Goal: Task Accomplishment & Management: Complete application form

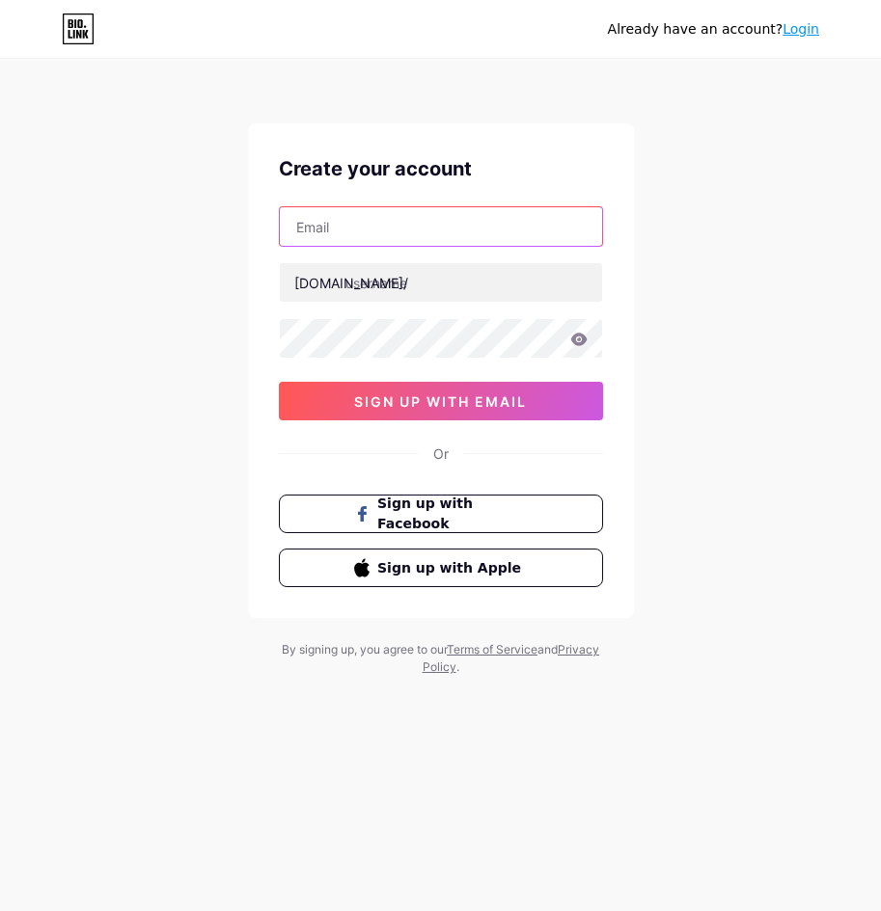
click at [378, 234] on input "text" at bounding box center [441, 226] width 322 height 39
type input "[EMAIL_ADDRESS][DOMAIN_NAME]"
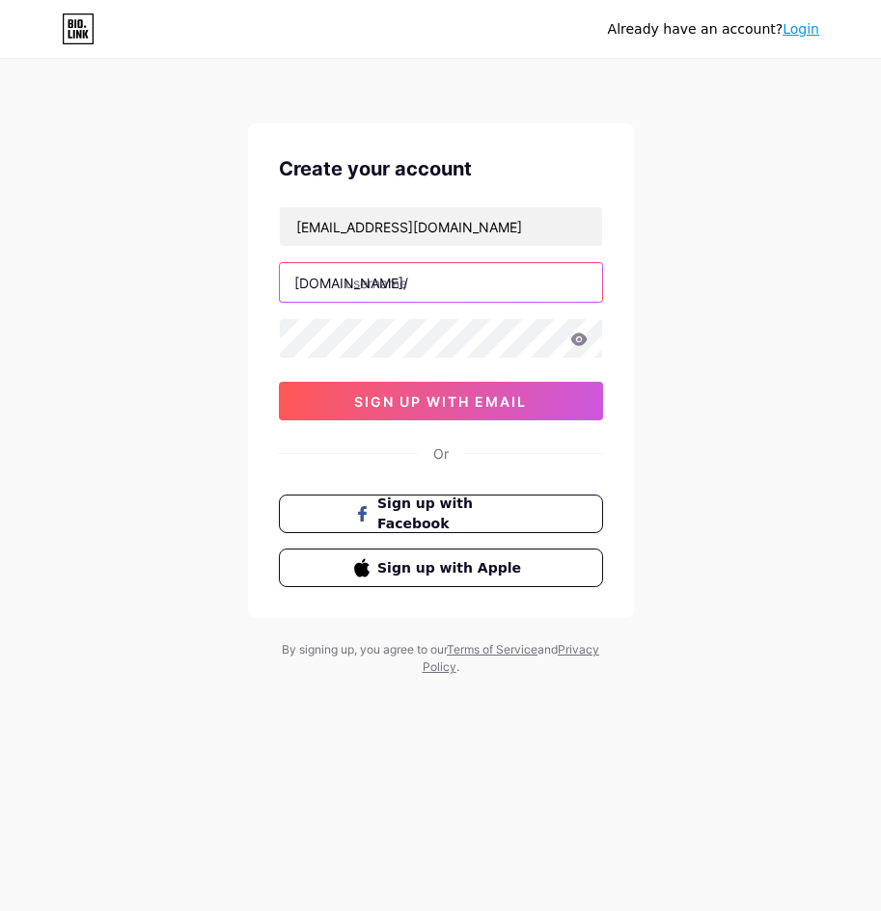
click at [413, 285] on input "text" at bounding box center [441, 282] width 322 height 39
type input "tupaiwinslot"
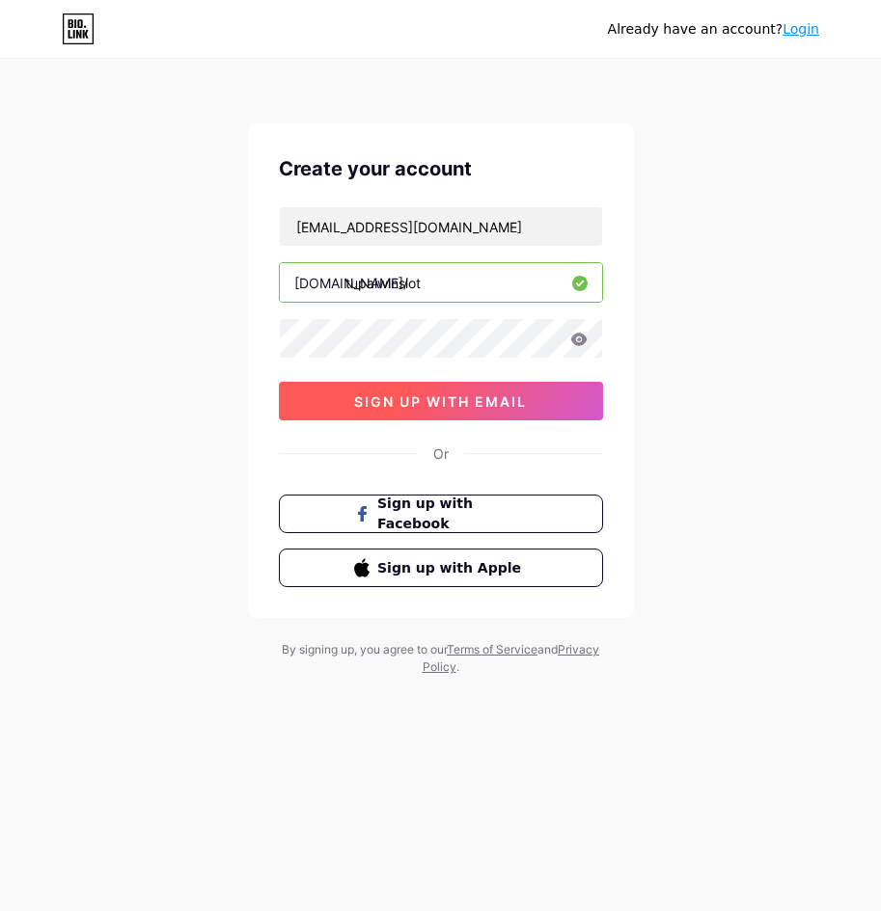
click at [464, 394] on span "sign up with email" at bounding box center [440, 402] width 173 height 16
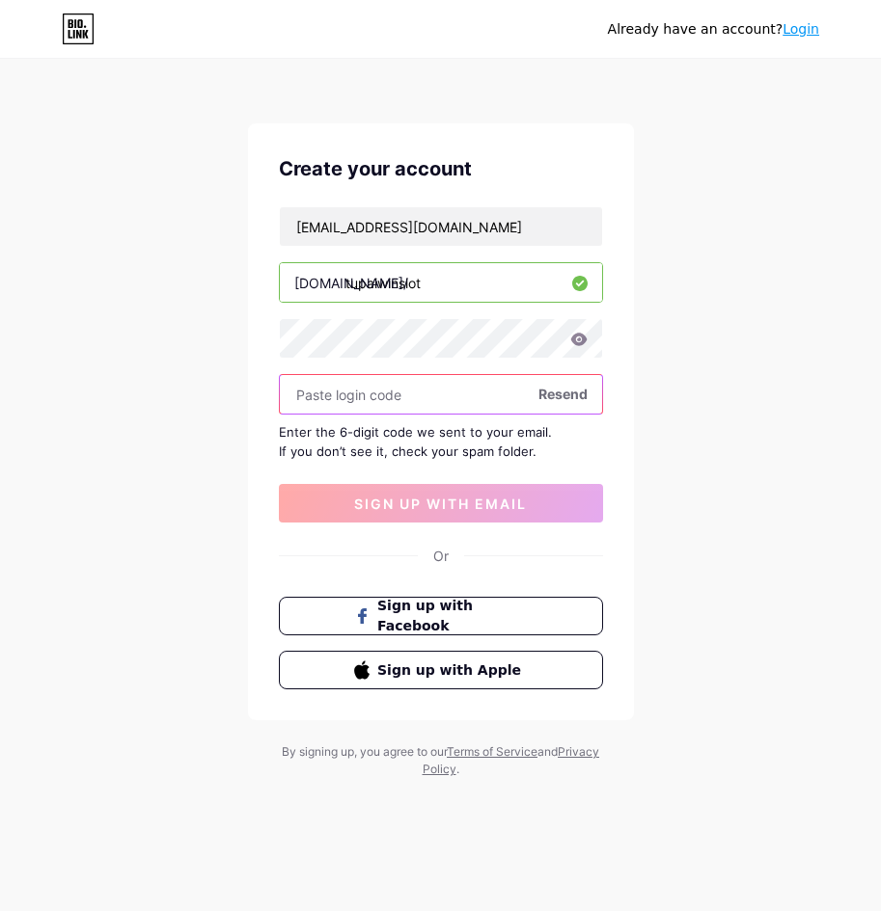
click at [398, 386] on input "text" at bounding box center [441, 394] width 322 height 39
paste input "906209"
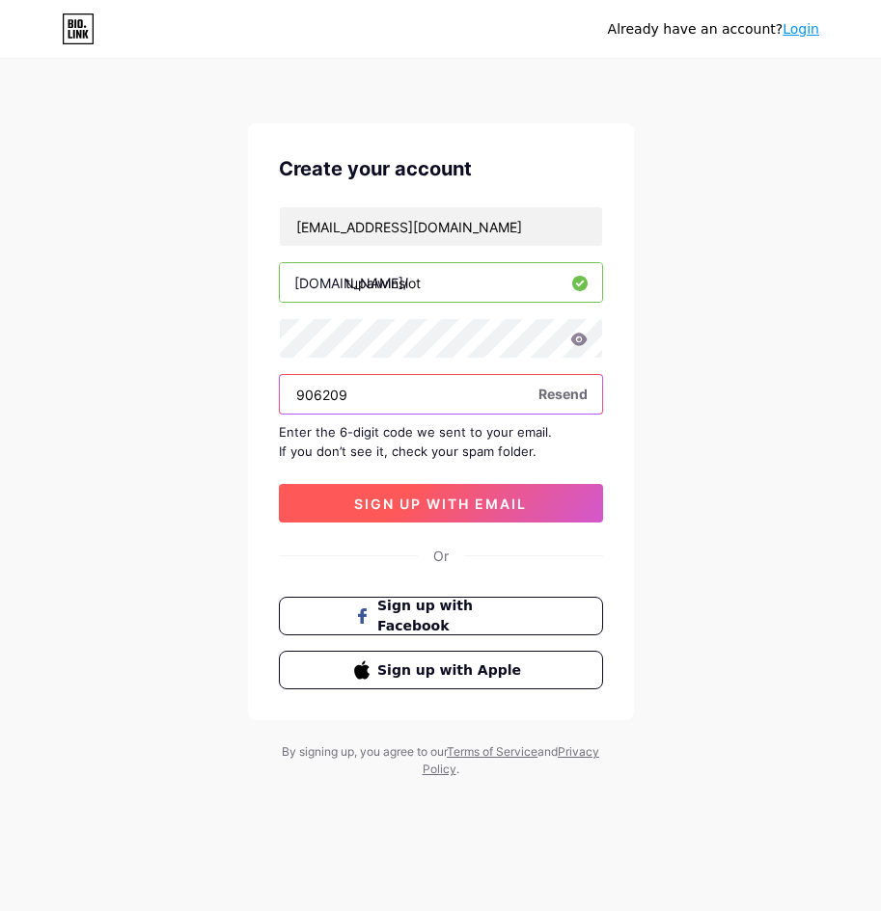
type input "906209"
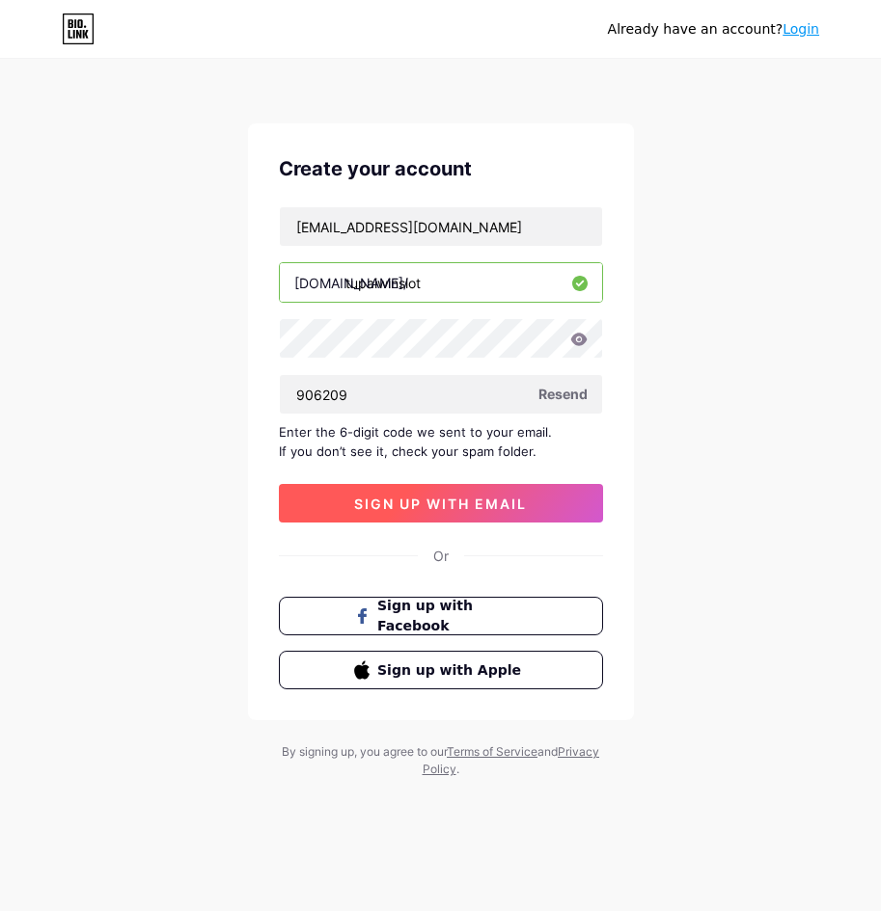
click at [432, 506] on span "sign up with email" at bounding box center [440, 504] width 173 height 16
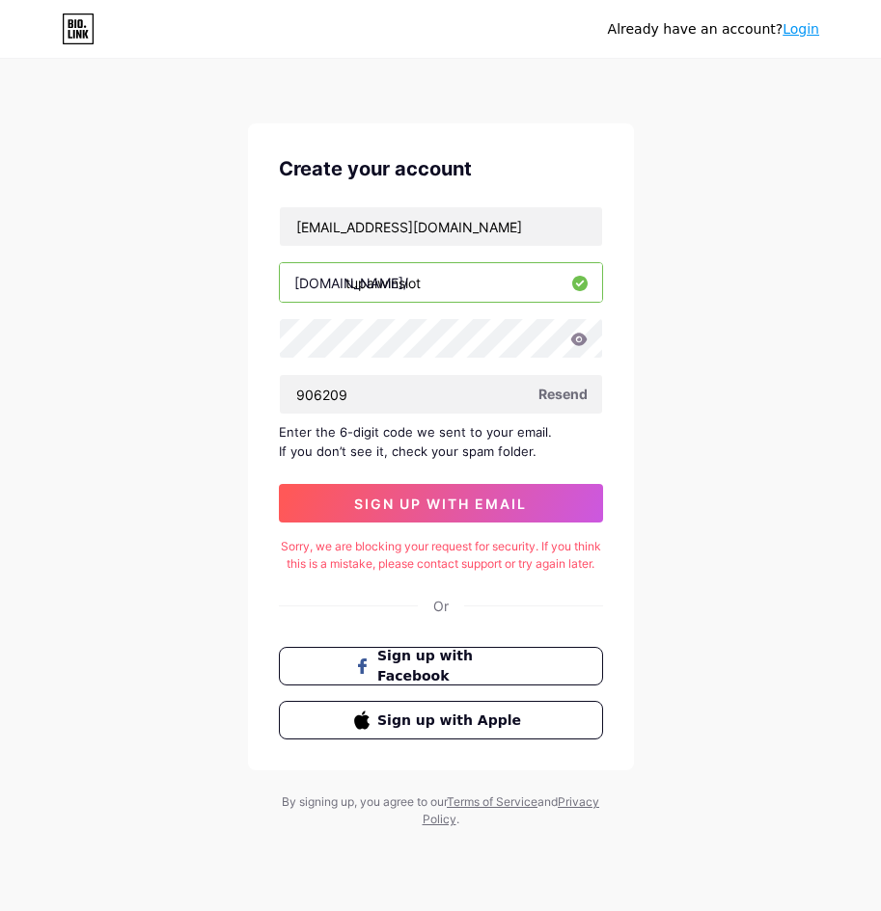
drag, startPoint x: 533, startPoint y: 591, endPoint x: 651, endPoint y: 112, distance: 493.6
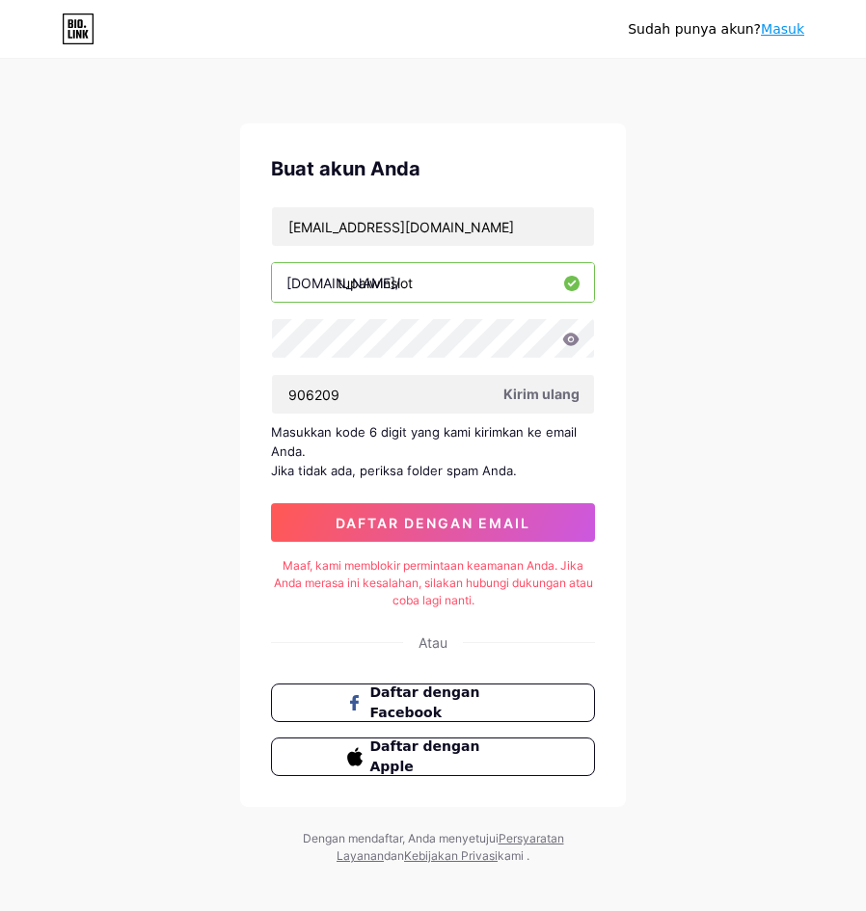
click at [713, 190] on div "Sudah punya akun? Masuk Buat akun Anda [EMAIL_ADDRESS][DOMAIN_NAME] [DOMAIN_NAM…" at bounding box center [433, 463] width 866 height 927
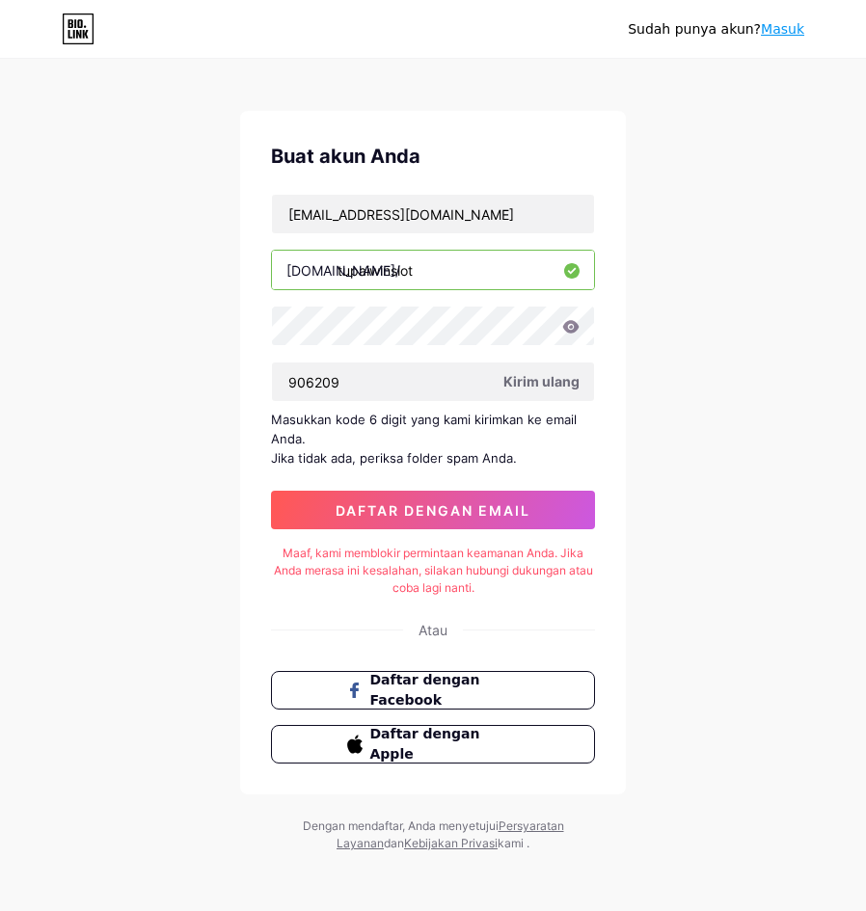
scroll to position [15, 0]
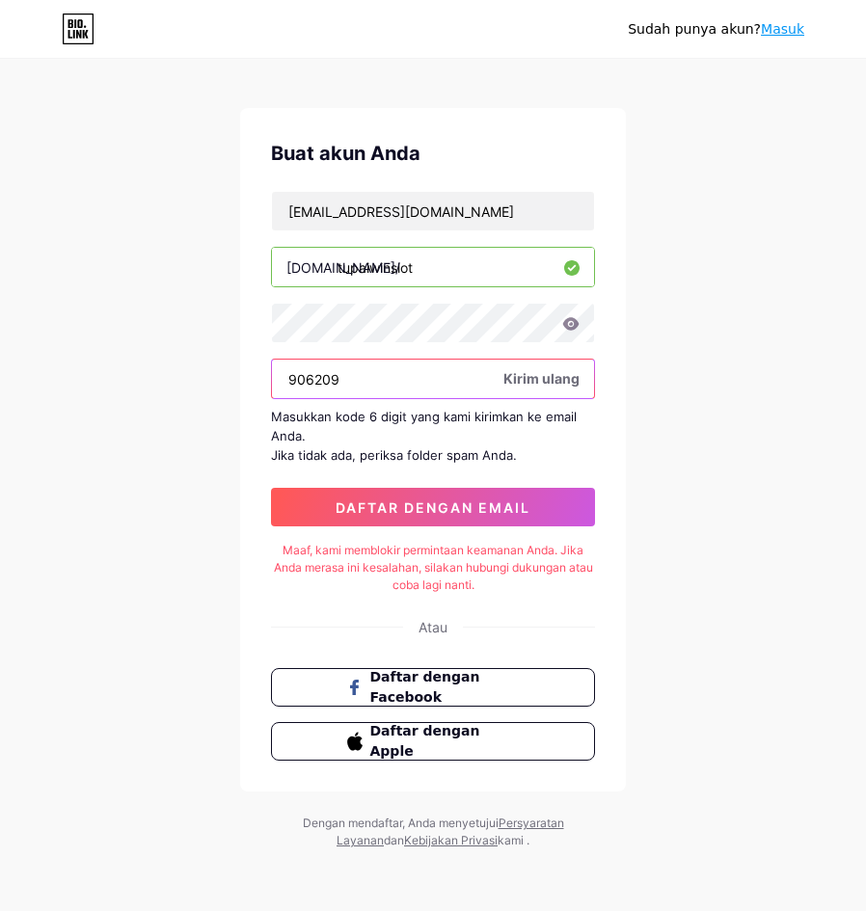
click at [439, 373] on input "906209" at bounding box center [433, 379] width 322 height 39
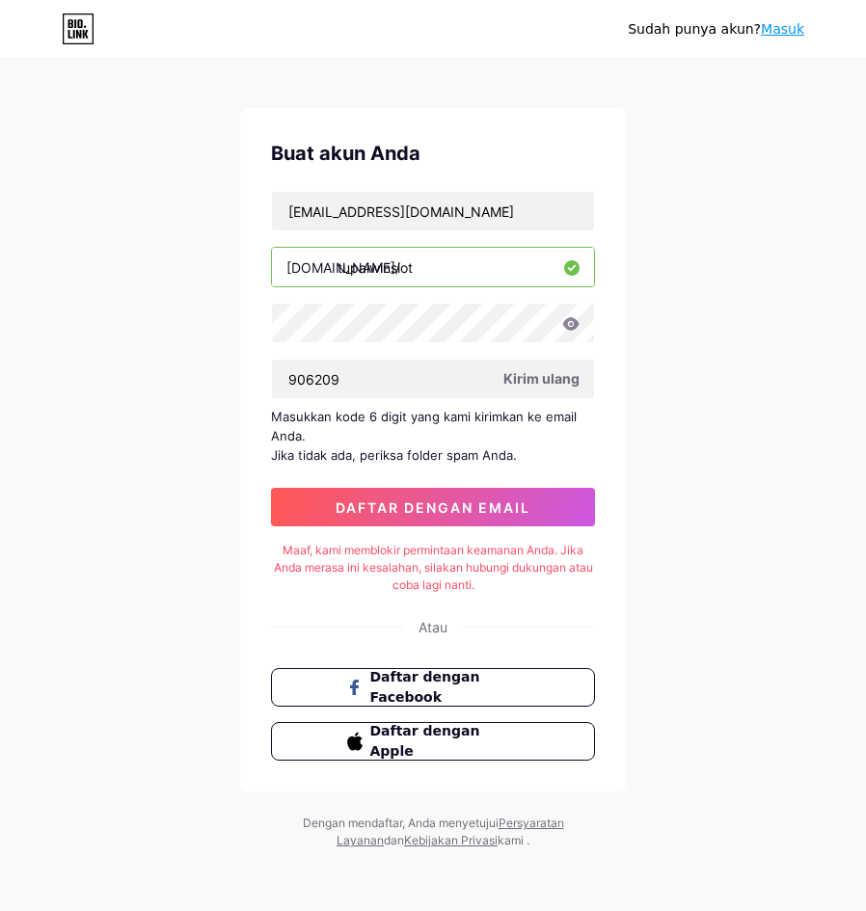
click at [740, 302] on div "Sudah punya akun? Masuk Buat akun Anda [EMAIL_ADDRESS][DOMAIN_NAME] [DOMAIN_NAM…" at bounding box center [433, 448] width 866 height 927
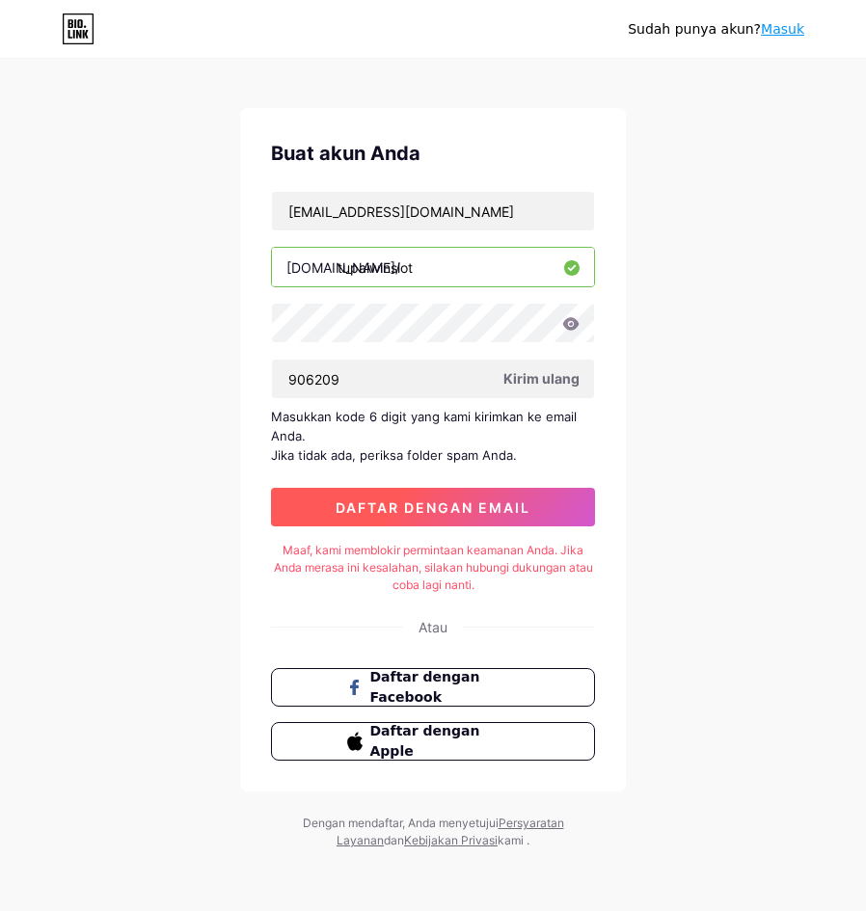
click at [519, 520] on button "daftar dengan email" at bounding box center [433, 507] width 324 height 39
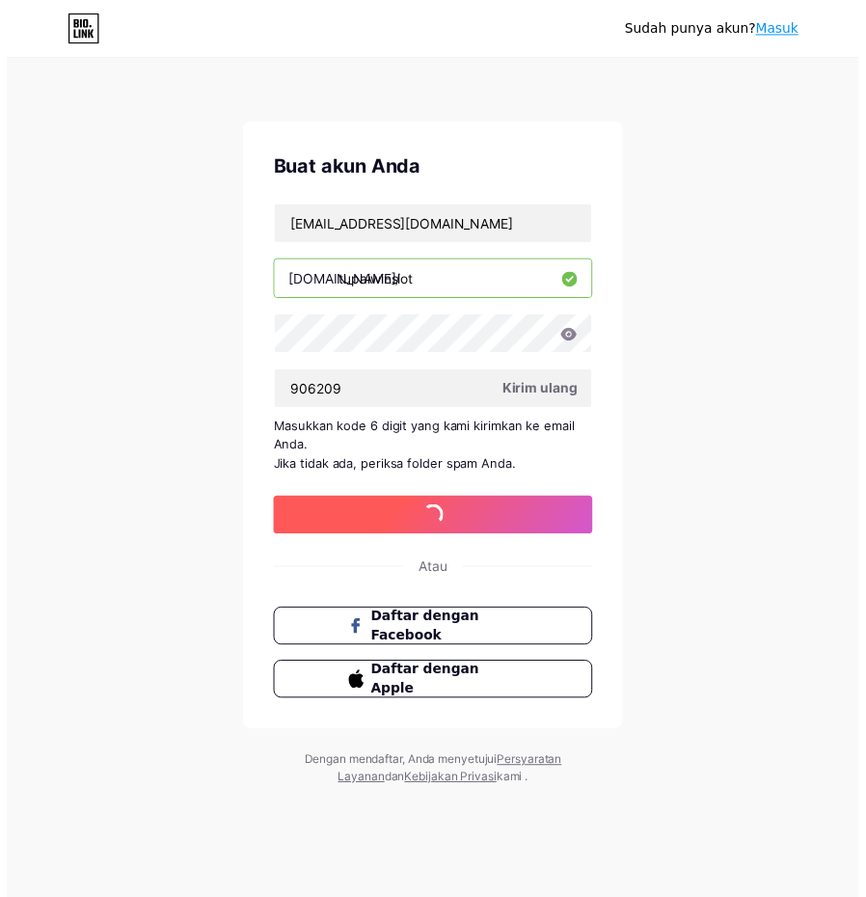
scroll to position [0, 0]
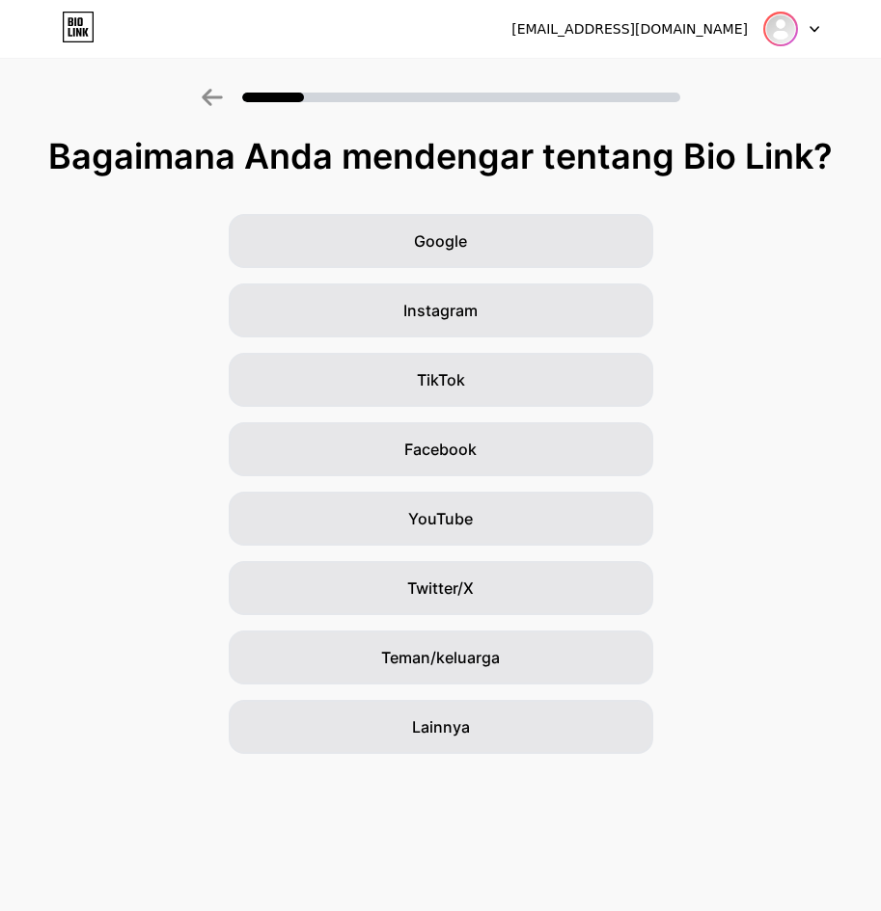
click at [796, 37] on div at bounding box center [780, 29] width 35 height 35
click at [702, 260] on div "Google Instagram TikTok Facebook YouTube Twitter/X Teman/keluarga Lainnya" at bounding box center [440, 484] width 881 height 540
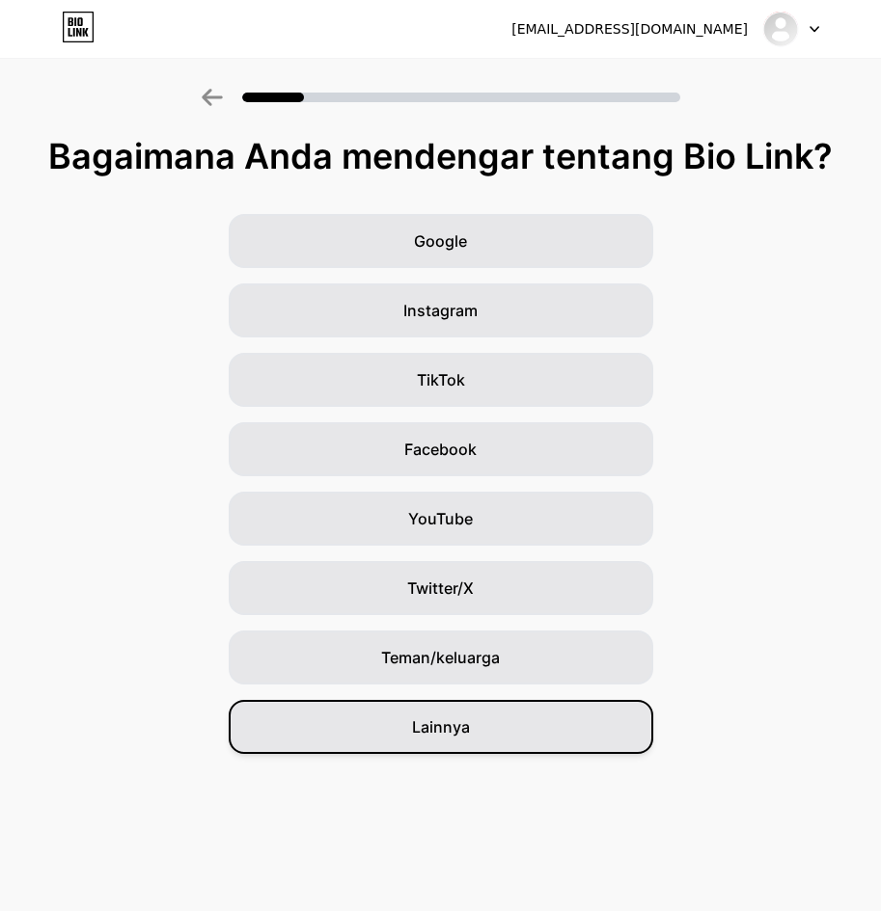
click at [461, 730] on font "Lainnya" at bounding box center [441, 727] width 58 height 19
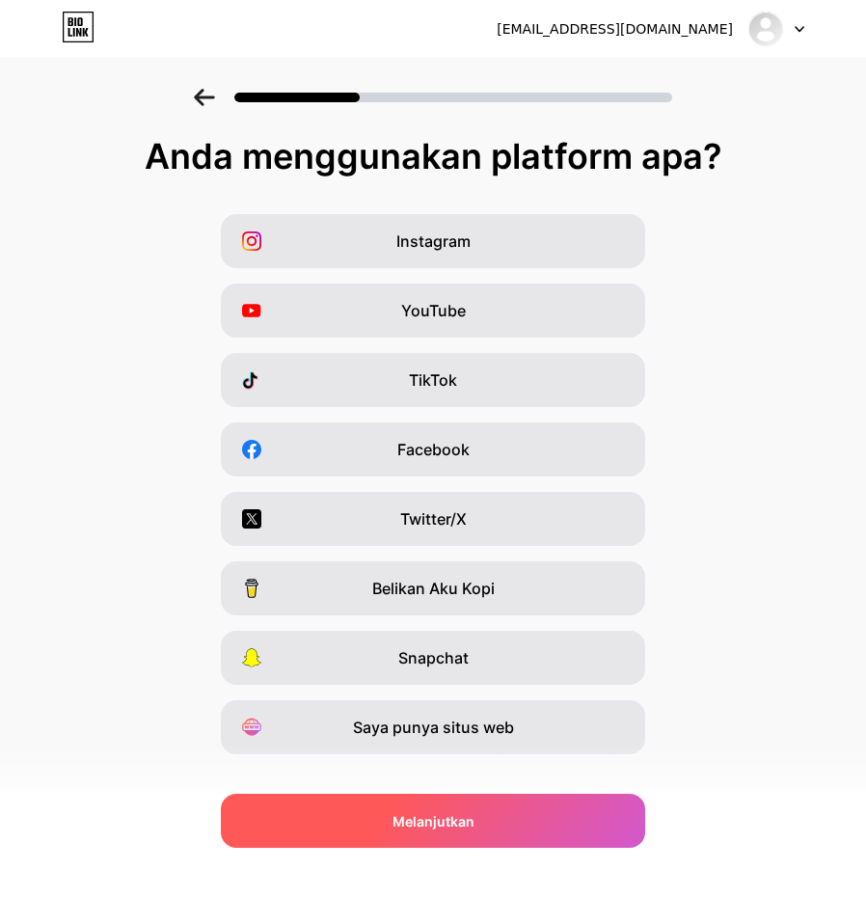
click at [466, 830] on span "Melanjutkan" at bounding box center [434, 821] width 82 height 20
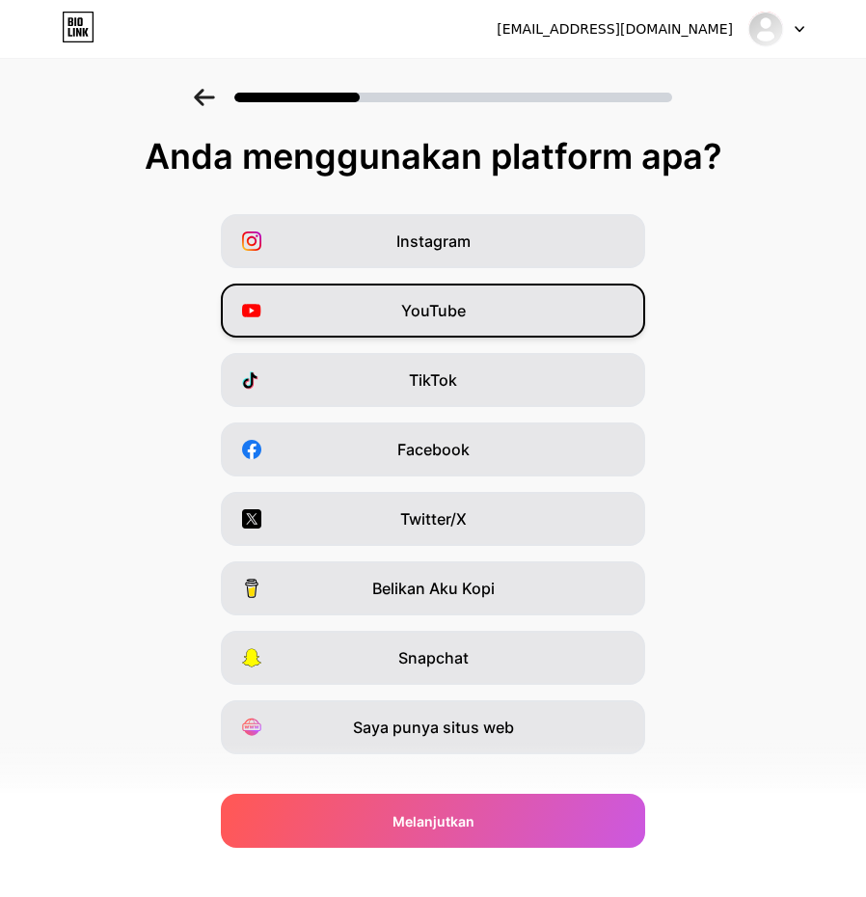
click at [475, 312] on div "YouTube" at bounding box center [433, 311] width 424 height 54
click at [553, 319] on div "YouTube" at bounding box center [433, 311] width 424 height 54
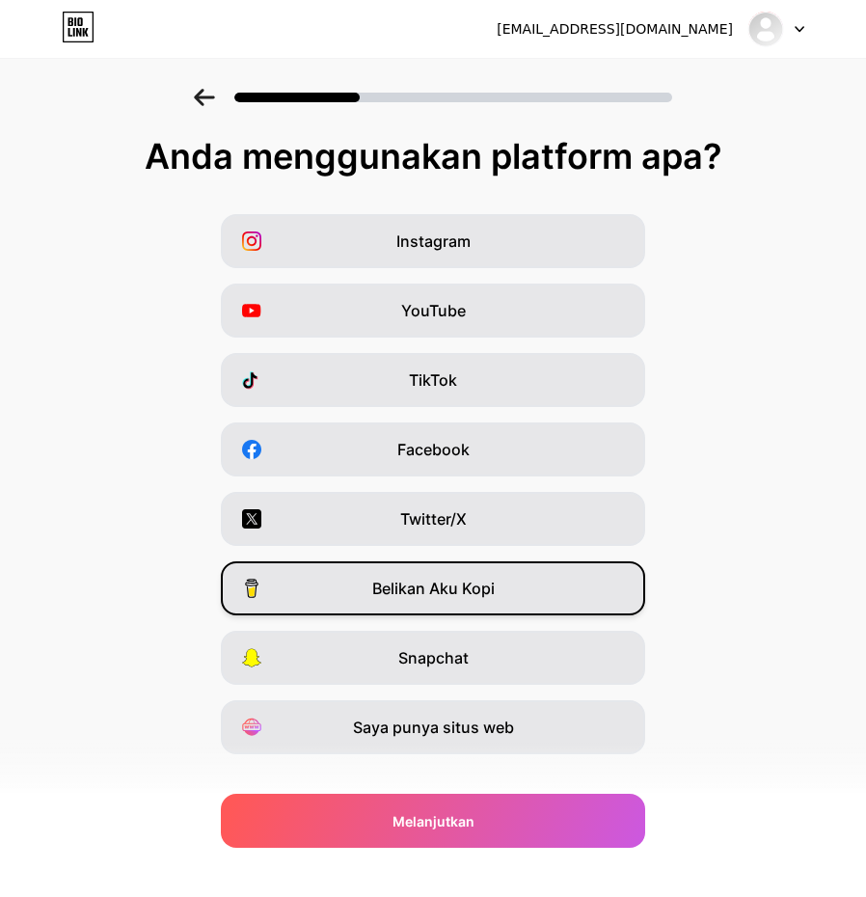
click at [510, 583] on div "Belikan Aku Kopi" at bounding box center [433, 588] width 424 height 54
drag, startPoint x: 787, startPoint y: 169, endPoint x: 820, endPoint y: 397, distance: 230.9
click at [820, 397] on div "Instagram YouTube TikTok Facebook Twitter/X Belikan Aku Kopi Snapchat Saya puny…" at bounding box center [433, 484] width 847 height 540
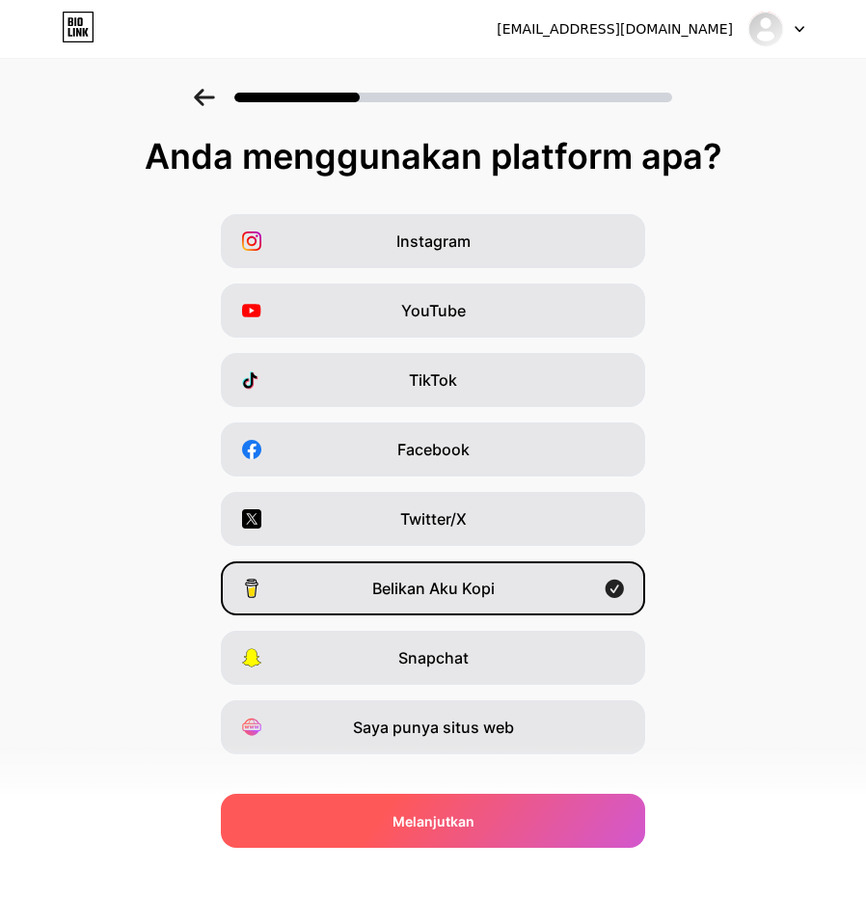
click at [431, 824] on font "Melanjutkan" at bounding box center [434, 821] width 82 height 16
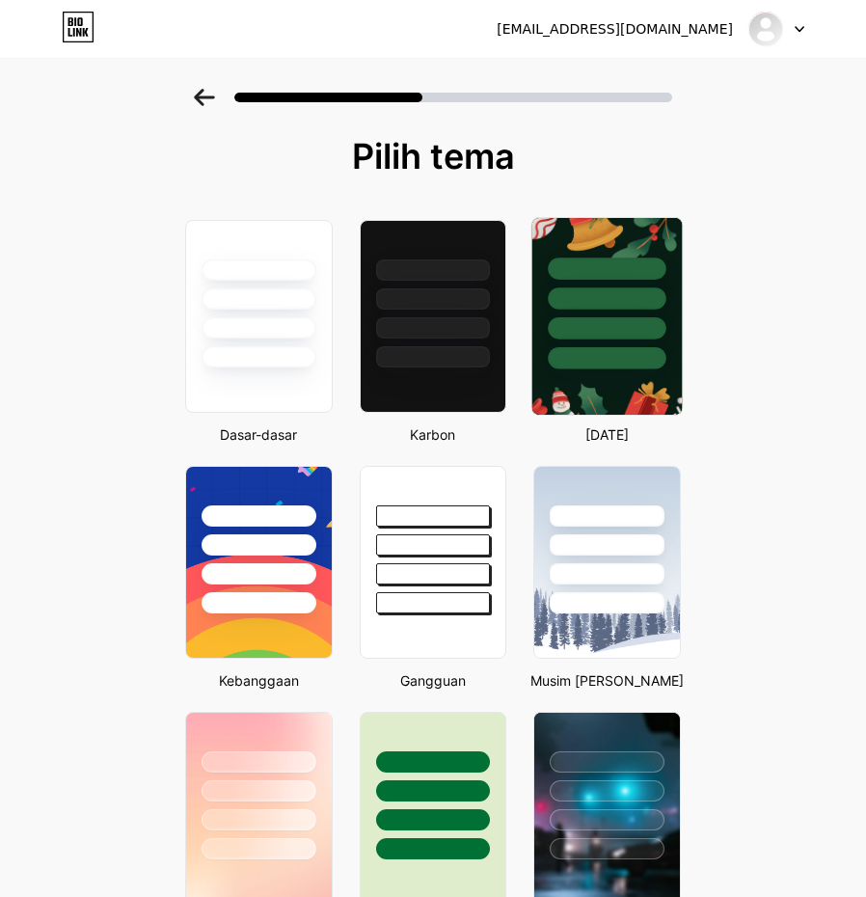
click at [637, 338] on div at bounding box center [608, 328] width 118 height 22
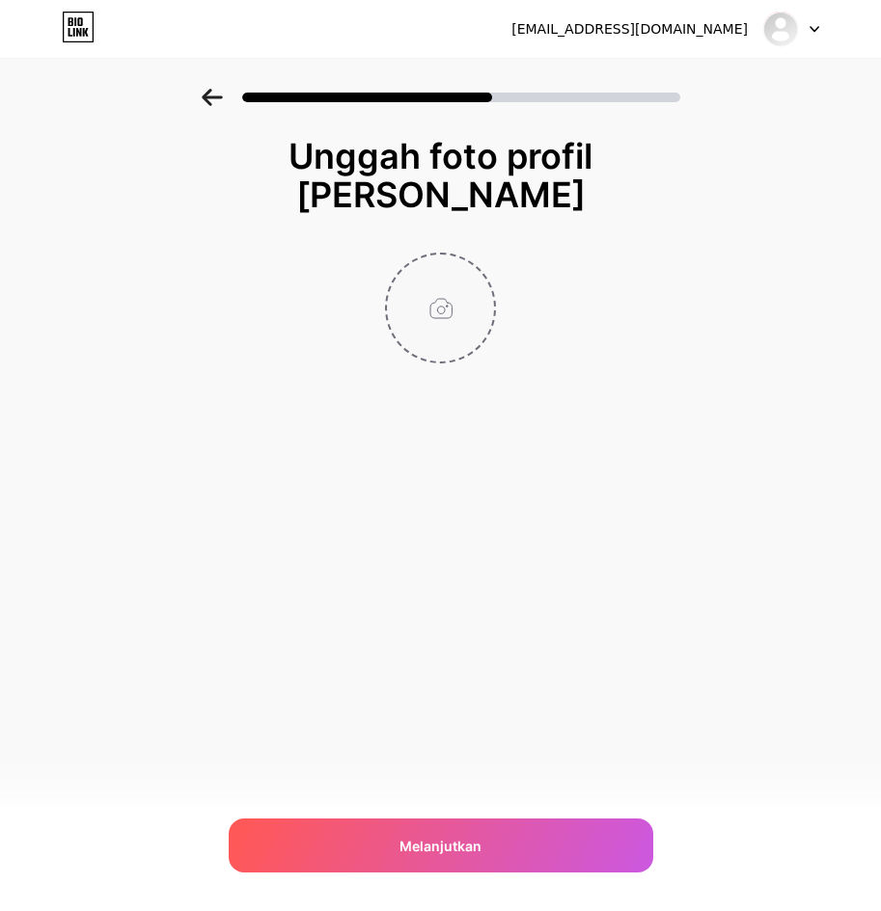
click at [459, 312] on input "file" at bounding box center [440, 308] width 107 height 107
type input "C:\fakepath\ICON TUPAIWIN.png"
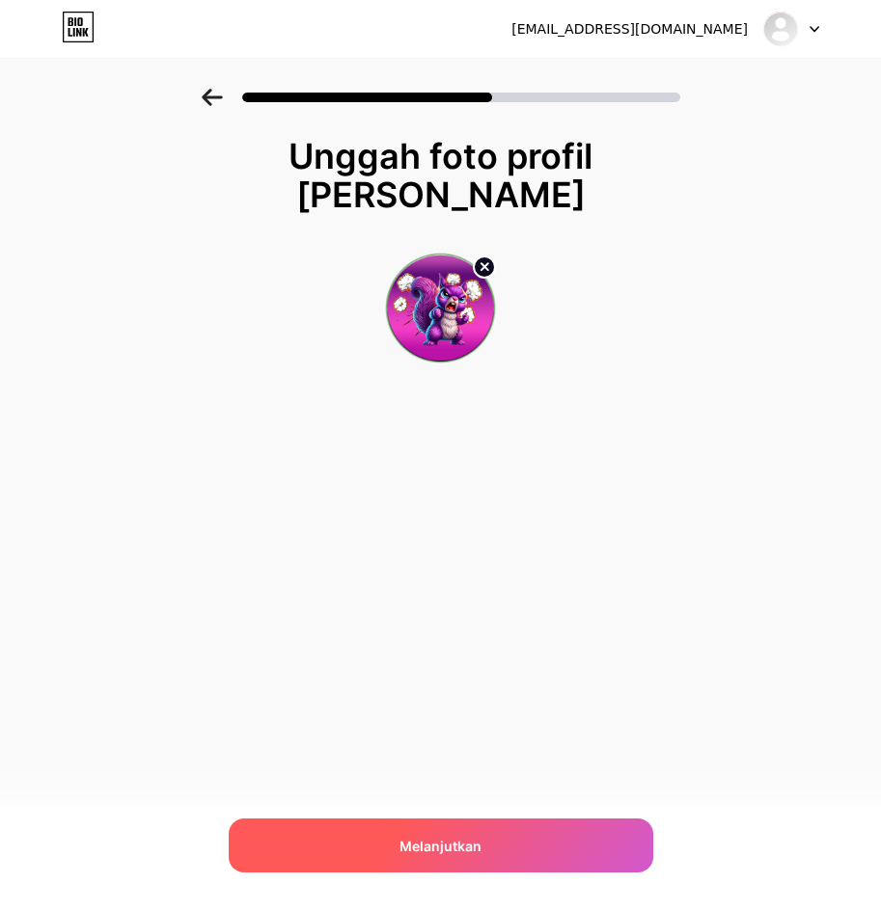
click at [551, 833] on div "Melanjutkan" at bounding box center [441, 846] width 424 height 54
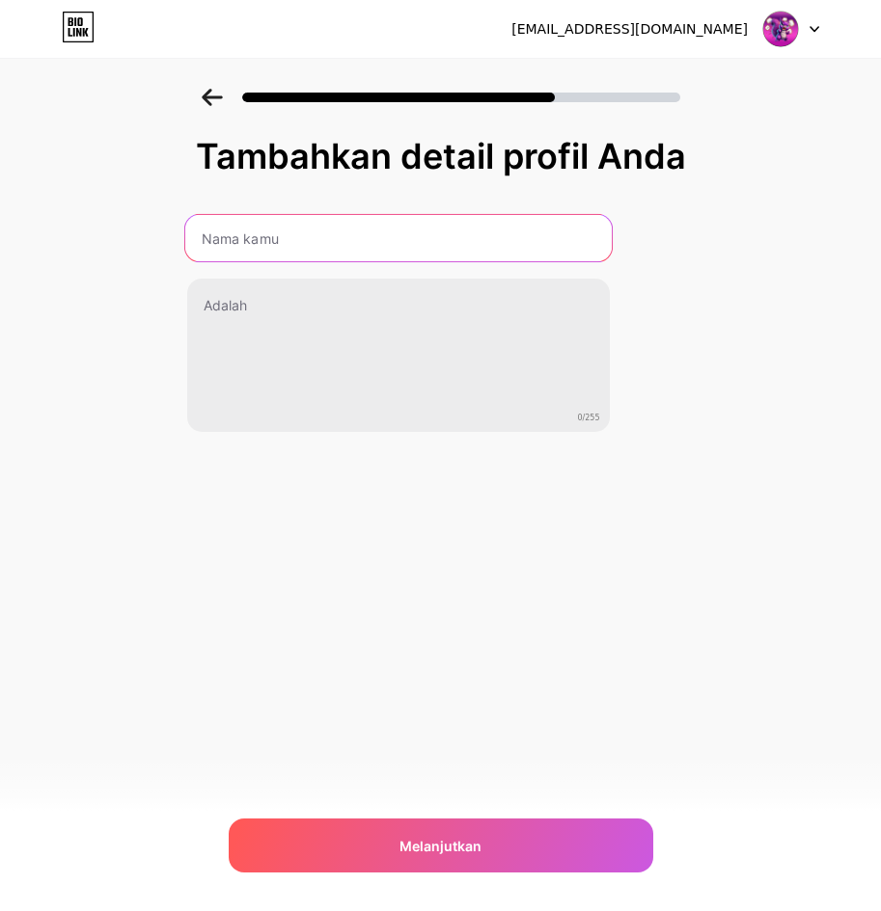
click at [369, 241] on input "text" at bounding box center [397, 238] width 426 height 46
type input "TUPAIWIN"
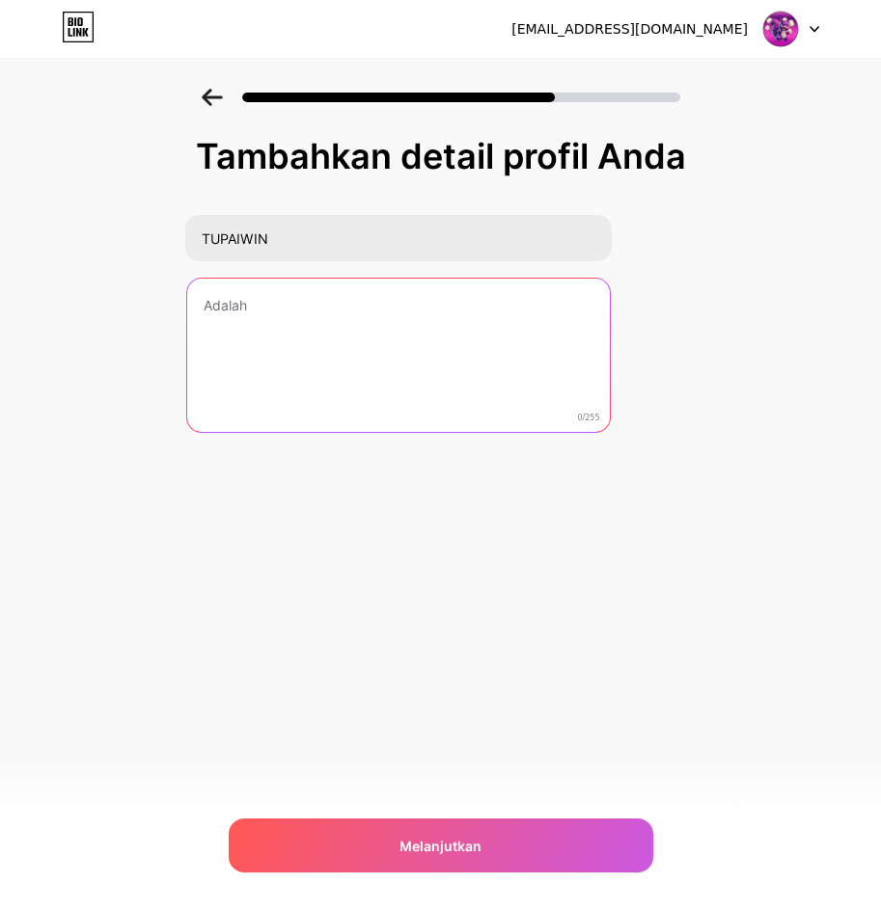
click at [289, 323] on textarea at bounding box center [398, 356] width 422 height 155
click at [318, 313] on textarea at bounding box center [397, 356] width 426 height 157
click at [298, 327] on textarea at bounding box center [398, 356] width 422 height 155
paste textarea "Tupaiwin Slot Gacor hadir dengan RTP tinggi dan peluang menang besar. Nikmati p…"
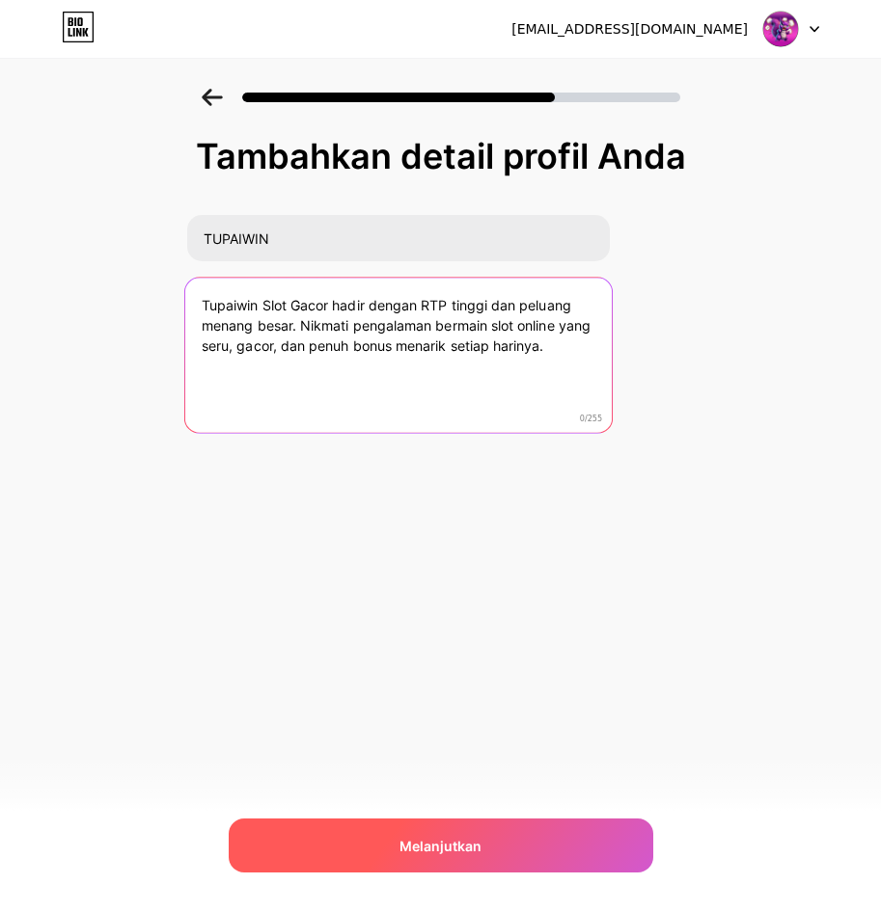
type textarea "Tupaiwin Slot Gacor hadir dengan RTP tinggi dan peluang menang besar. Nikmati p…"
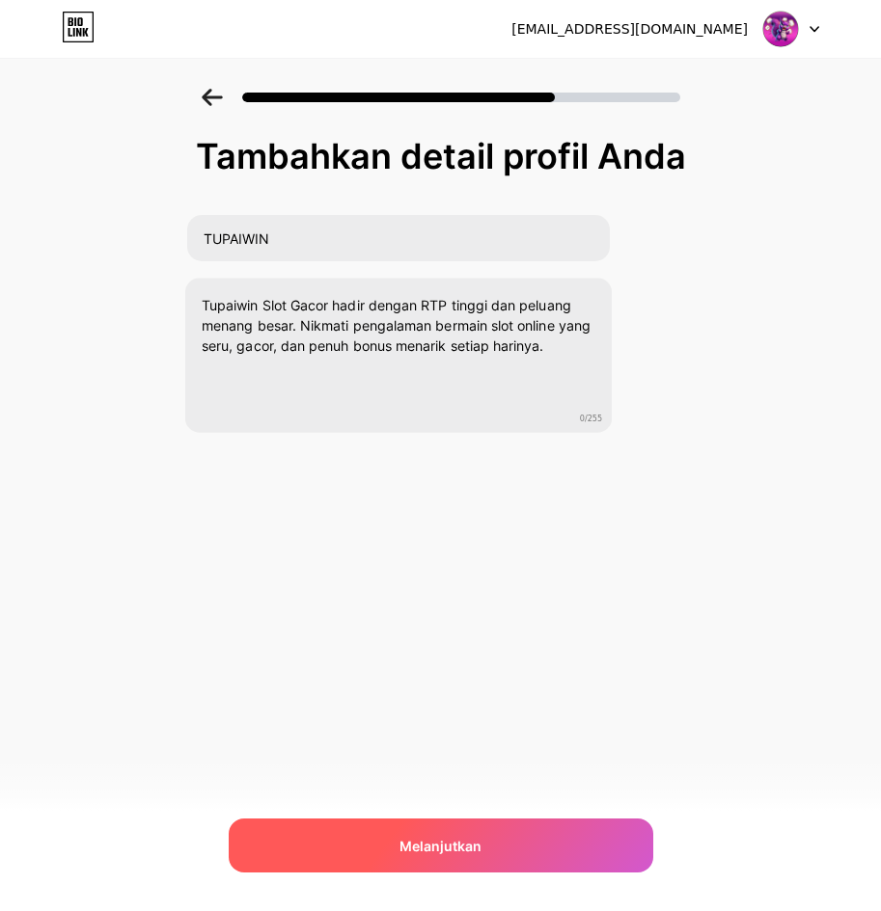
click at [510, 846] on div "Melanjutkan" at bounding box center [441, 846] width 424 height 54
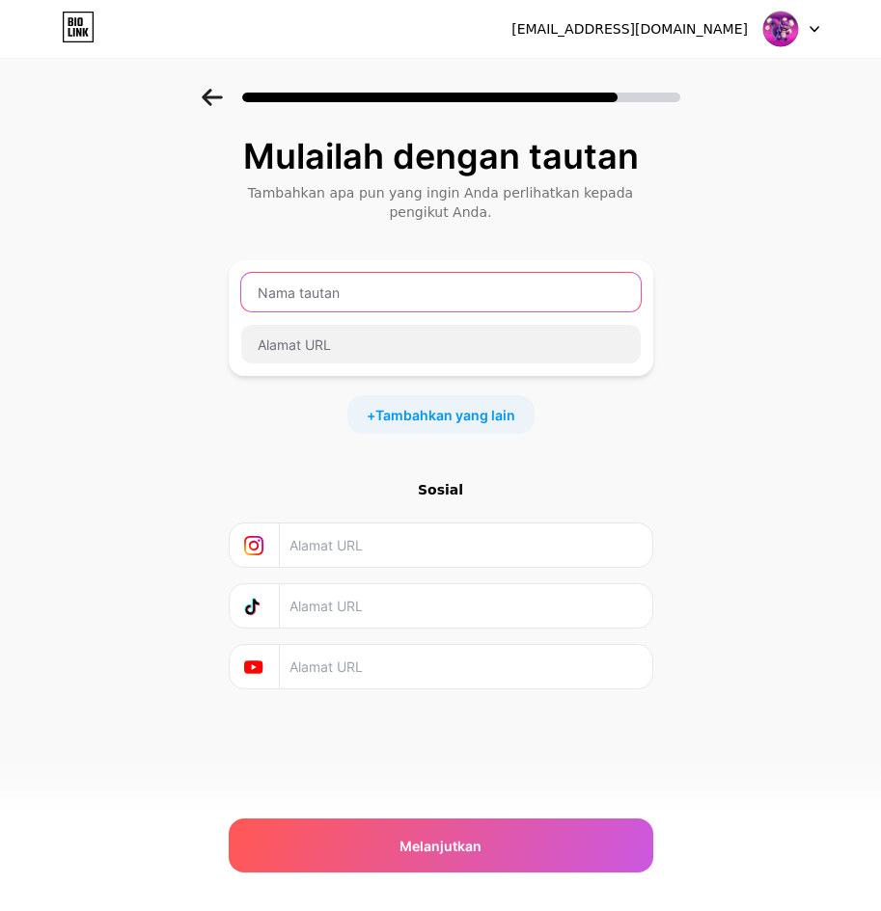
click at [337, 288] on input "text" at bounding box center [440, 292] width 399 height 39
type input "l"
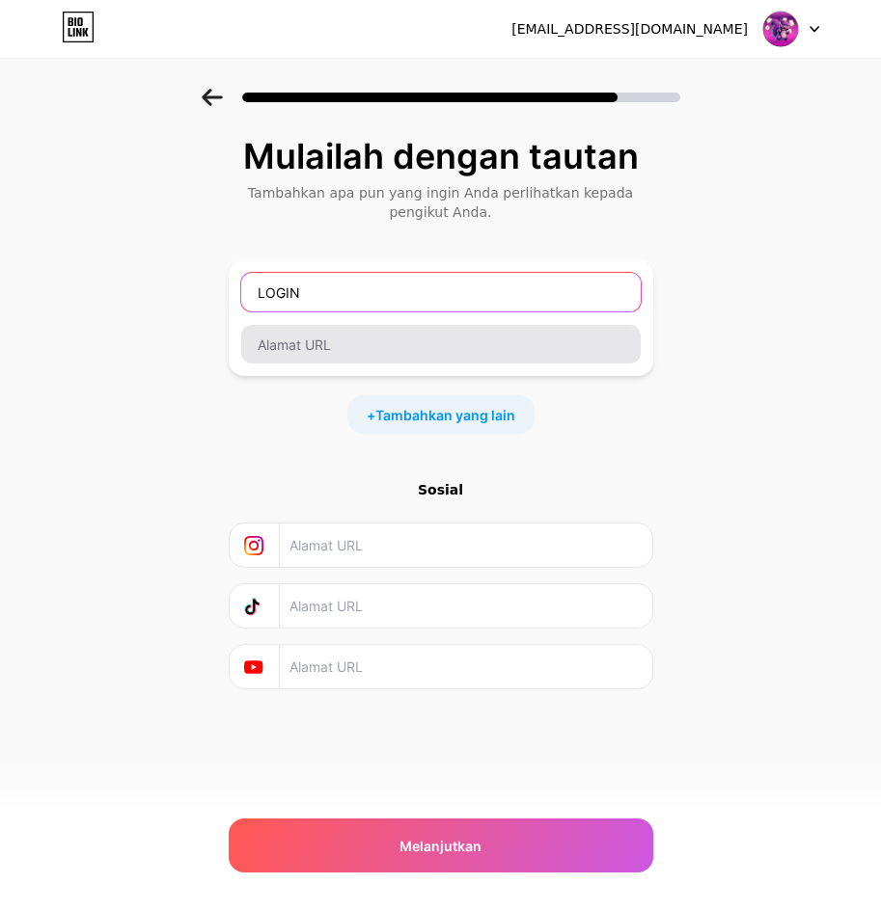
type input "LOGIN"
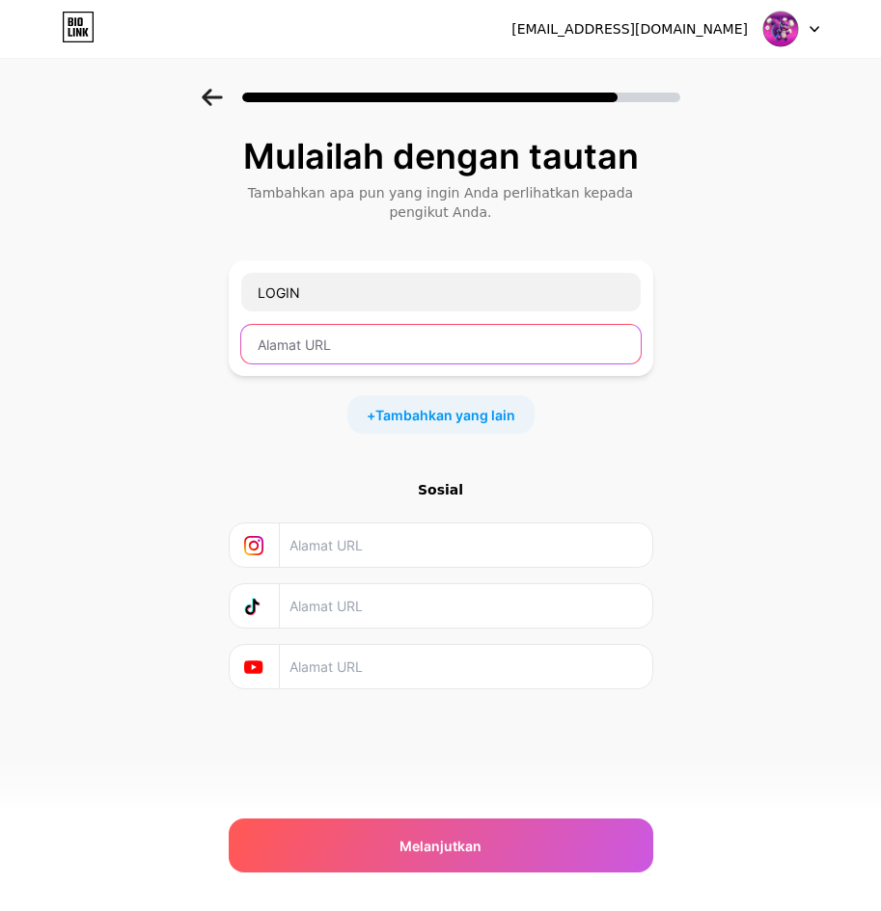
click at [322, 350] on input "text" at bounding box center [440, 344] width 399 height 39
click at [374, 349] on input "text" at bounding box center [440, 344] width 399 height 39
click at [363, 347] on input "text" at bounding box center [440, 344] width 399 height 39
click at [322, 345] on input "text" at bounding box center [440, 344] width 399 height 39
click at [312, 339] on input "text" at bounding box center [440, 344] width 399 height 39
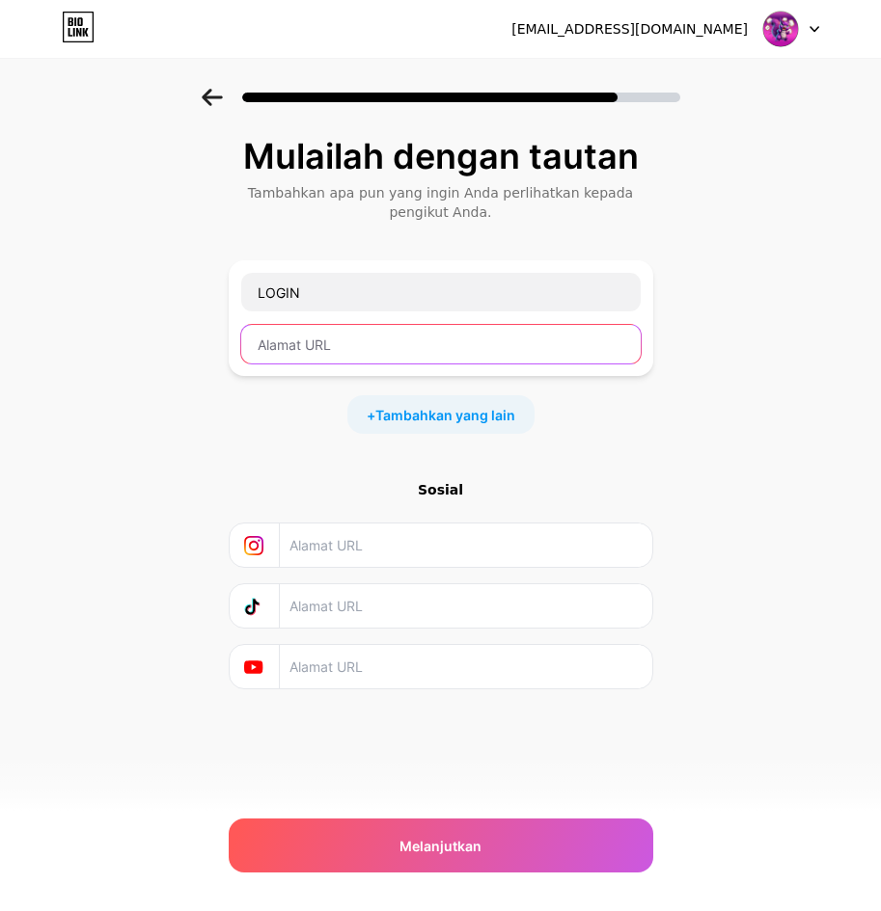
click at [290, 344] on input "text" at bounding box center [440, 344] width 399 height 39
click at [412, 351] on input "text" at bounding box center [440, 344] width 399 height 39
paste input "[URL][DOMAIN_NAME]"
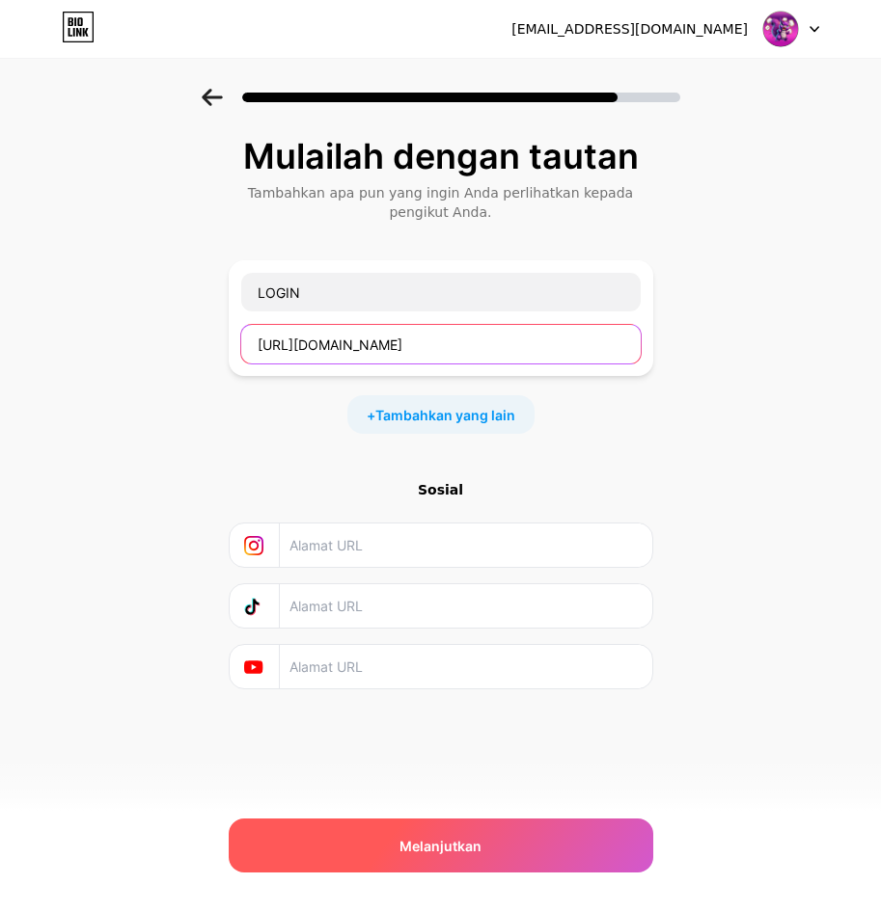
type input "[URL][DOMAIN_NAME]"
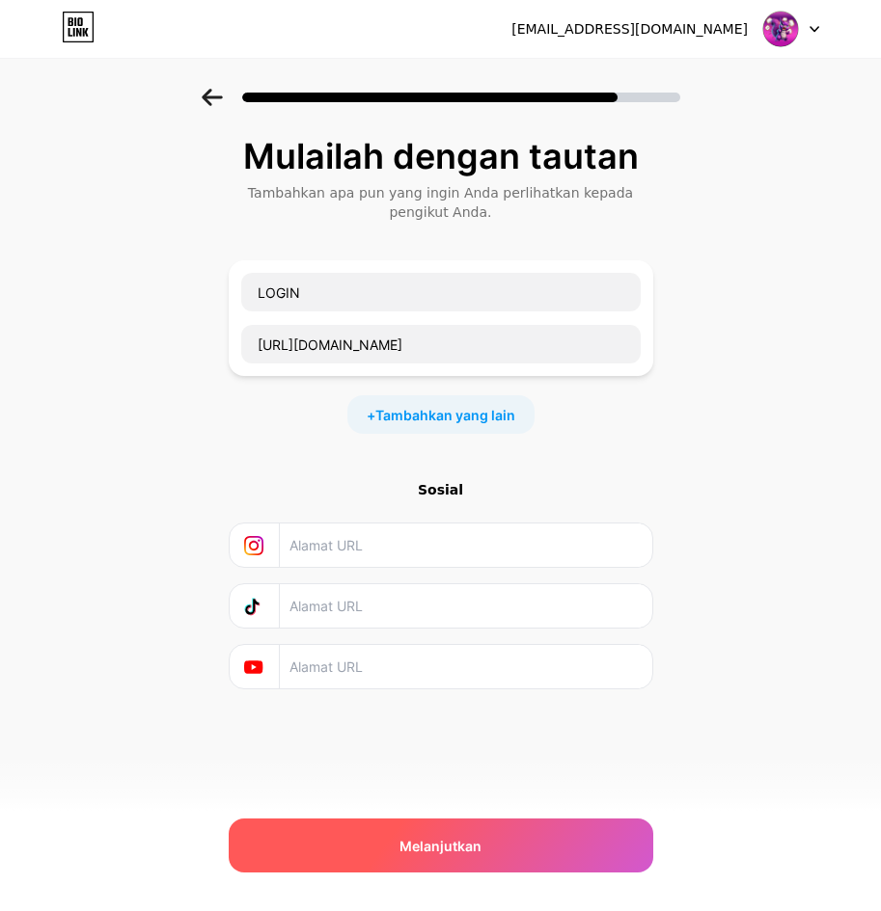
click at [543, 848] on div "Melanjutkan" at bounding box center [441, 846] width 424 height 54
click at [448, 857] on div "Melanjutkan" at bounding box center [441, 846] width 424 height 54
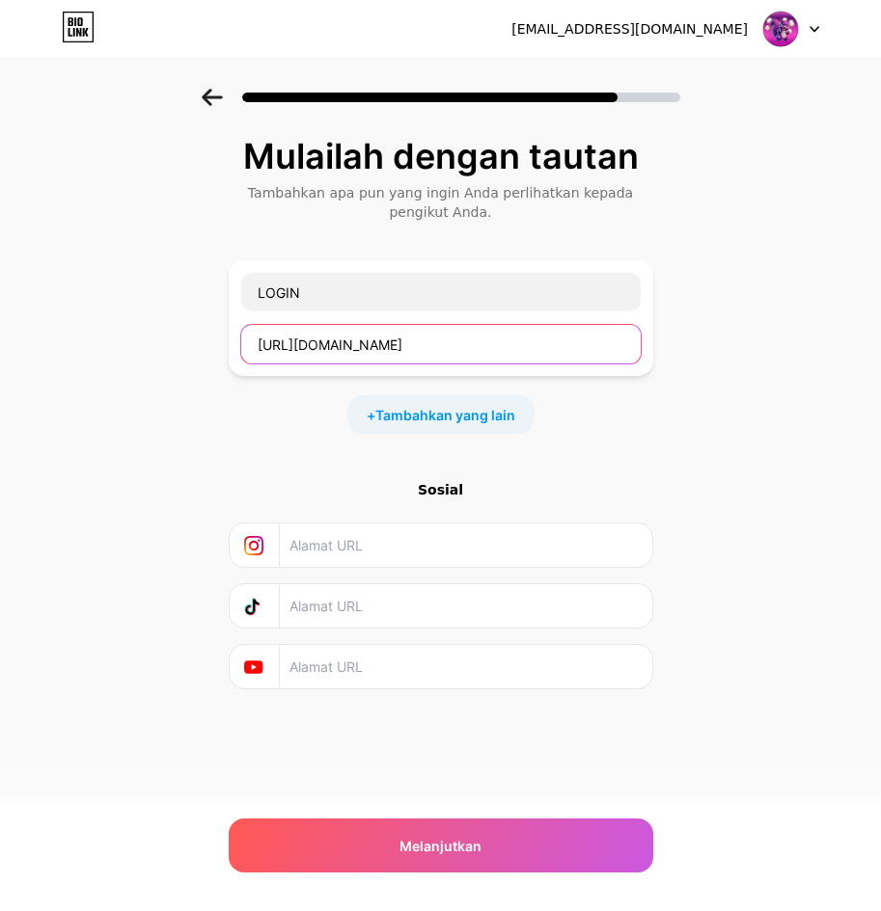
click at [484, 344] on input "[URL][DOMAIN_NAME]" at bounding box center [440, 344] width 399 height 39
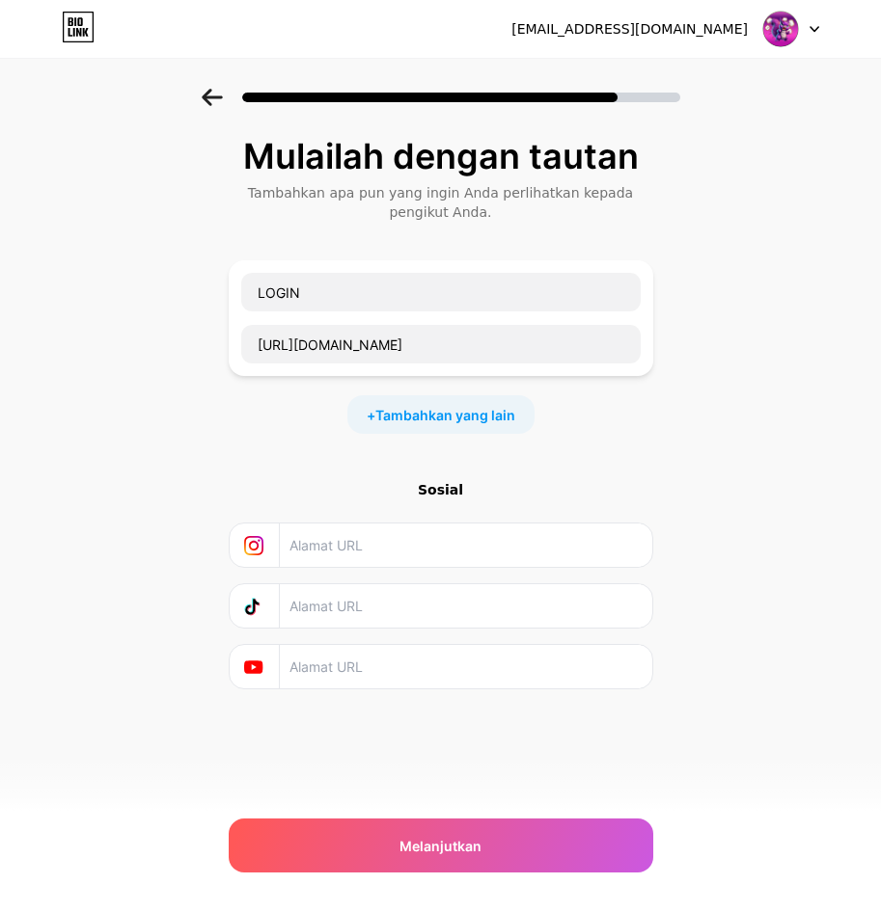
click at [451, 488] on font "Sosial" at bounding box center [440, 489] width 45 height 15
click at [421, 548] on input "text" at bounding box center [464, 545] width 350 height 43
click at [417, 602] on input "text" at bounding box center [464, 605] width 350 height 43
click at [407, 680] on input "text" at bounding box center [464, 666] width 350 height 43
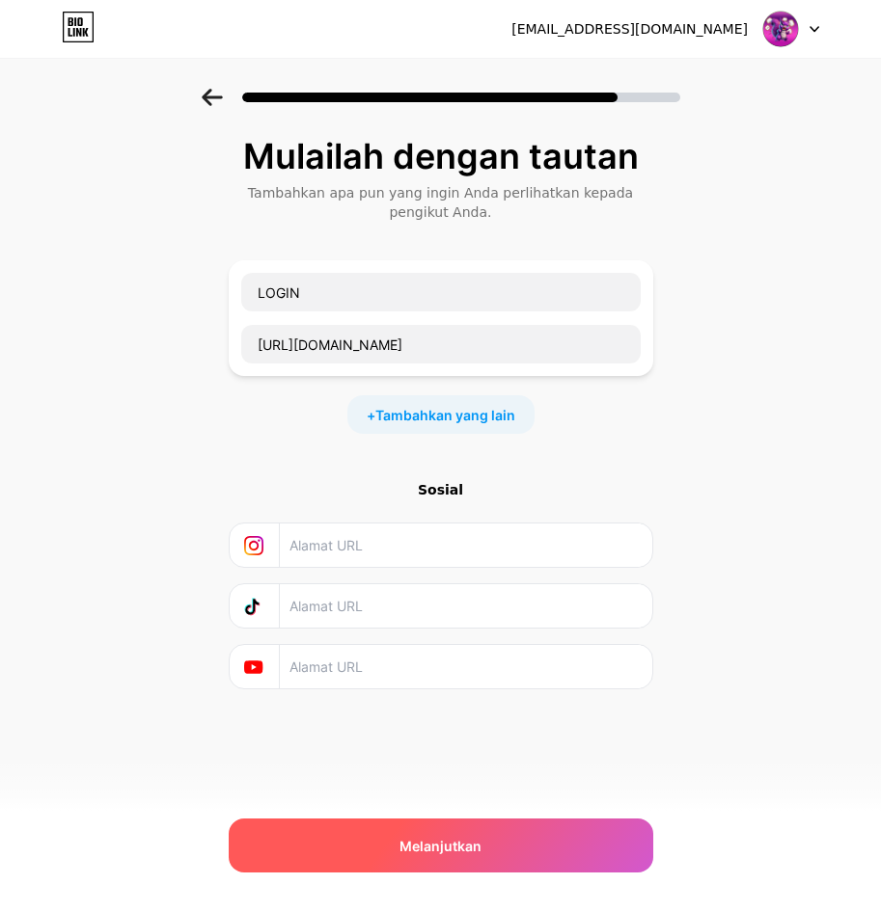
click at [409, 842] on font "Melanjutkan" at bounding box center [440, 846] width 82 height 16
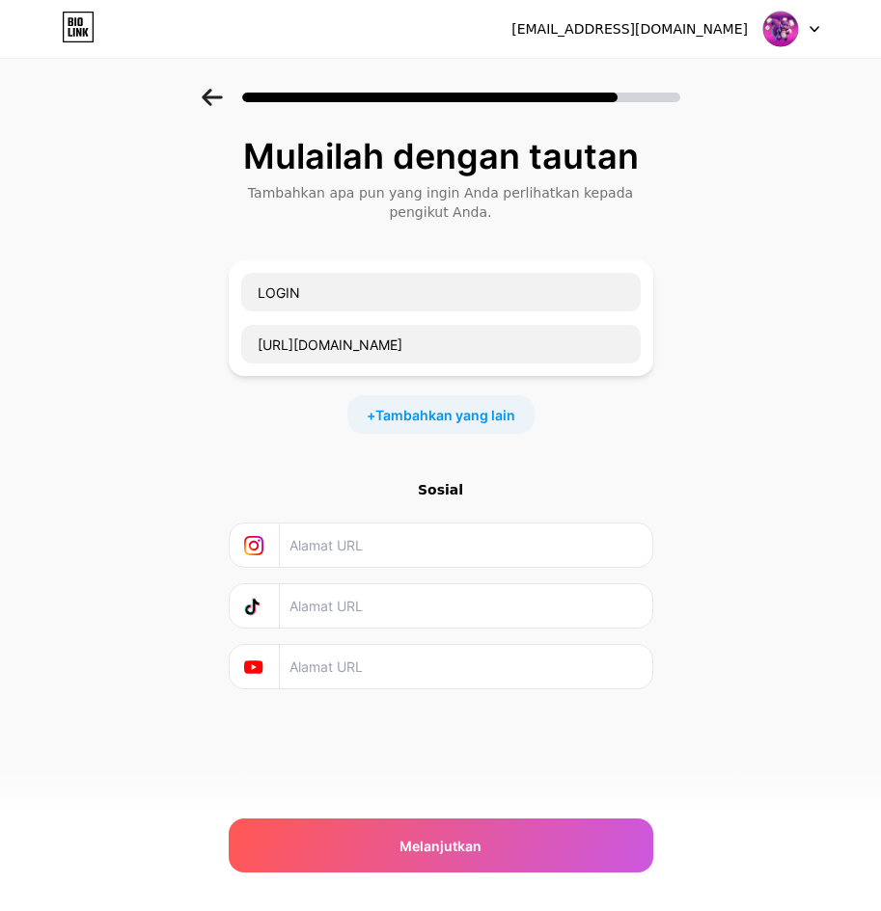
click at [321, 554] on input "text" at bounding box center [464, 545] width 350 height 43
click at [435, 423] on span "Tambahkan yang lain" at bounding box center [445, 415] width 140 height 20
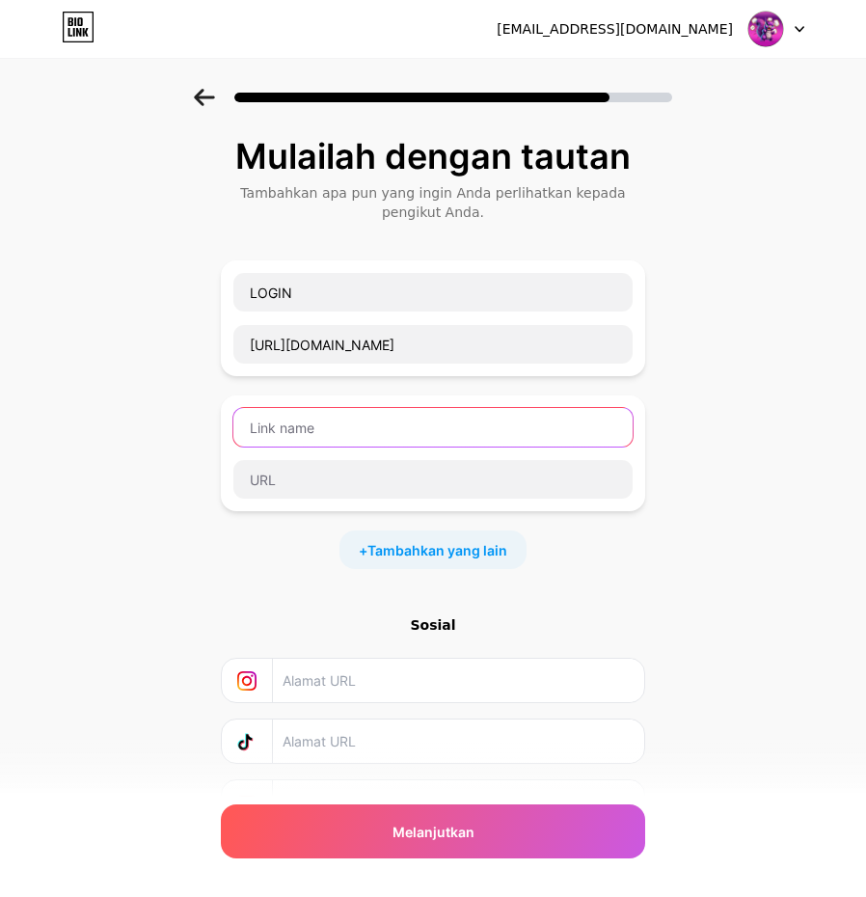
click at [356, 430] on input "text" at bounding box center [432, 427] width 399 height 39
type input "DAFTAR"
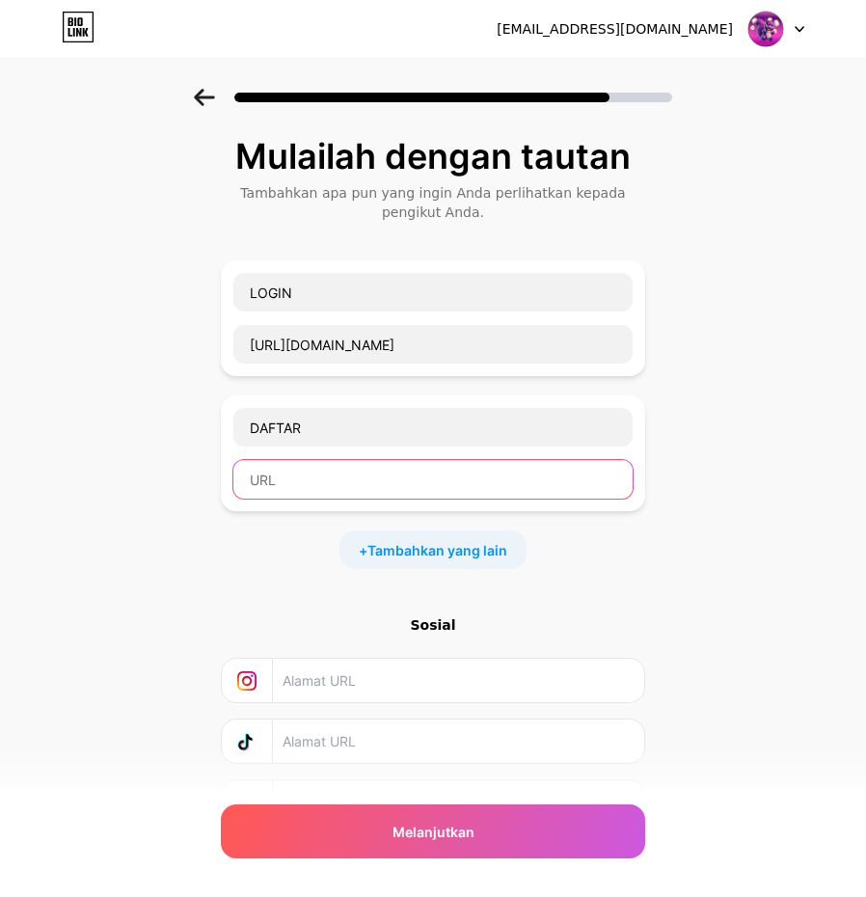
click at [404, 475] on input "text" at bounding box center [432, 479] width 399 height 39
paste input "[URL][DOMAIN_NAME][PERSON_NAME]"
type input "[URL][DOMAIN_NAME][PERSON_NAME]"
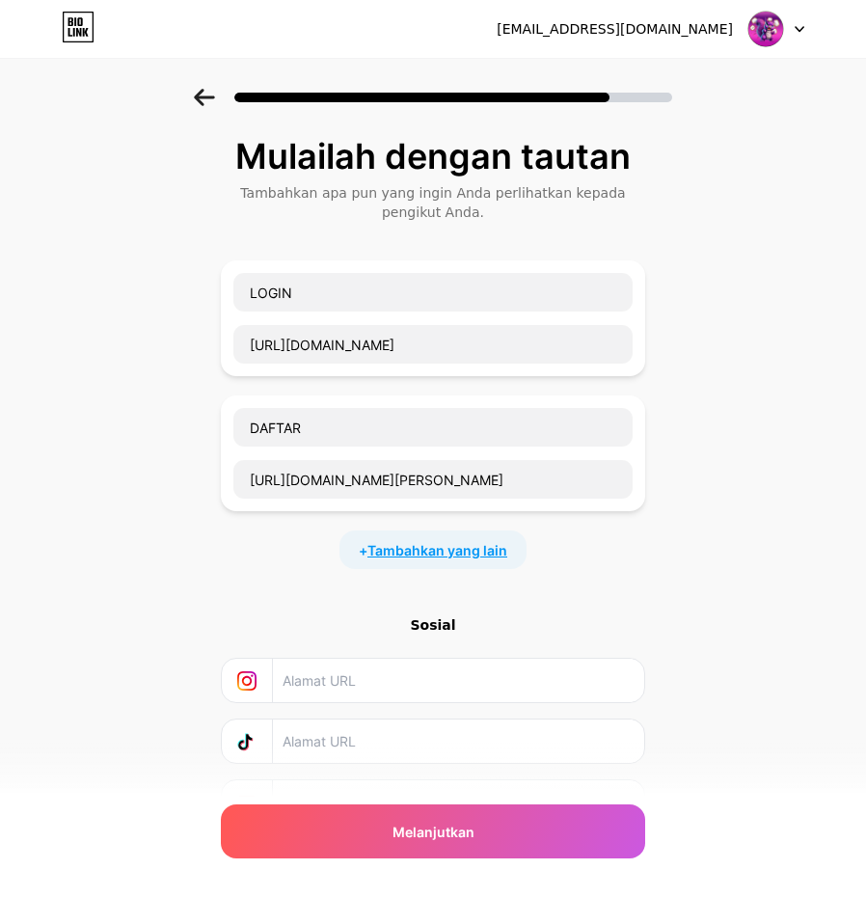
click at [421, 555] on font "Tambahkan yang lain" at bounding box center [437, 550] width 140 height 16
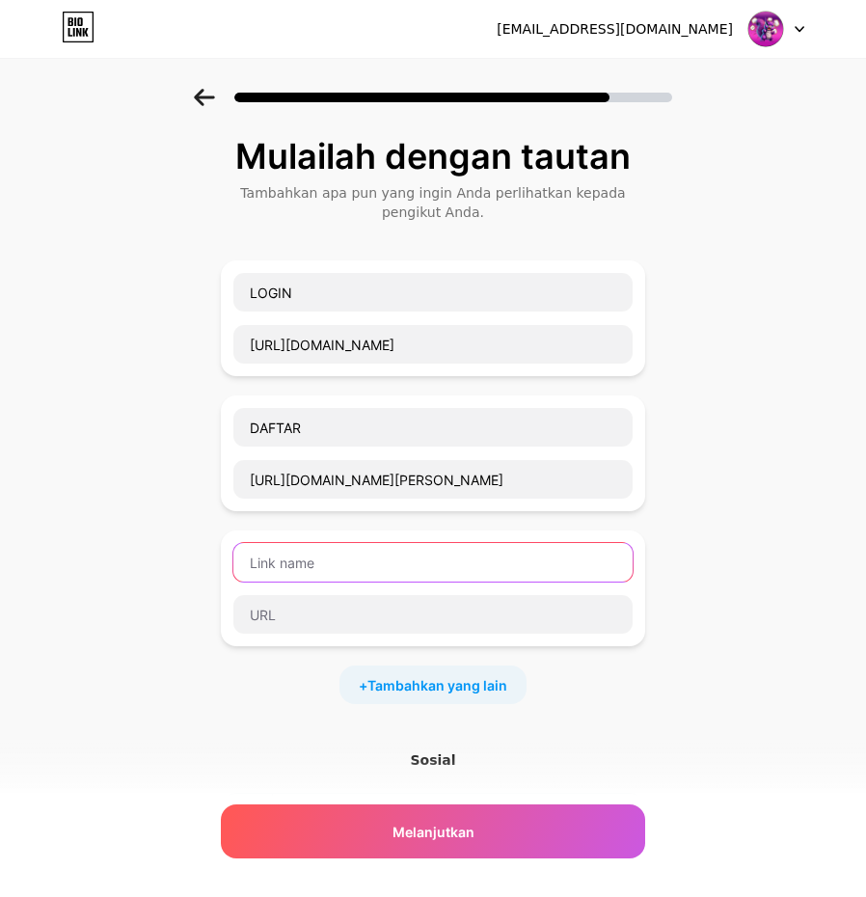
click at [322, 569] on input "text" at bounding box center [432, 562] width 399 height 39
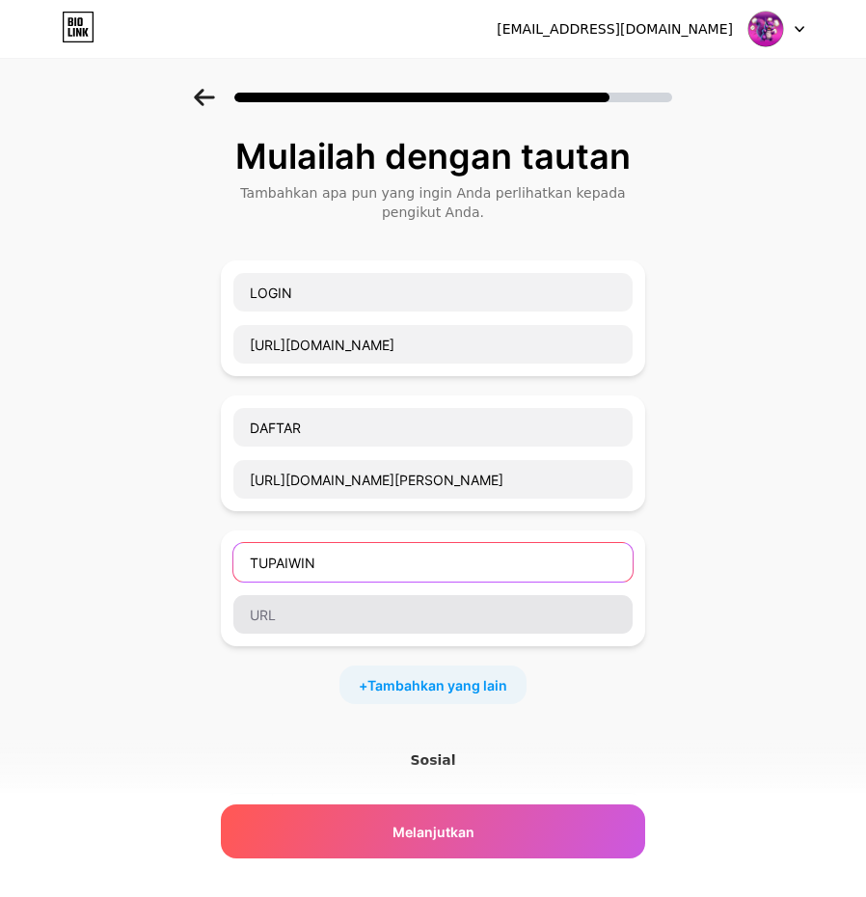
type input "TUPAIWIN"
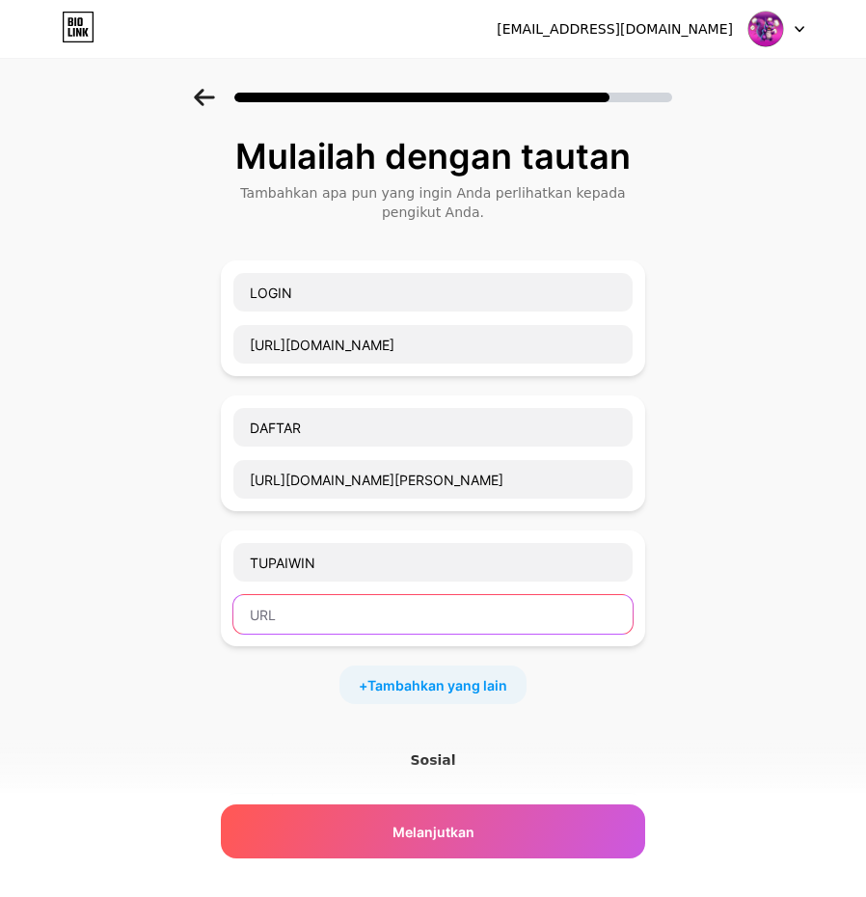
click at [404, 626] on input "text" at bounding box center [432, 614] width 399 height 39
click at [527, 617] on input "text" at bounding box center [432, 614] width 399 height 39
paste input "[URL][DOMAIN_NAME]"
type input "[URL][DOMAIN_NAME]"
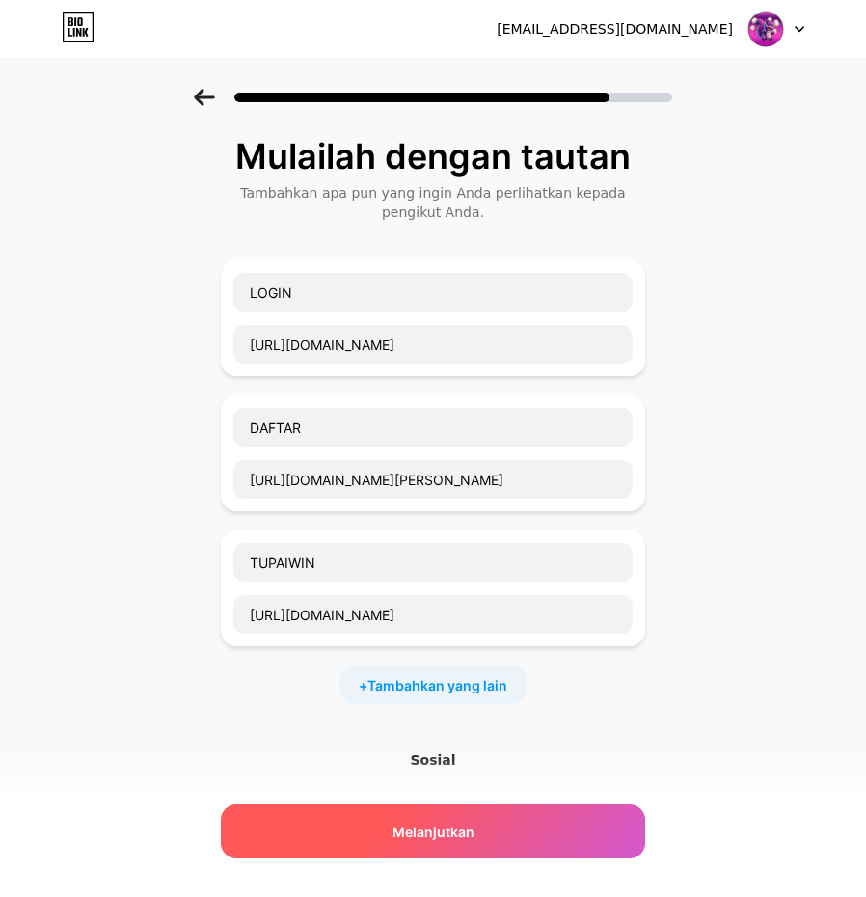
click at [502, 824] on div "Melanjutkan" at bounding box center [433, 831] width 424 height 54
click at [482, 830] on div "Melanjutkan" at bounding box center [433, 831] width 424 height 54
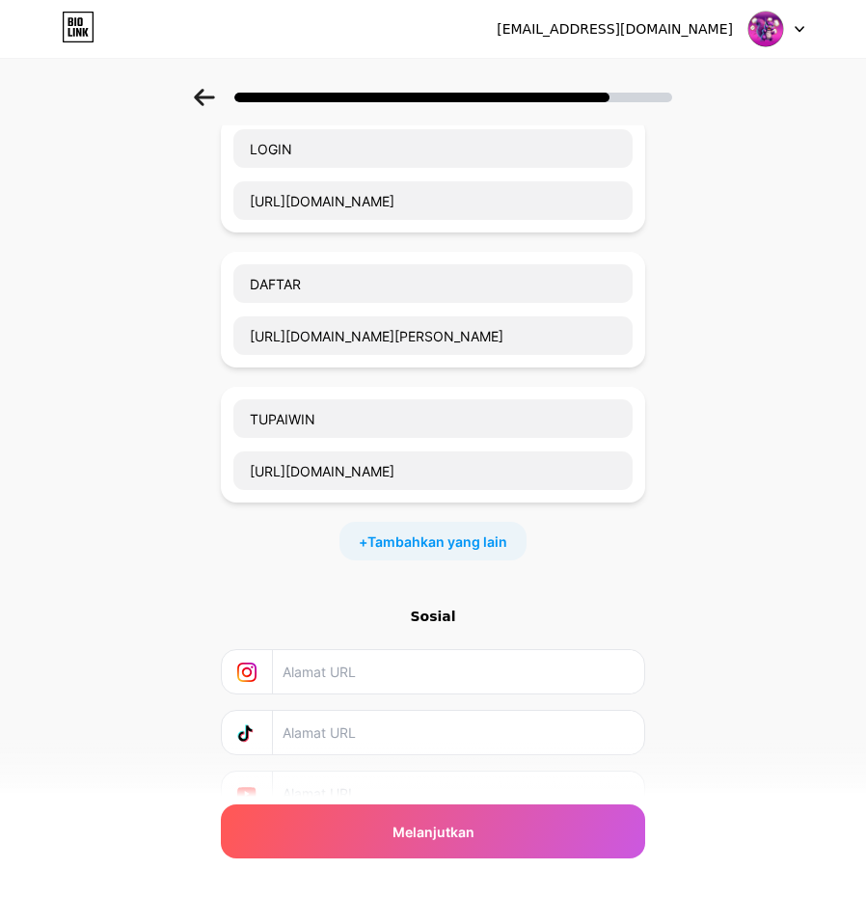
scroll to position [236, 0]
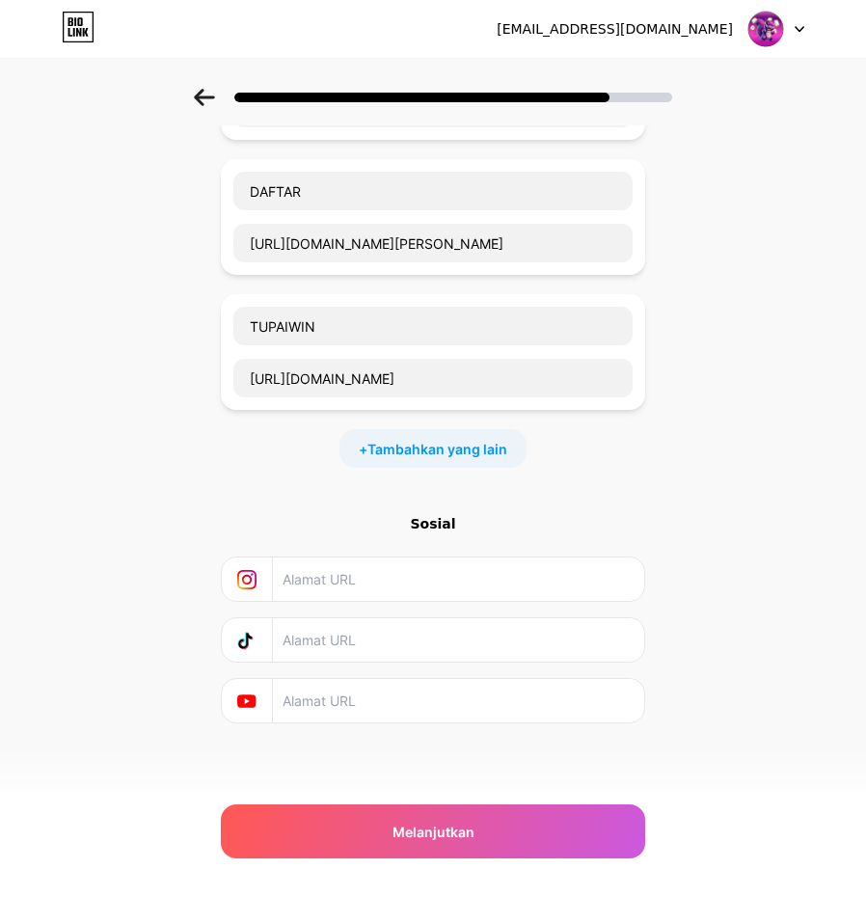
click at [416, 584] on input "text" at bounding box center [458, 578] width 350 height 43
click at [396, 378] on input "[URL][DOMAIN_NAME]" at bounding box center [432, 378] width 399 height 39
click at [345, 591] on input "text" at bounding box center [458, 578] width 350 height 43
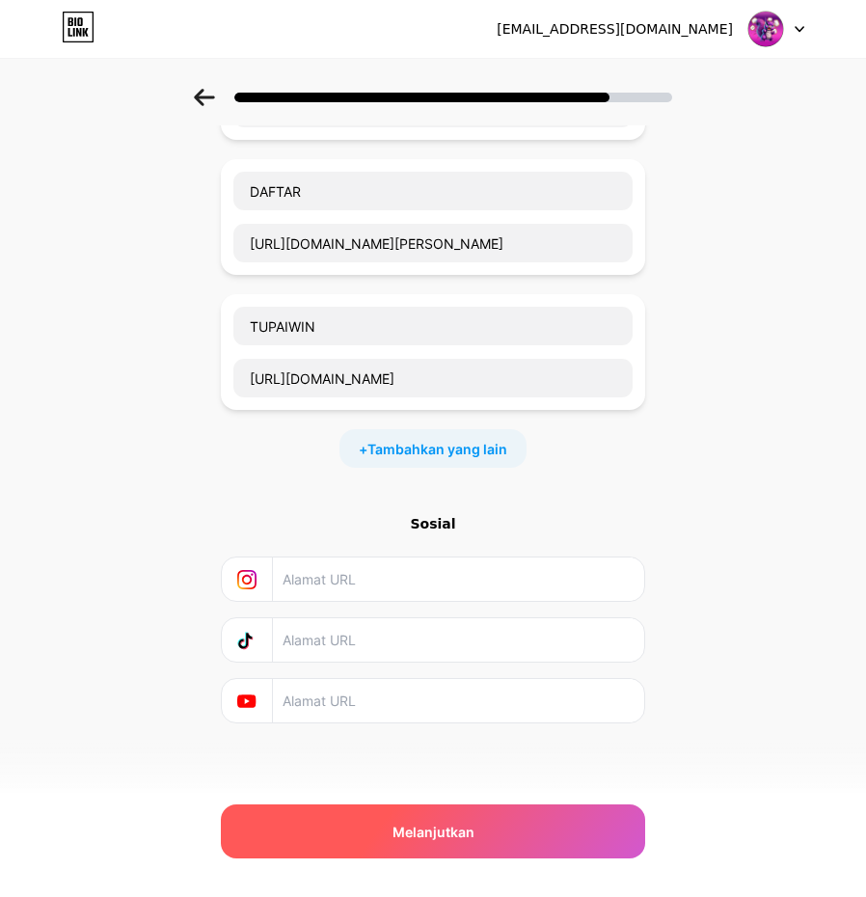
paste input "[URL][DOMAIN_NAME]"
type input "[URL][DOMAIN_NAME]"
click at [433, 824] on font "Melanjutkan" at bounding box center [434, 832] width 82 height 16
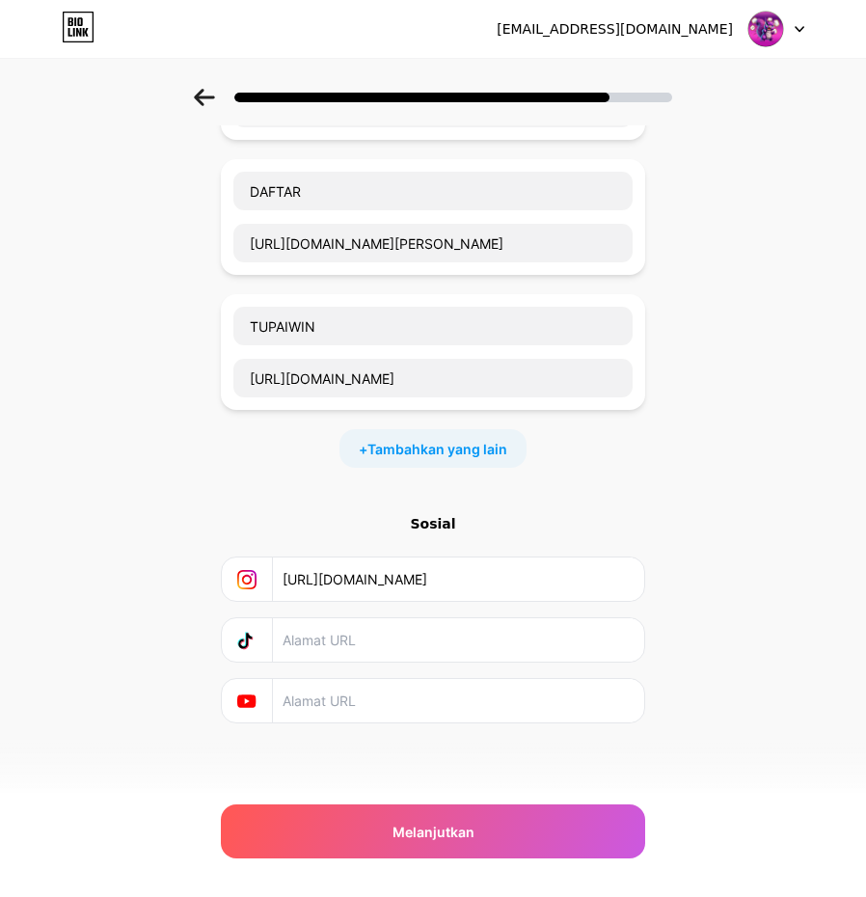
click at [397, 645] on input "text" at bounding box center [458, 639] width 350 height 43
paste input "[URL][DOMAIN_NAME]"
type input "[URL][DOMAIN_NAME]"
click at [392, 701] on input "text" at bounding box center [458, 700] width 350 height 43
paste input "[URL][DOMAIN_NAME]"
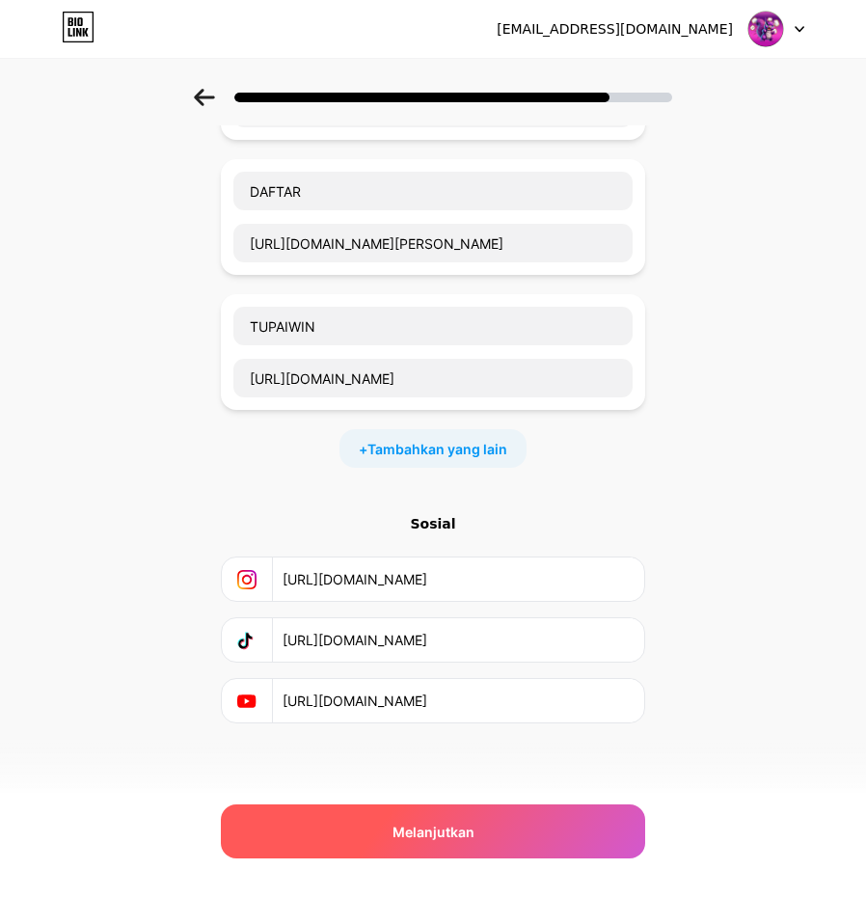
type input "[URL][DOMAIN_NAME]"
click at [420, 827] on span "Melanjutkan" at bounding box center [434, 832] width 82 height 20
click at [422, 827] on font "Melanjutkan" at bounding box center [434, 832] width 82 height 16
click at [438, 833] on font "Melanjutkan" at bounding box center [434, 832] width 82 height 16
click at [475, 824] on span "Melanjutkan" at bounding box center [434, 832] width 82 height 20
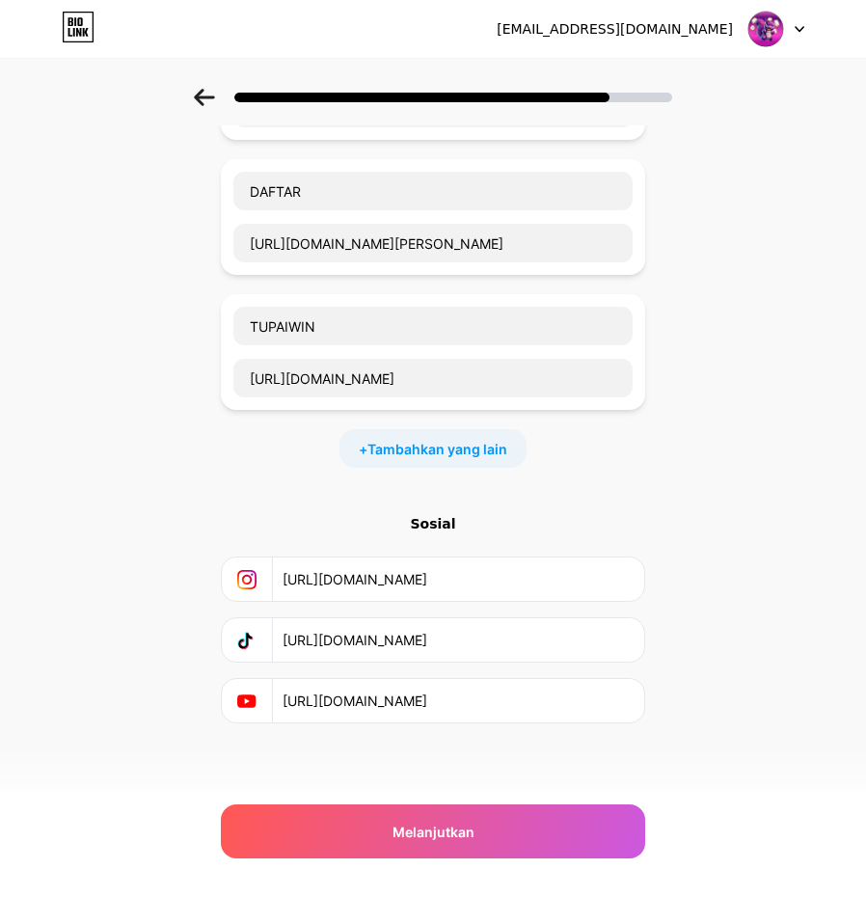
click at [525, 699] on input "[URL][DOMAIN_NAME]" at bounding box center [458, 700] width 350 height 43
drag, startPoint x: 538, startPoint y: 698, endPoint x: 95, endPoint y: 667, distance: 444.7
click at [95, 667] on div "Mulailah dengan tautan Tambahkan apa pun yang ingin Anda perlihatkan kepada pen…" at bounding box center [433, 335] width 866 height 967
drag, startPoint x: 541, startPoint y: 638, endPoint x: 89, endPoint y: 641, distance: 452.4
click at [89, 641] on div "Mulailah dengan tautan Tambahkan apa pun yang ingin Anda perlihatkan kepada pen…" at bounding box center [433, 335] width 866 height 967
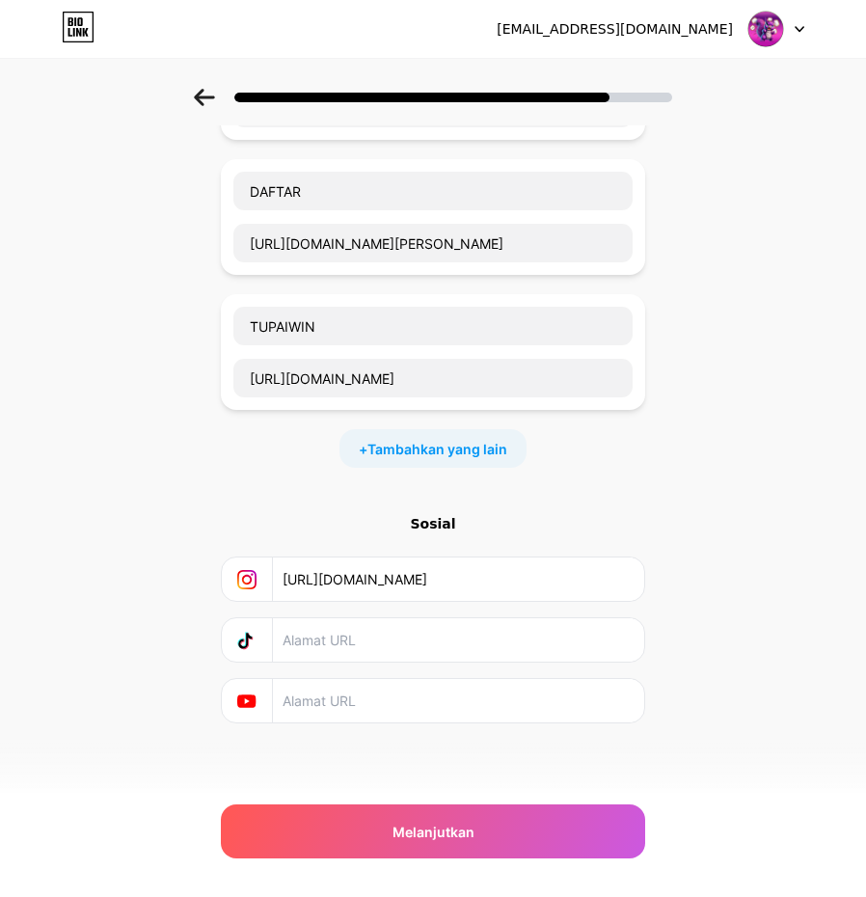
drag, startPoint x: 561, startPoint y: 579, endPoint x: -46, endPoint y: 578, distance: 607.6
click at [0, 578] on html "[EMAIL_ADDRESS][DOMAIN_NAME] Keluar Tautan Disalin Mulailah dengan tautan Tamba…" at bounding box center [433, 330] width 866 height 1133
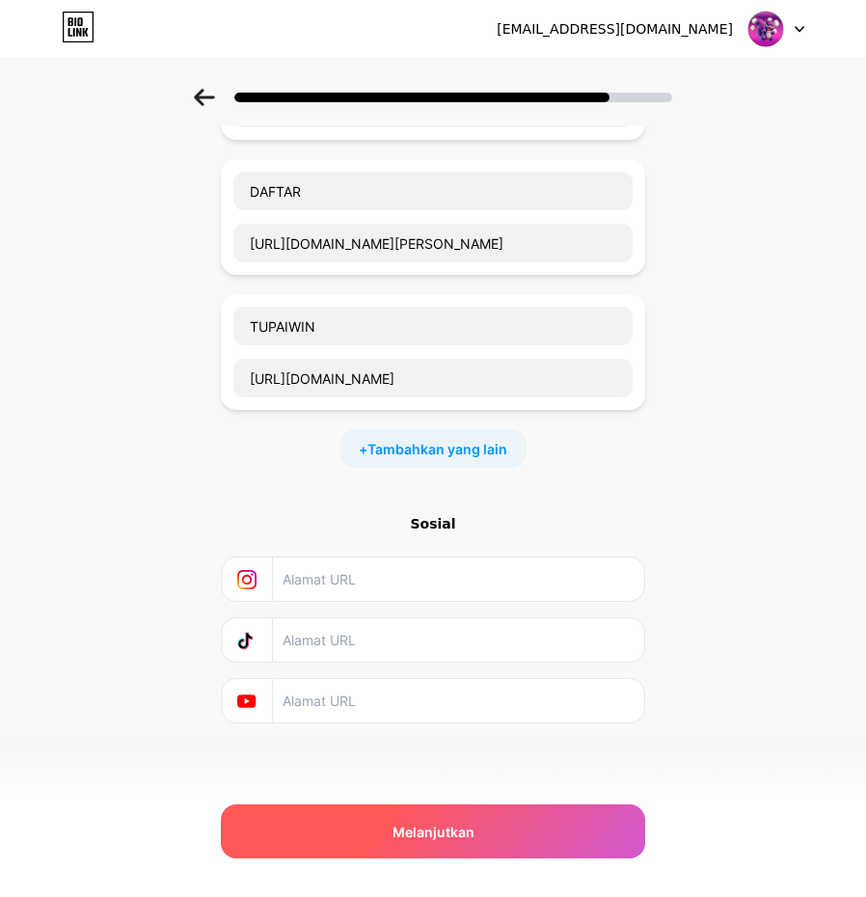
click at [528, 833] on div "Melanjutkan" at bounding box center [433, 831] width 424 height 54
click at [529, 823] on div "Melanjutkan" at bounding box center [433, 831] width 424 height 54
click at [313, 825] on div "Melanjutkan" at bounding box center [433, 831] width 424 height 54
click at [474, 822] on span "Melanjutkan" at bounding box center [434, 832] width 82 height 20
click at [452, 824] on font "Melanjutkan" at bounding box center [434, 832] width 82 height 16
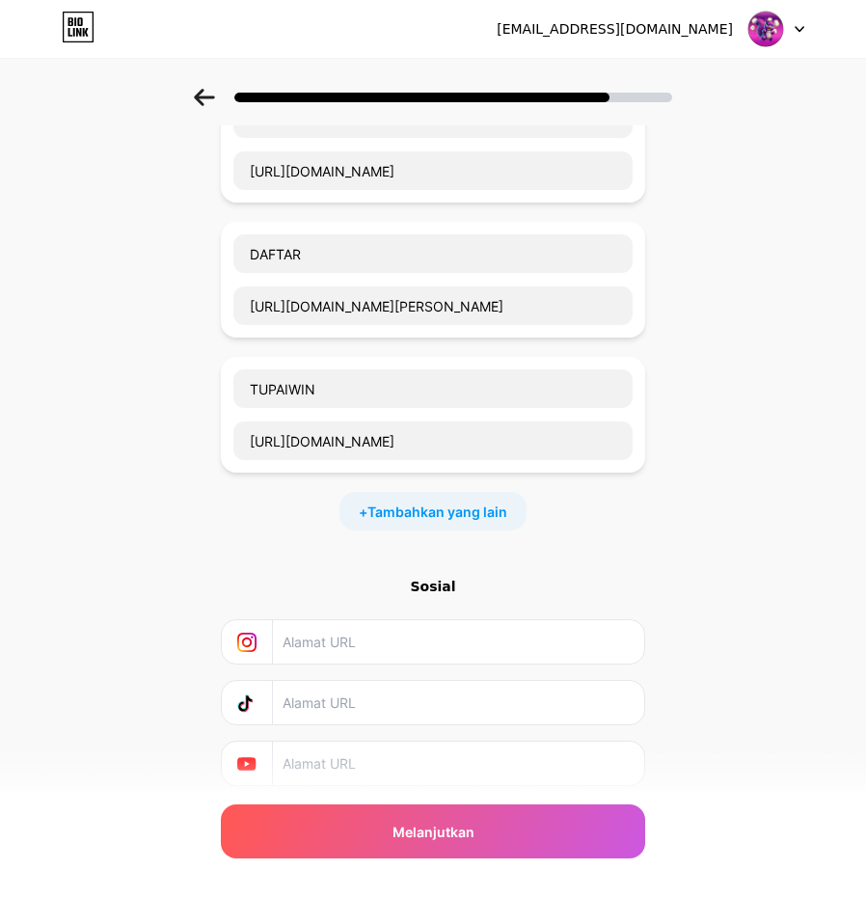
scroll to position [140, 0]
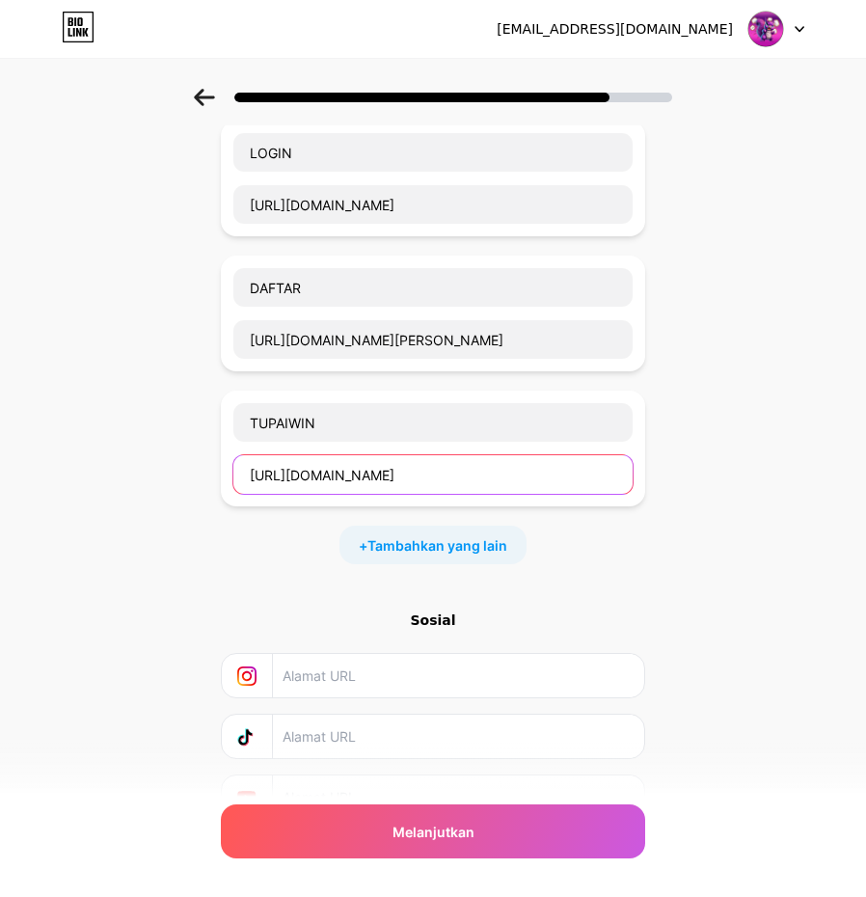
click at [513, 476] on input "[URL][DOMAIN_NAME]" at bounding box center [432, 474] width 399 height 39
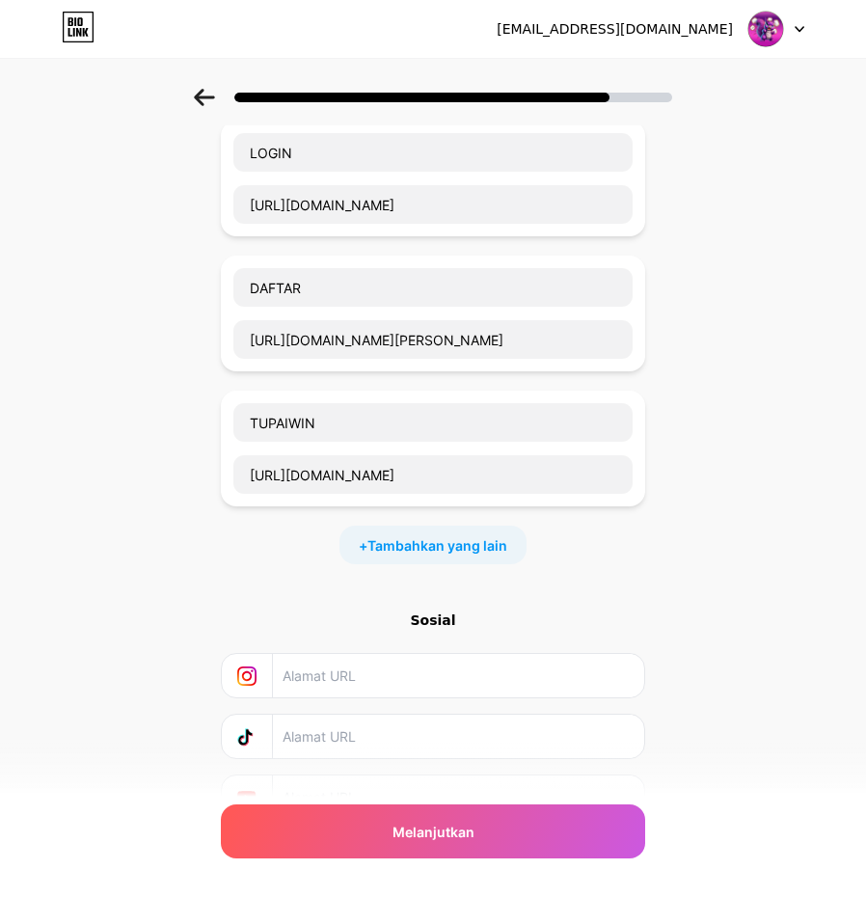
click at [501, 444] on div "TUPAIWIN [URL][DOMAIN_NAME]" at bounding box center [432, 448] width 401 height 93
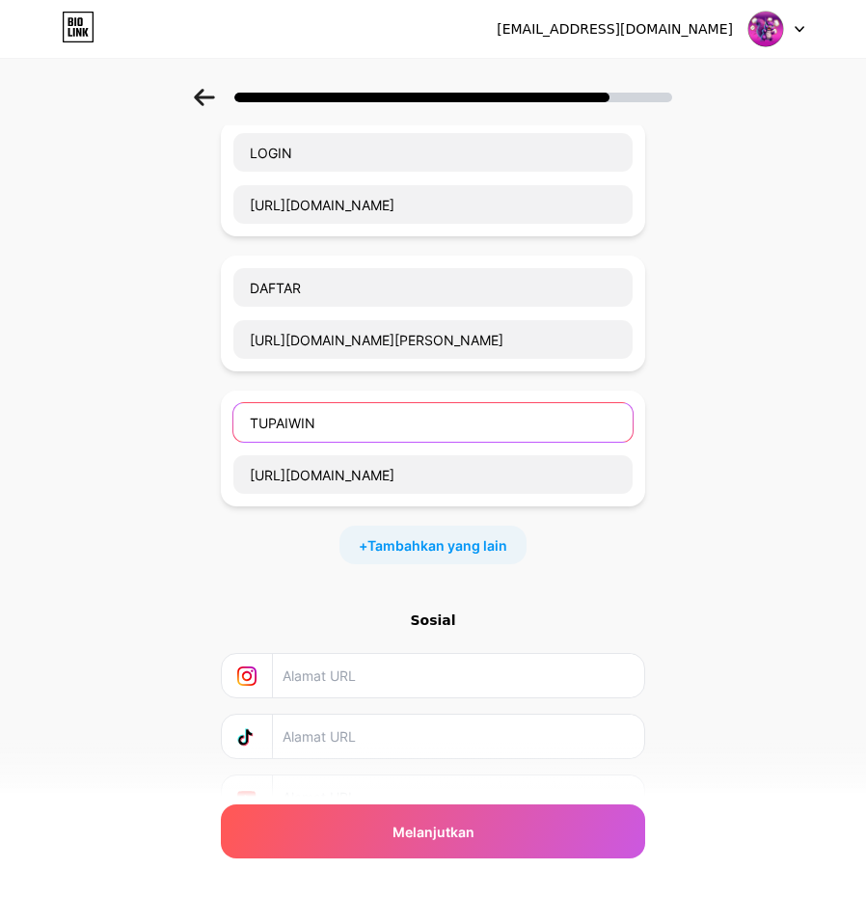
click at [497, 432] on input "TUPAIWIN" at bounding box center [432, 422] width 399 height 39
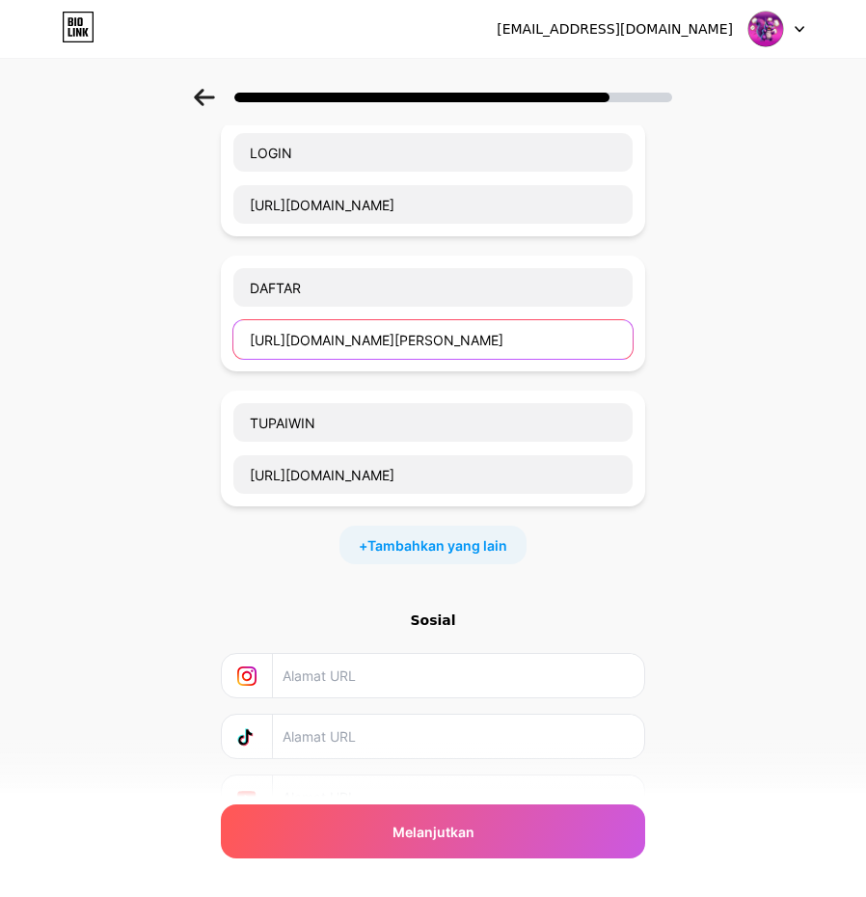
click at [487, 339] on input "[URL][DOMAIN_NAME][PERSON_NAME]" at bounding box center [432, 339] width 399 height 39
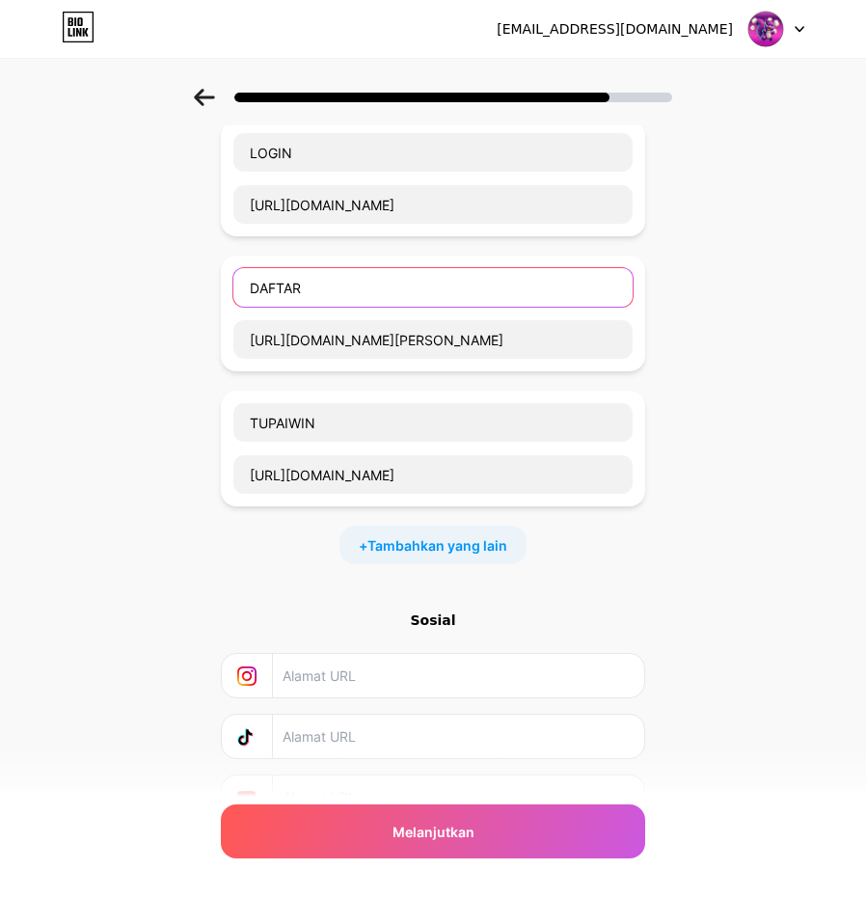
click at [479, 282] on input "DAFTAR" at bounding box center [432, 287] width 399 height 39
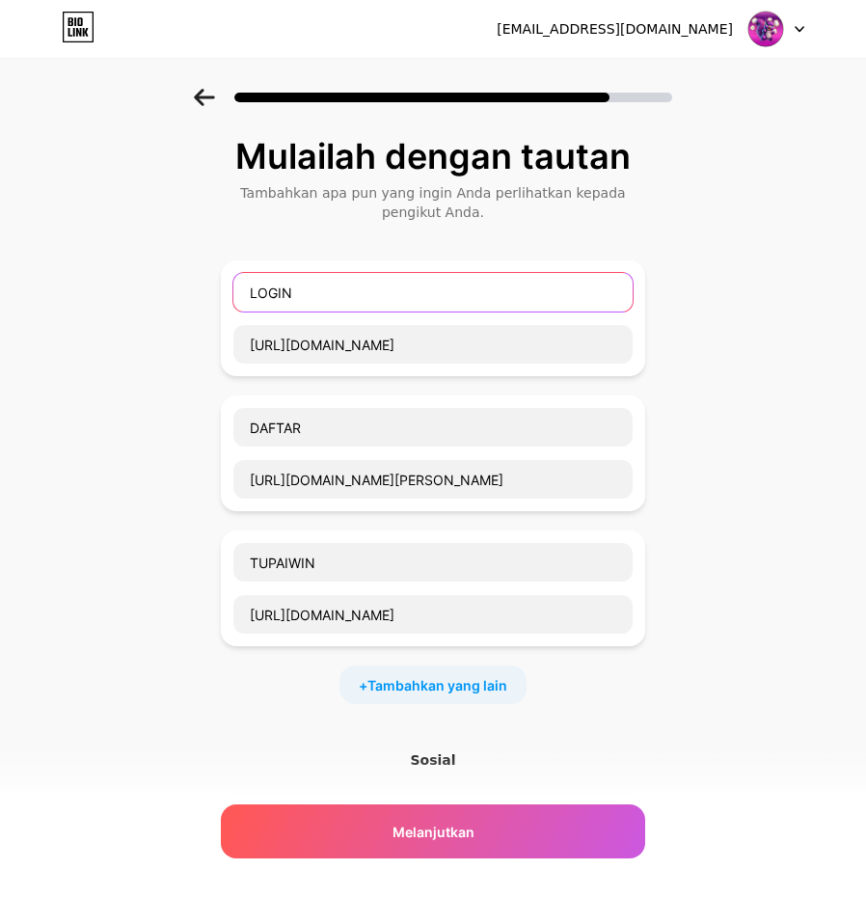
click at [446, 277] on input "LOGIN" at bounding box center [432, 292] width 399 height 39
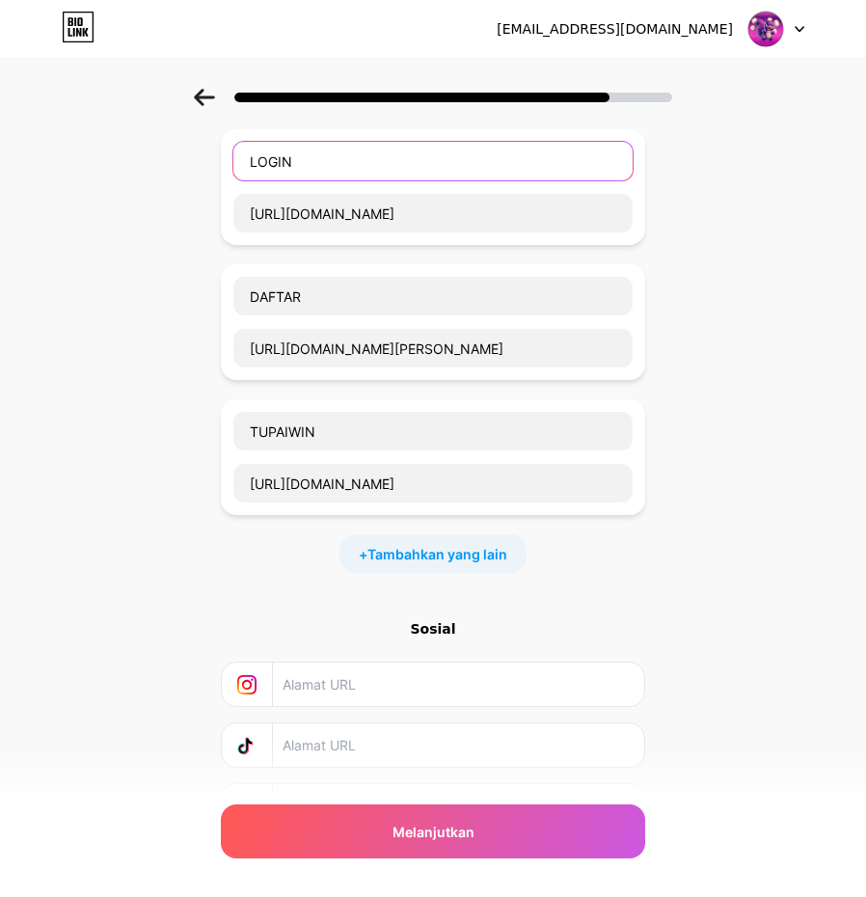
scroll to position [236, 0]
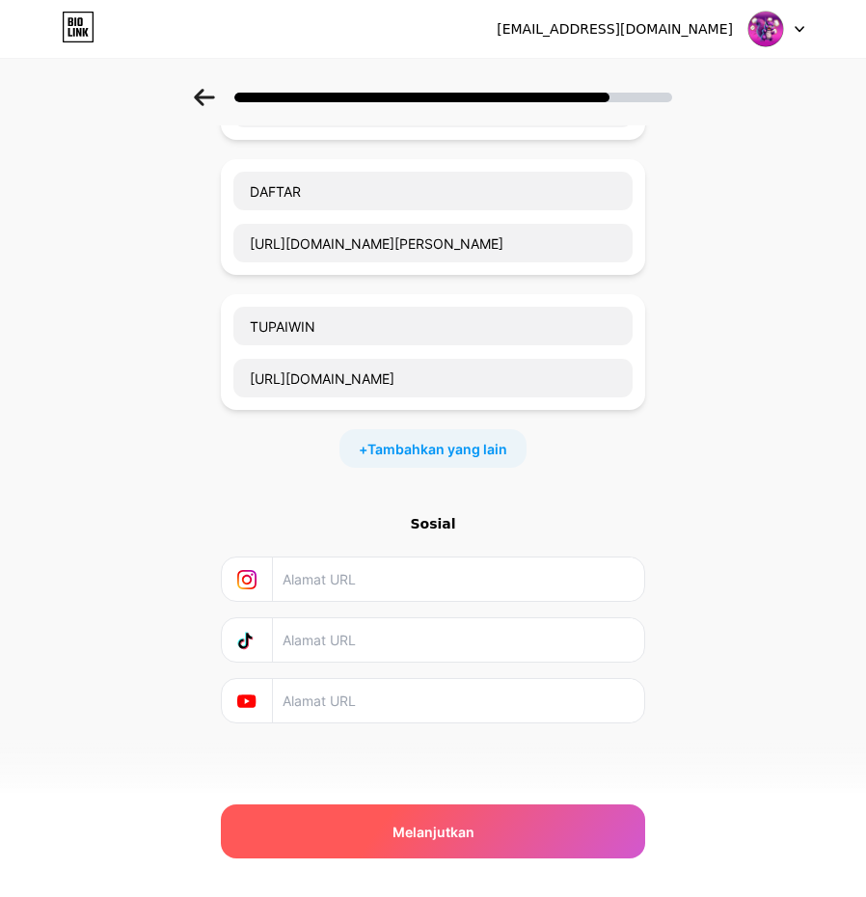
click at [532, 836] on div "Melanjutkan" at bounding box center [433, 831] width 424 height 54
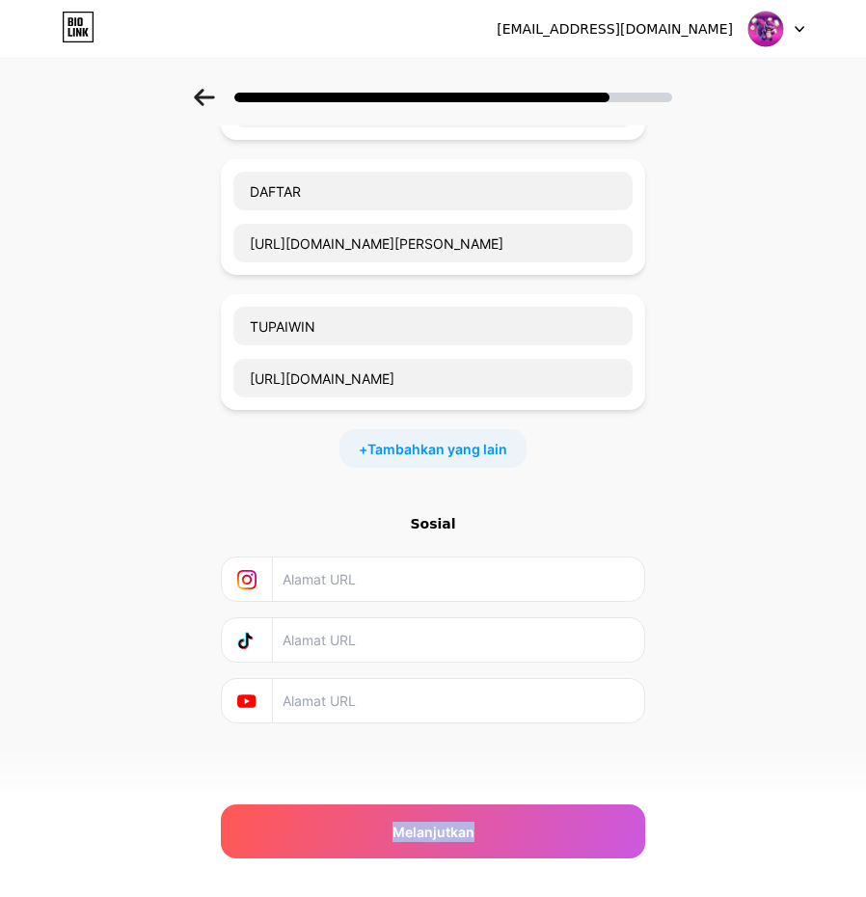
click at [749, 29] on img at bounding box center [765, 29] width 37 height 37
click at [696, 341] on div "Mulailah dengan tautan Tambahkan apa pun yang ingin Anda perlihatkan kepada pen…" at bounding box center [433, 335] width 866 height 967
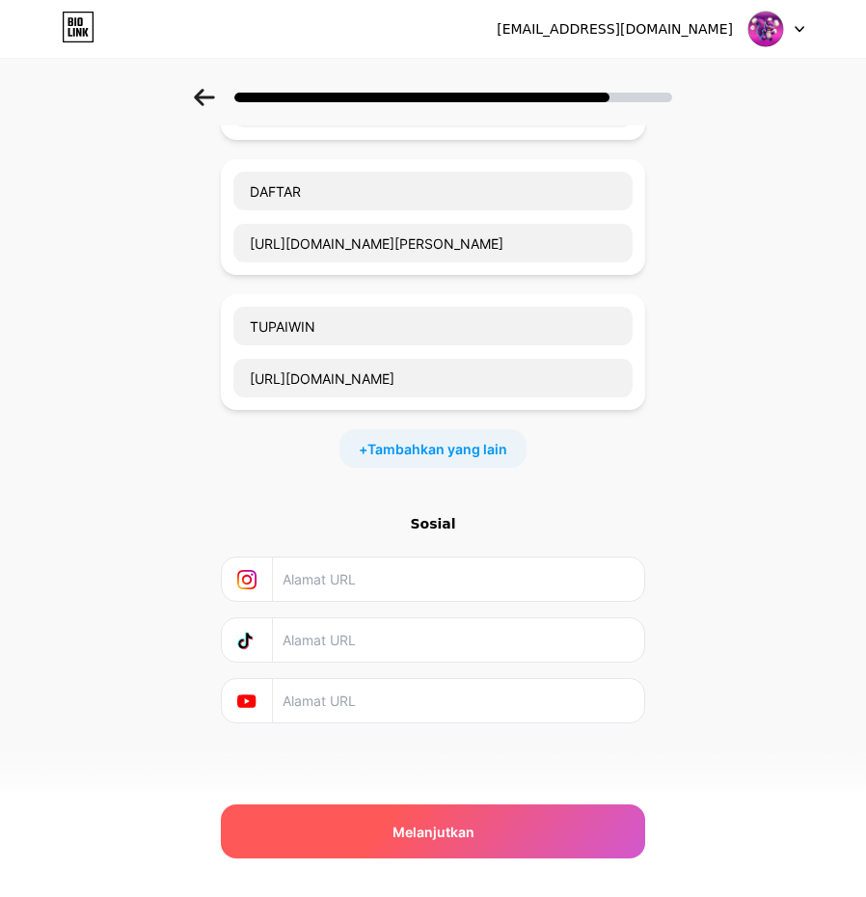
click at [483, 834] on div "Melanjutkan" at bounding box center [433, 831] width 424 height 54
click at [482, 835] on div "Melanjutkan" at bounding box center [433, 831] width 424 height 54
click at [517, 838] on div "Melanjutkan" at bounding box center [433, 831] width 424 height 54
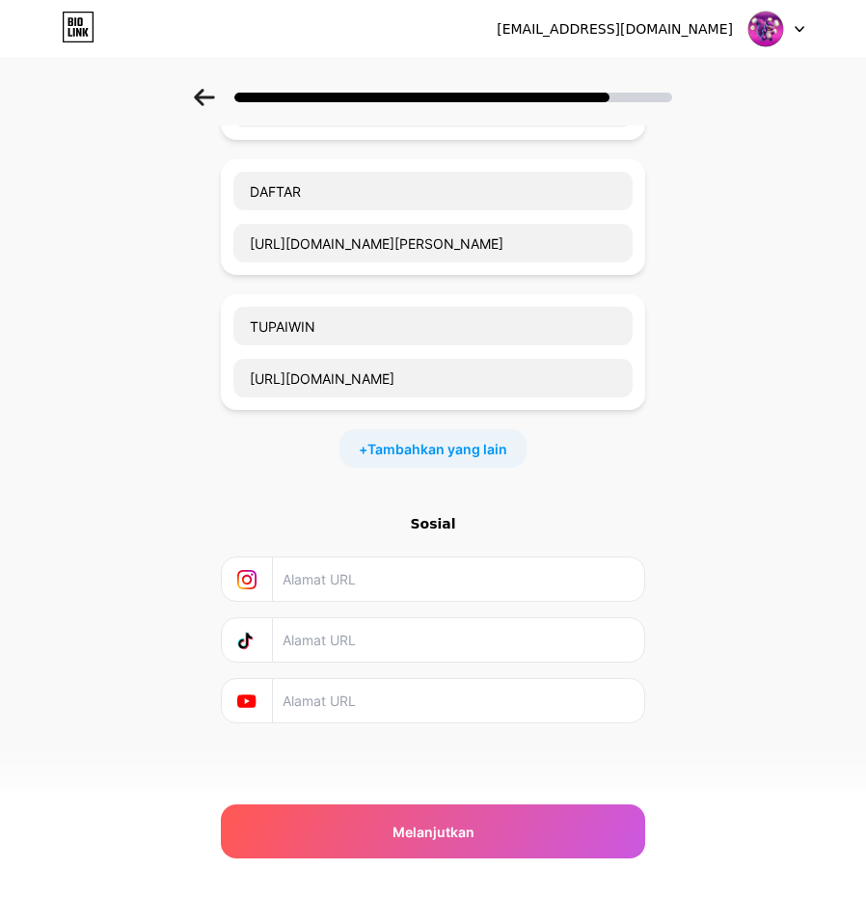
click at [661, 749] on div "Mulailah dengan tautan Tambahkan apa pun yang ingin Anda perlihatkan kepada pen…" at bounding box center [433, 335] width 866 height 967
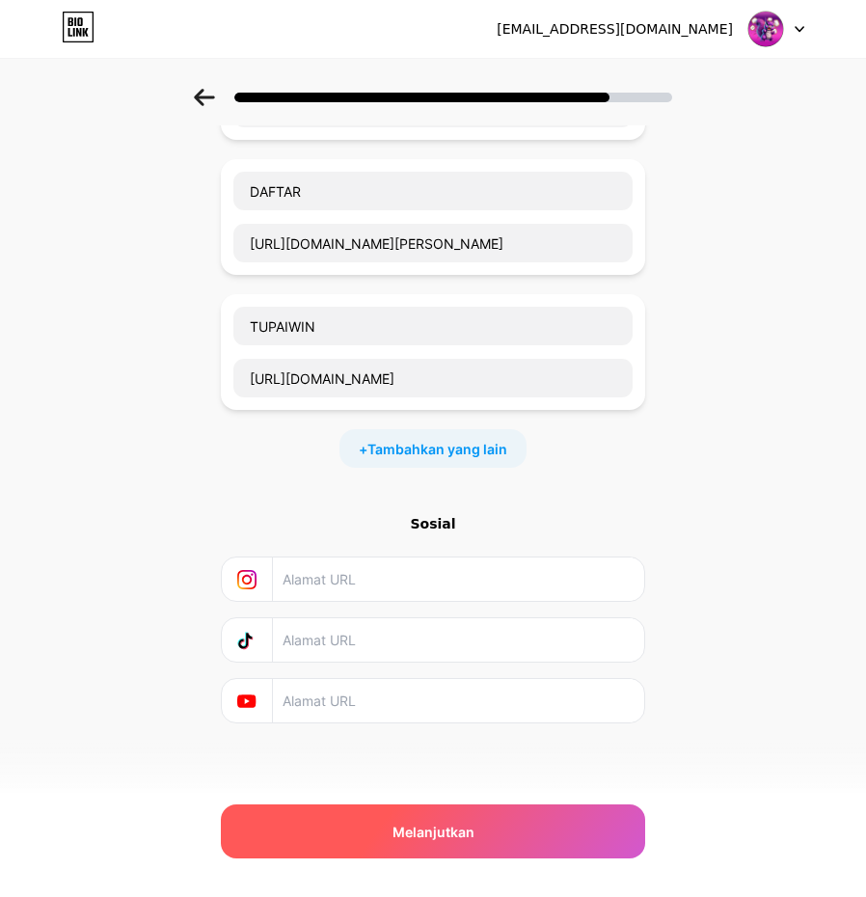
click at [565, 817] on div "Melanjutkan" at bounding box center [433, 831] width 424 height 54
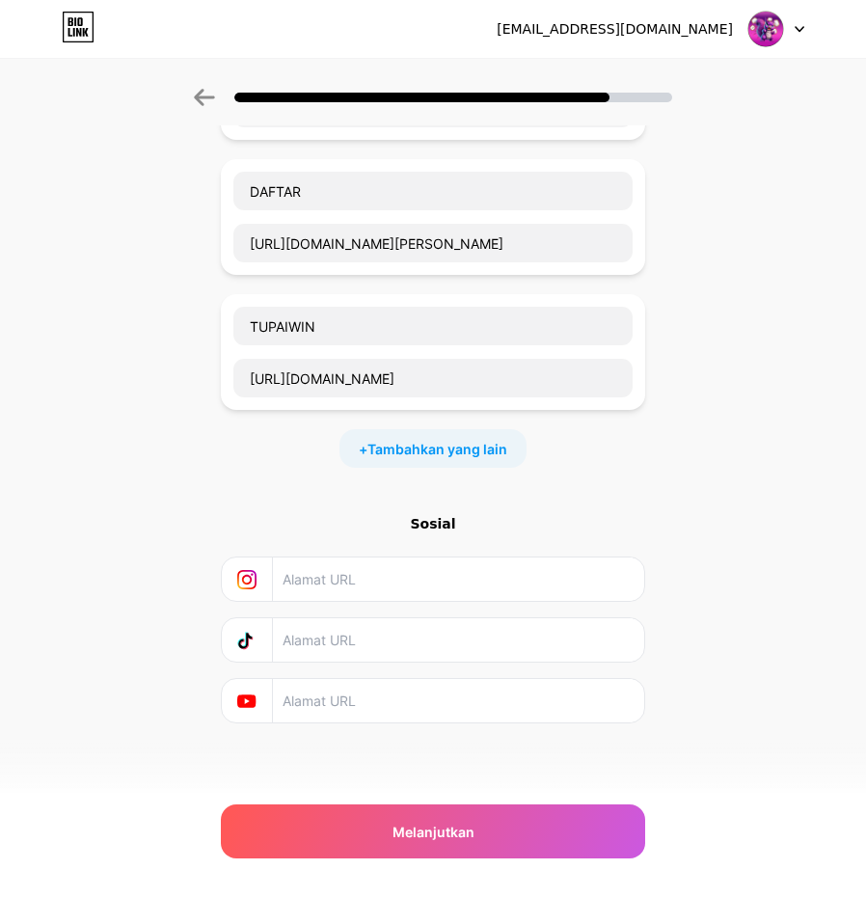
click at [701, 734] on div "Mulailah dengan tautan Tambahkan apa pun yang ingin Anda perlihatkan kepada pen…" at bounding box center [433, 335] width 866 height 967
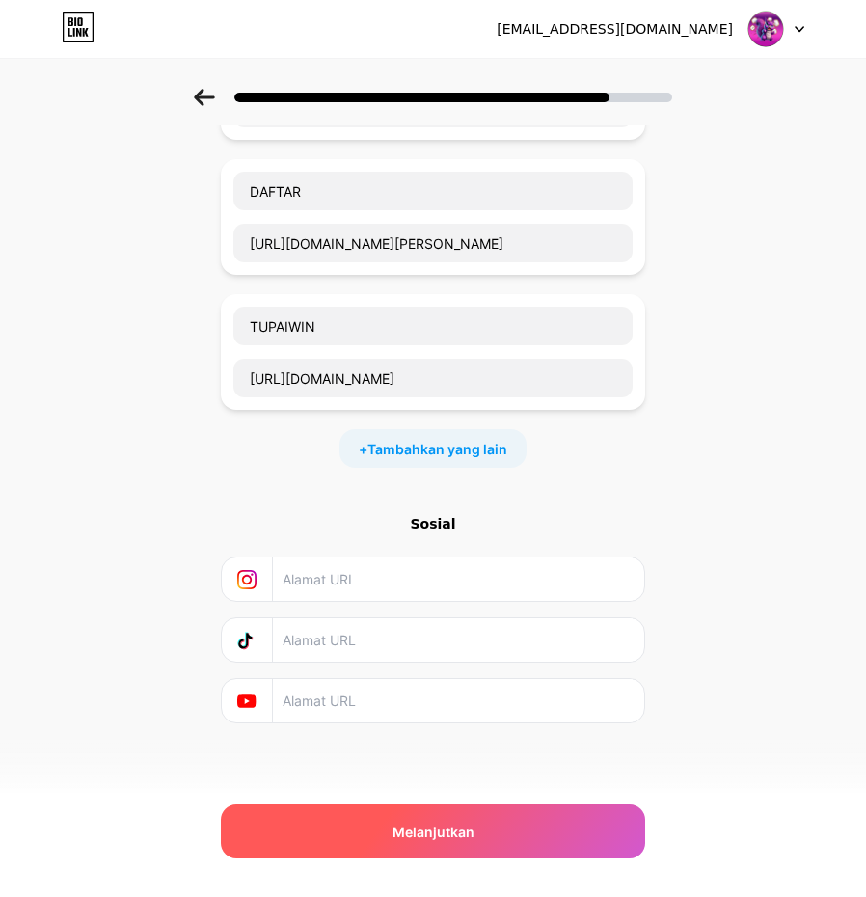
click at [584, 833] on div "Melanjutkan" at bounding box center [433, 831] width 424 height 54
drag, startPoint x: 666, startPoint y: 756, endPoint x: 583, endPoint y: 829, distance: 111.4
click at [659, 773] on div "Mulailah dengan tautan Tambahkan apa pun yang ingin Anda perlihatkan kepada pen…" at bounding box center [433, 335] width 866 height 967
click at [583, 829] on div "Melanjutkan" at bounding box center [433, 831] width 424 height 54
drag, startPoint x: 649, startPoint y: 755, endPoint x: 594, endPoint y: 832, distance: 94.7
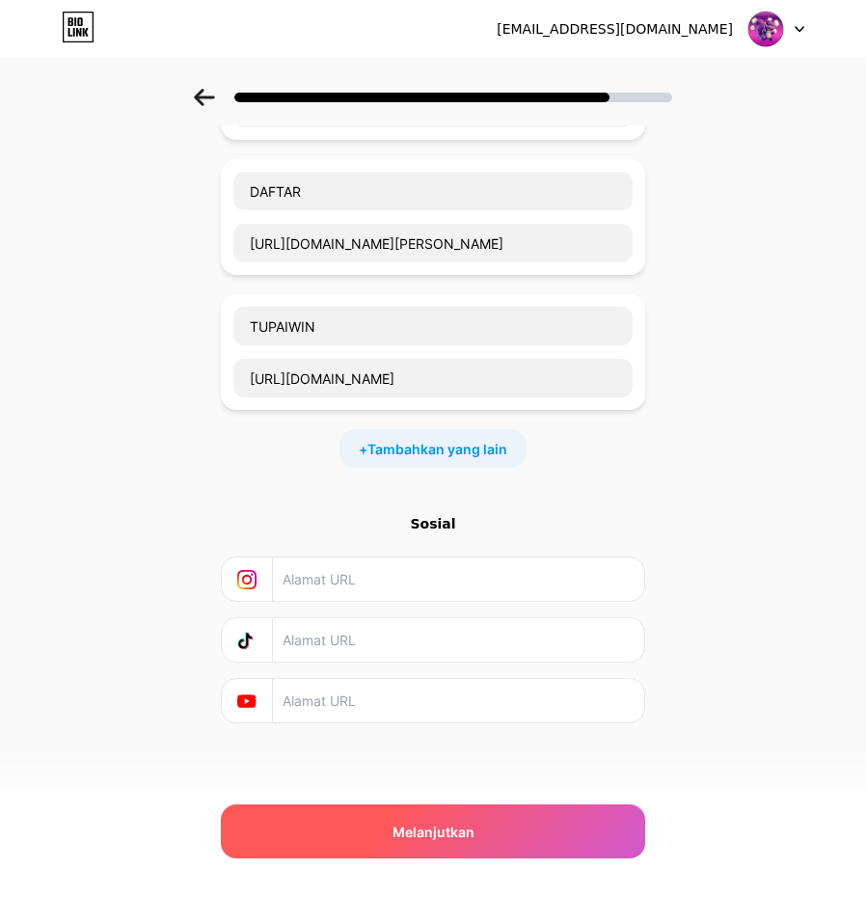
click at [645, 765] on div "Mulailah dengan tautan Tambahkan apa pun yang ingin Anda perlihatkan kepada pen…" at bounding box center [433, 360] width 424 height 919
click at [593, 832] on div "Melanjutkan" at bounding box center [433, 831] width 424 height 54
click at [596, 830] on div "Melanjutkan" at bounding box center [433, 831] width 424 height 54
click at [575, 837] on div "Melanjutkan" at bounding box center [433, 831] width 424 height 54
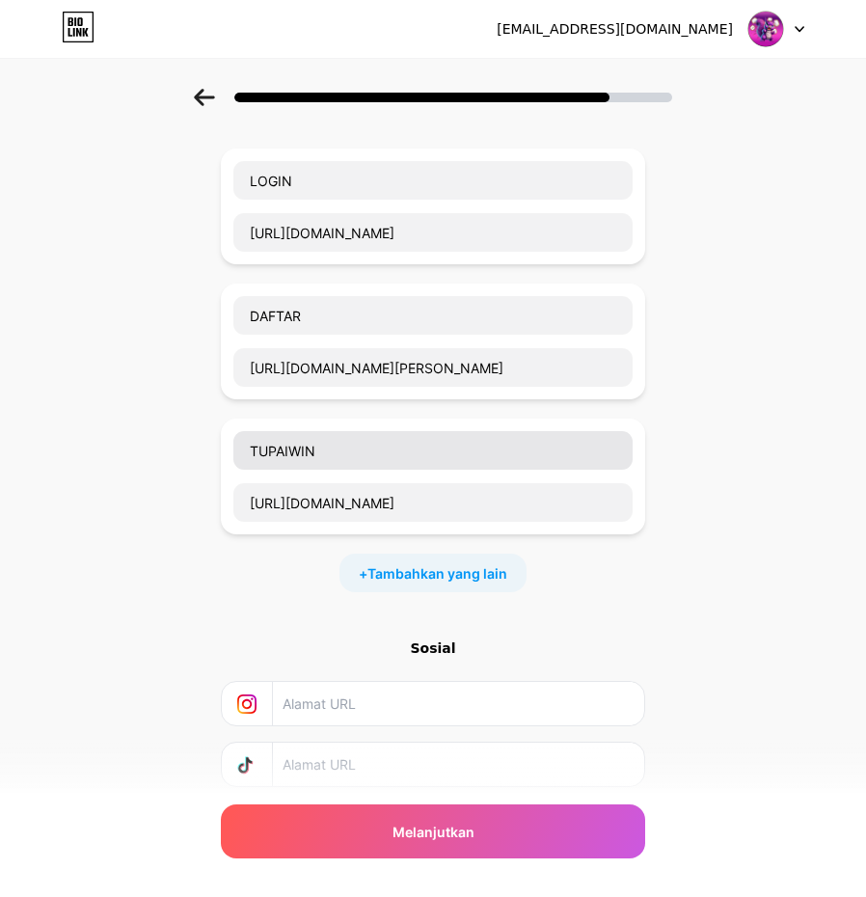
scroll to position [0, 0]
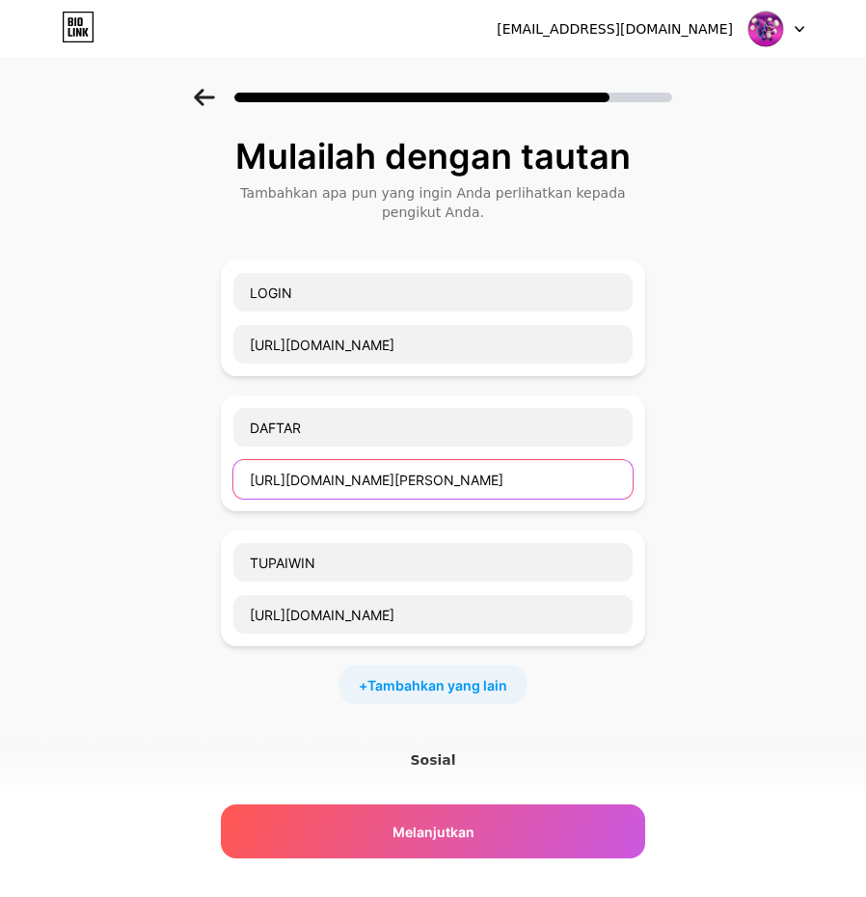
click at [473, 467] on input "[URL][DOMAIN_NAME][PERSON_NAME]" at bounding box center [432, 479] width 399 height 39
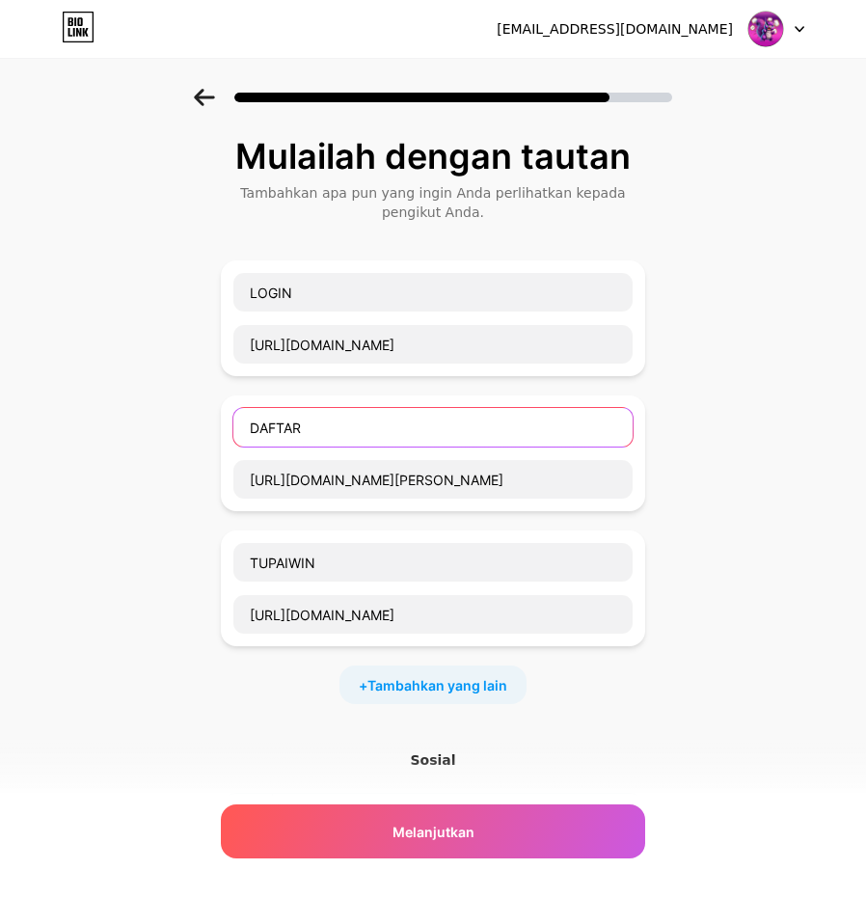
click at [499, 417] on input "DAFTAR" at bounding box center [432, 427] width 399 height 39
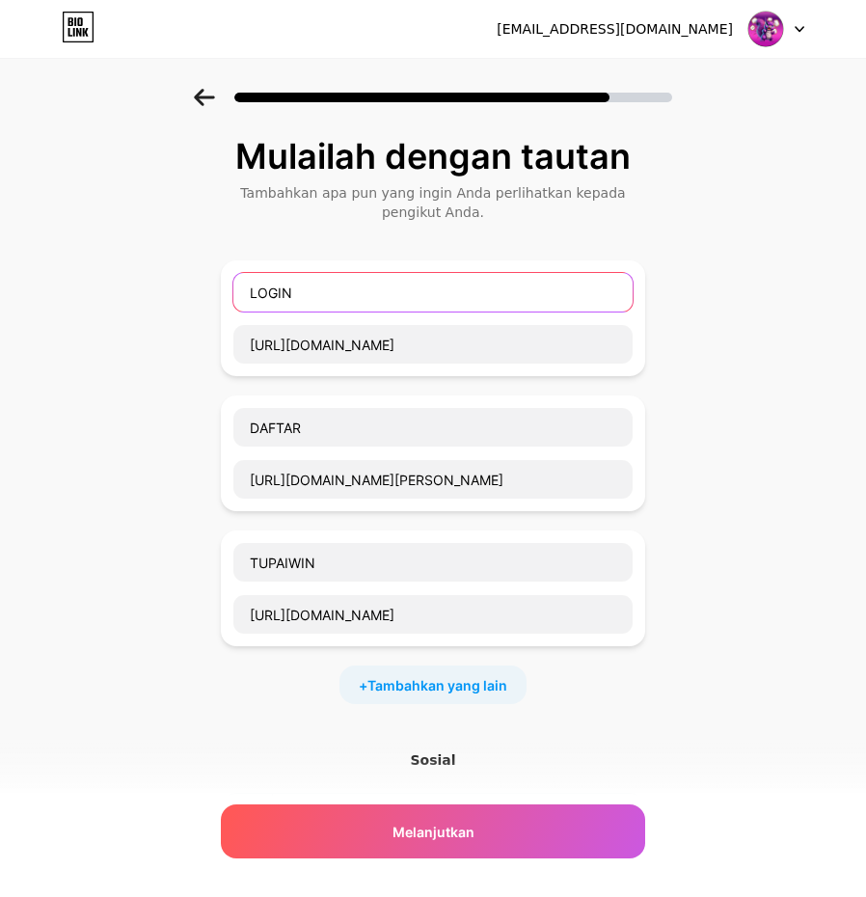
click at [490, 306] on input "LOGIN" at bounding box center [432, 292] width 399 height 39
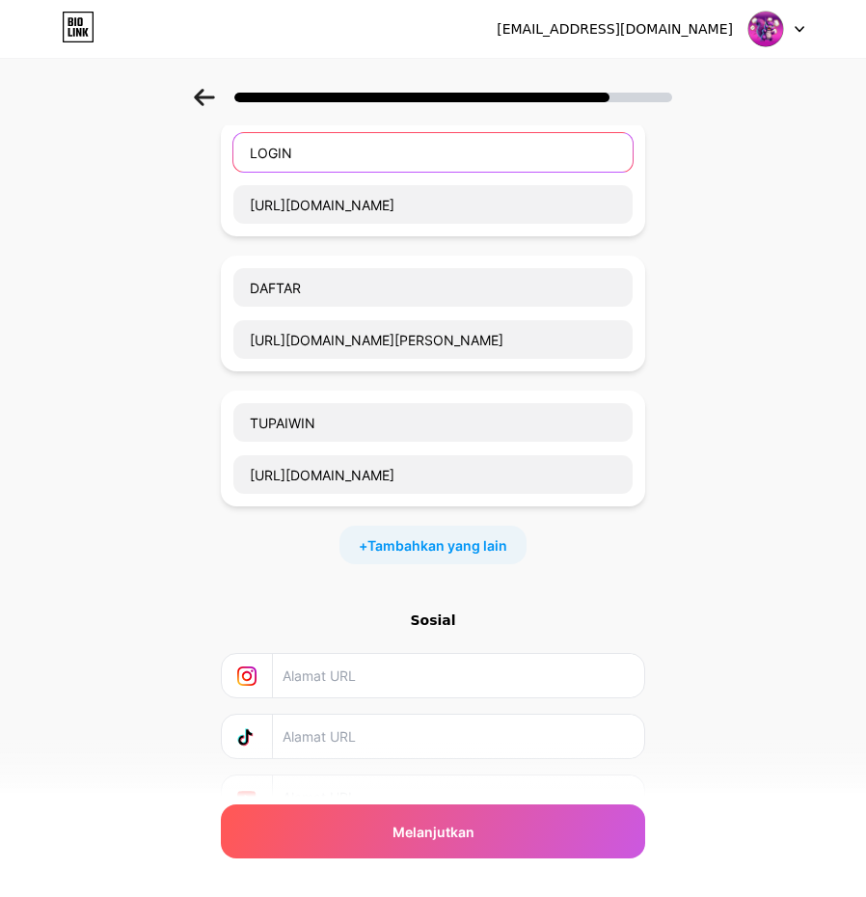
scroll to position [236, 0]
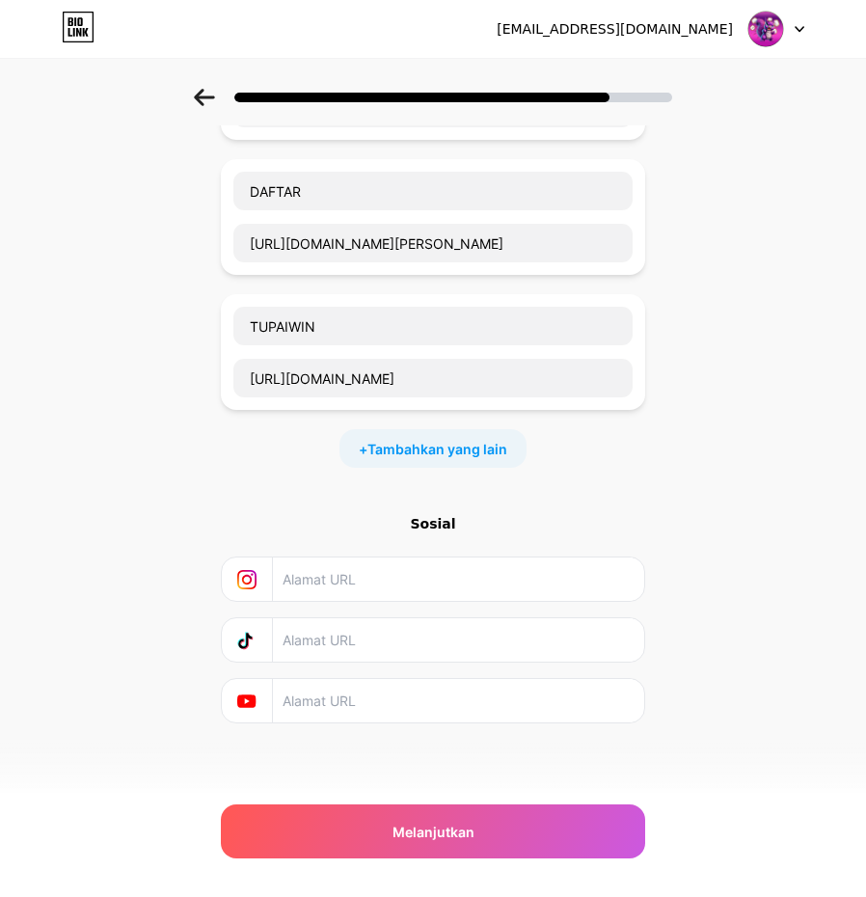
click at [453, 591] on input "text" at bounding box center [458, 578] width 350 height 43
click at [454, 527] on font "Sosial" at bounding box center [432, 523] width 45 height 15
click at [440, 522] on font "Sosial" at bounding box center [432, 523] width 45 height 15
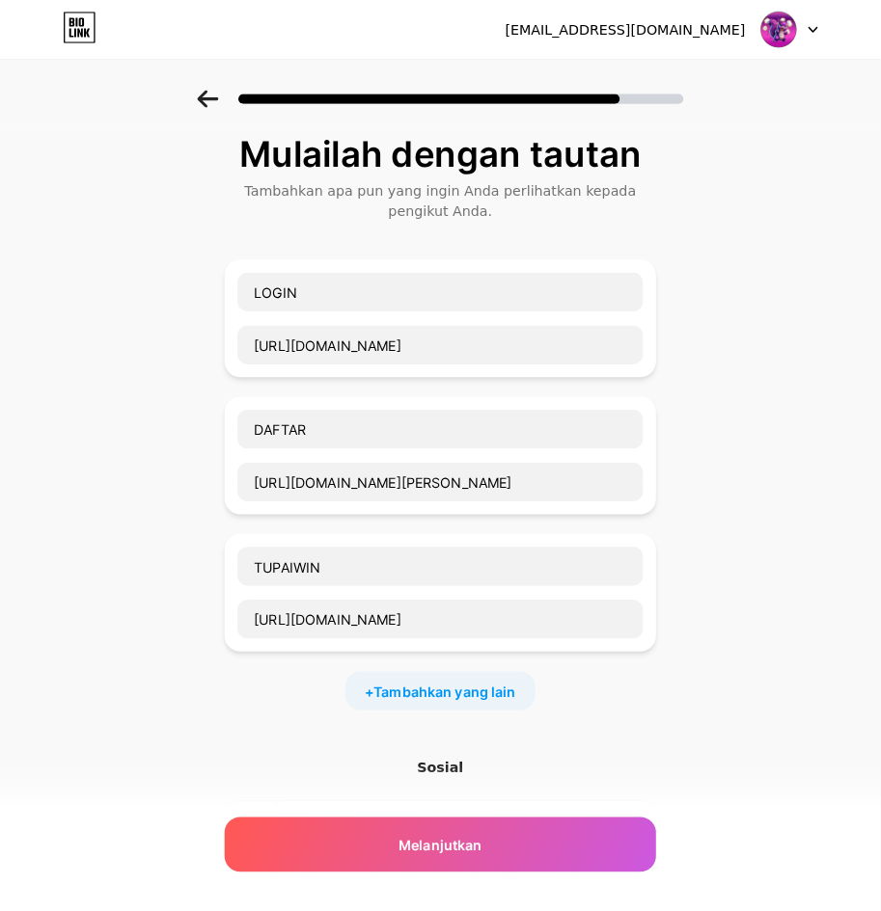
scroll to position [0, 0]
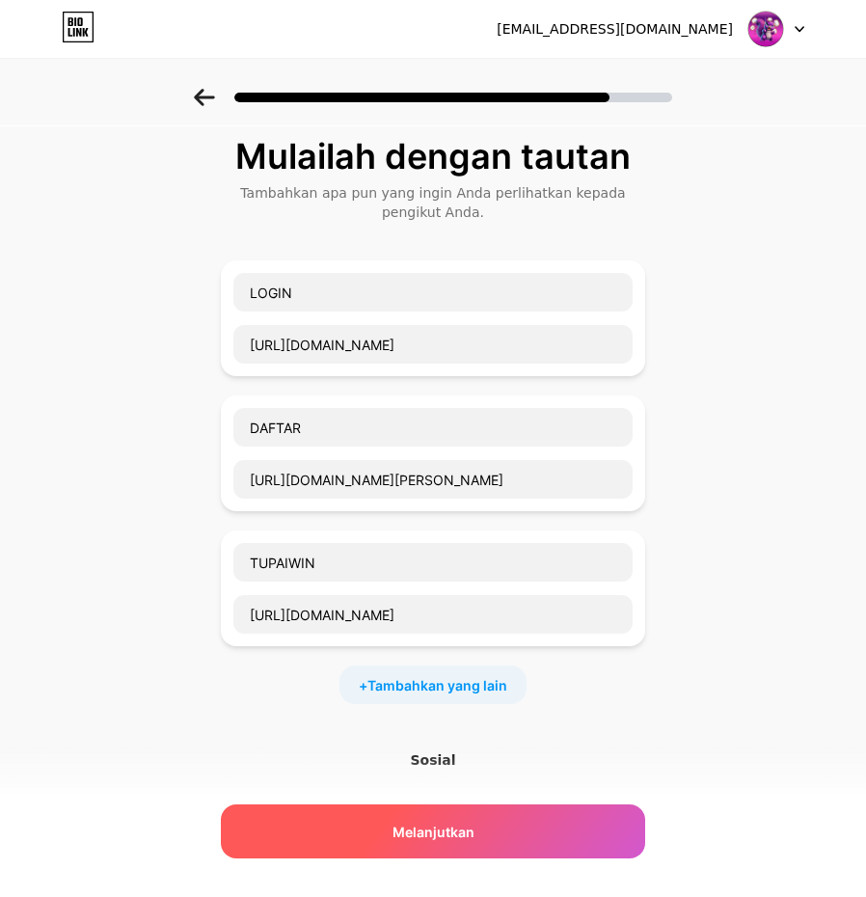
click at [550, 832] on div "Melanjutkan" at bounding box center [433, 831] width 424 height 54
click at [449, 849] on div "Melanjutkan" at bounding box center [433, 831] width 424 height 54
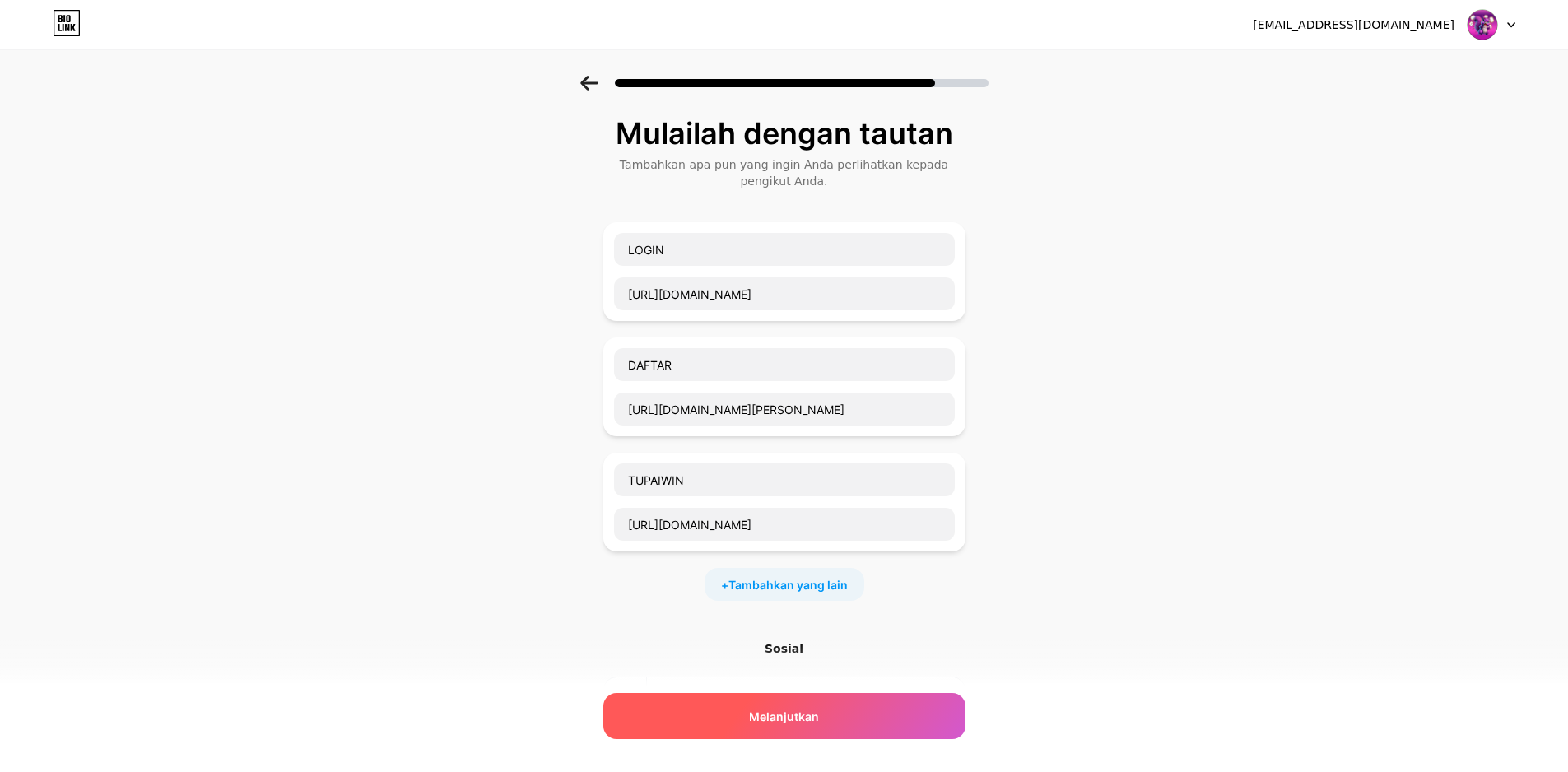
click at [751, 729] on div "Melanjutkan" at bounding box center [784, 716] width 362 height 46
click at [751, 726] on div "Melanjutkan" at bounding box center [784, 716] width 362 height 46
click at [751, 725] on div "Melanjutkan" at bounding box center [784, 716] width 362 height 46
click at [751, 724] on span "Melanjutkan" at bounding box center [784, 716] width 70 height 17
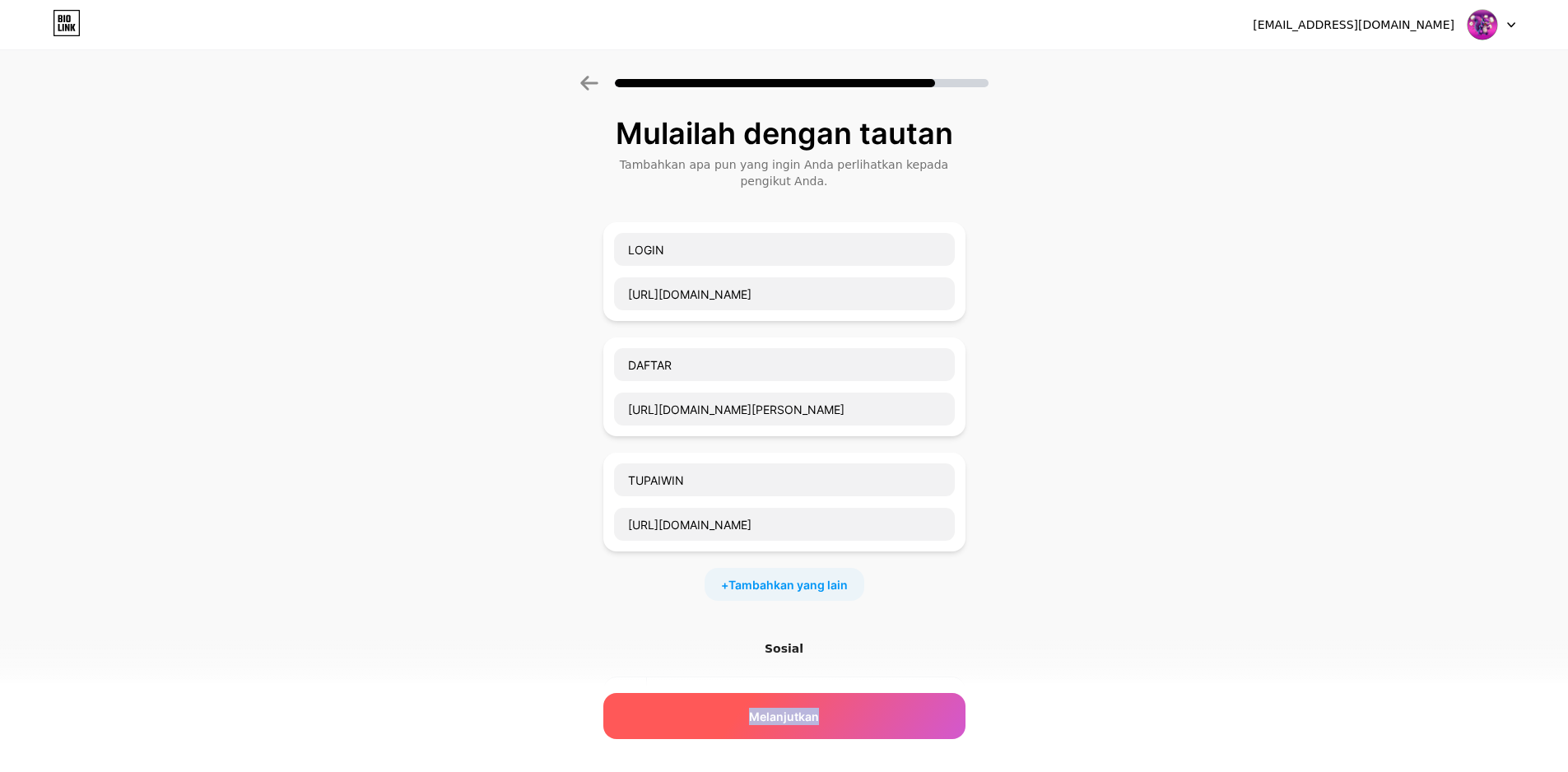
click at [751, 701] on div "Melanjutkan" at bounding box center [784, 716] width 362 height 46
click at [751, 697] on div "Melanjutkan" at bounding box center [784, 716] width 362 height 46
click at [751, 696] on div "Melanjutkan" at bounding box center [784, 716] width 362 height 46
click at [751, 733] on div "Melanjutkan" at bounding box center [784, 716] width 362 height 46
click at [751, 731] on div "Melanjutkan" at bounding box center [784, 716] width 362 height 46
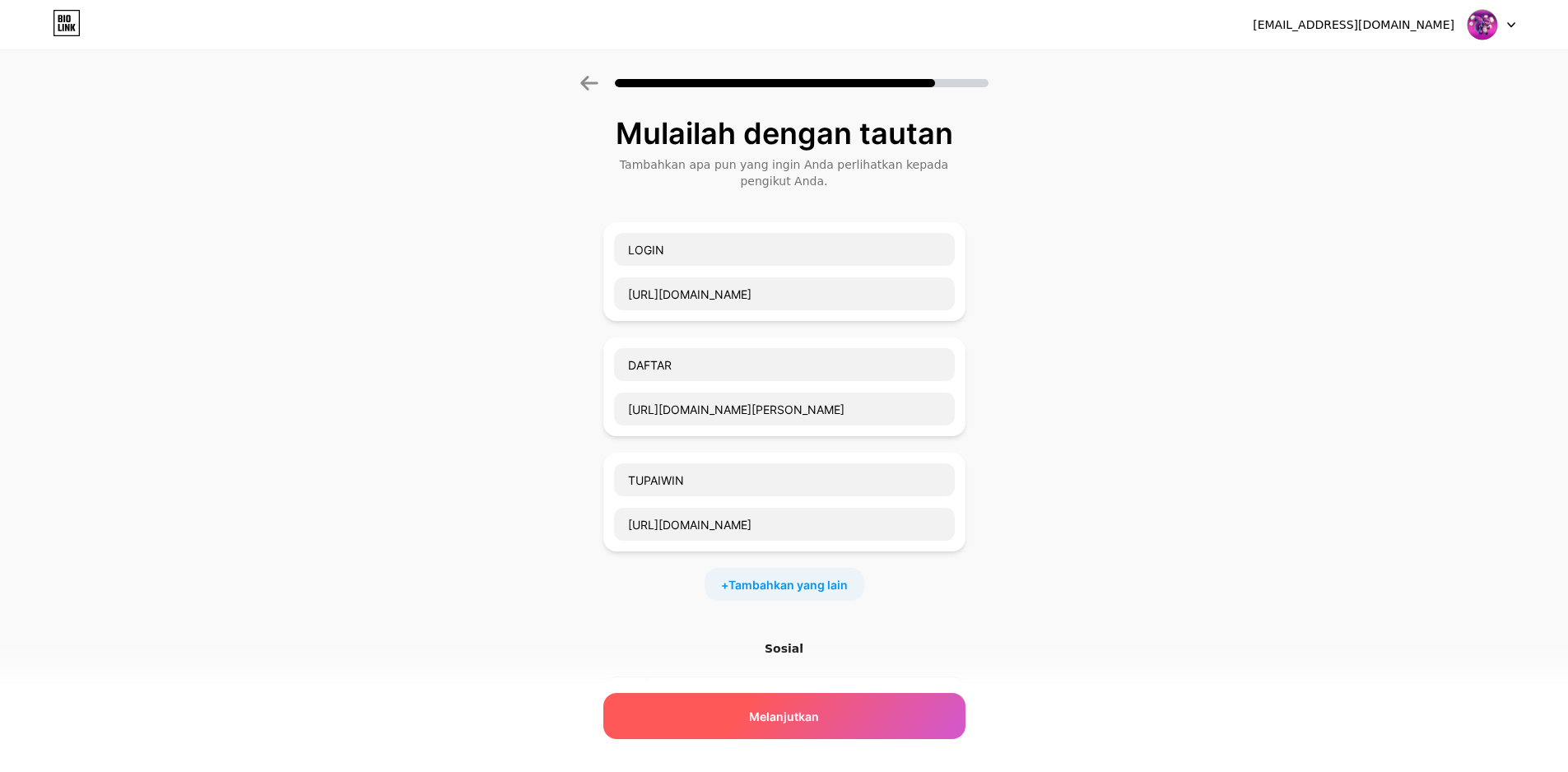
click at [751, 729] on div "Melanjutkan" at bounding box center [784, 716] width 362 height 46
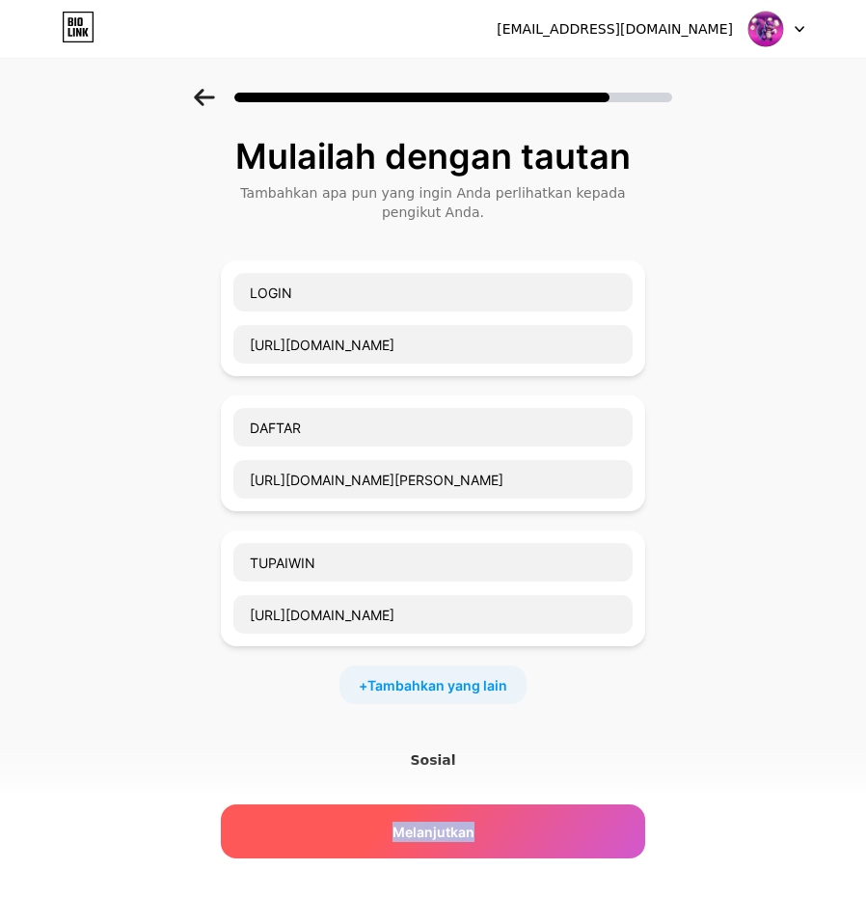
click at [501, 828] on div "Melanjutkan" at bounding box center [433, 831] width 424 height 54
click at [471, 834] on font "Melanjutkan" at bounding box center [434, 832] width 82 height 16
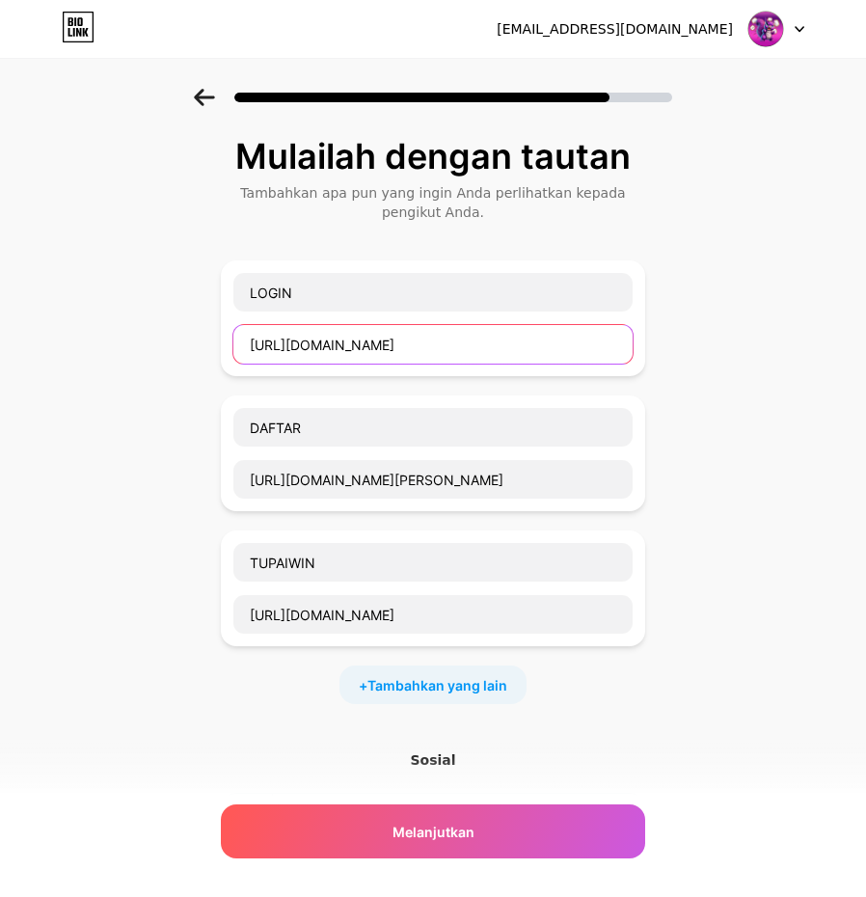
click at [466, 342] on input "[URL][DOMAIN_NAME]" at bounding box center [432, 344] width 399 height 39
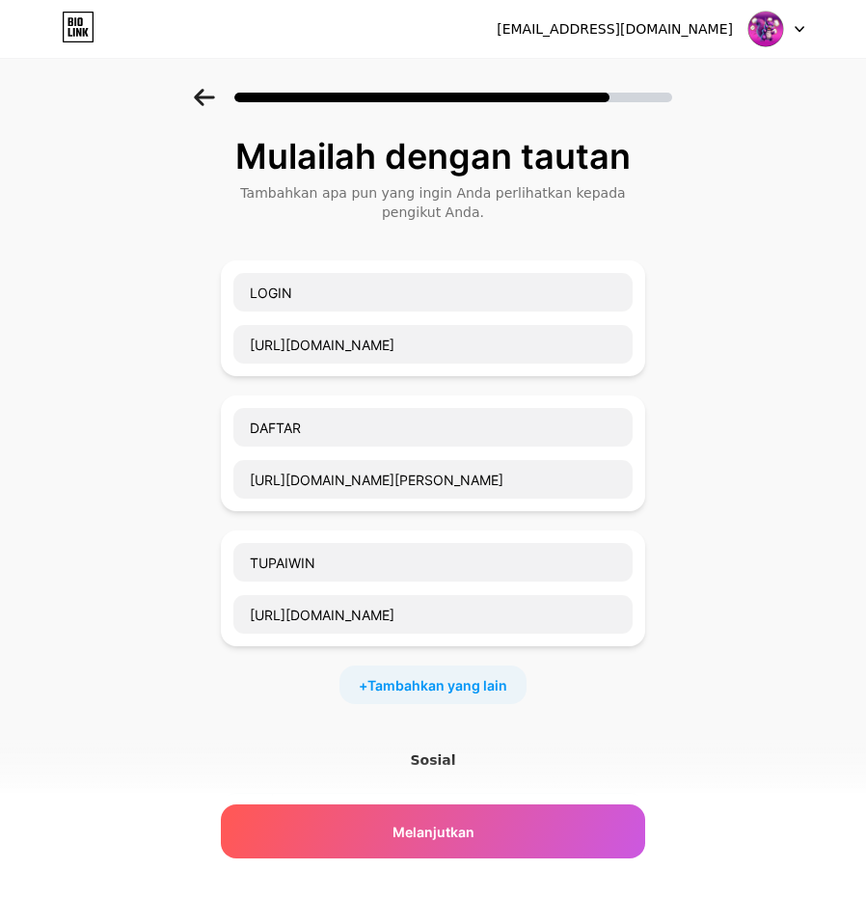
click at [683, 160] on div "Mulailah dengan tautan Tambahkan apa pun yang ingin Anda perlihatkan kepada pen…" at bounding box center [433, 572] width 866 height 967
click at [775, 30] on img at bounding box center [765, 29] width 37 height 37
click at [792, 22] on div at bounding box center [776, 29] width 56 height 35
click at [803, 24] on div at bounding box center [776, 29] width 56 height 35
click at [662, 29] on font "[EMAIL_ADDRESS][DOMAIN_NAME]" at bounding box center [615, 28] width 236 height 15
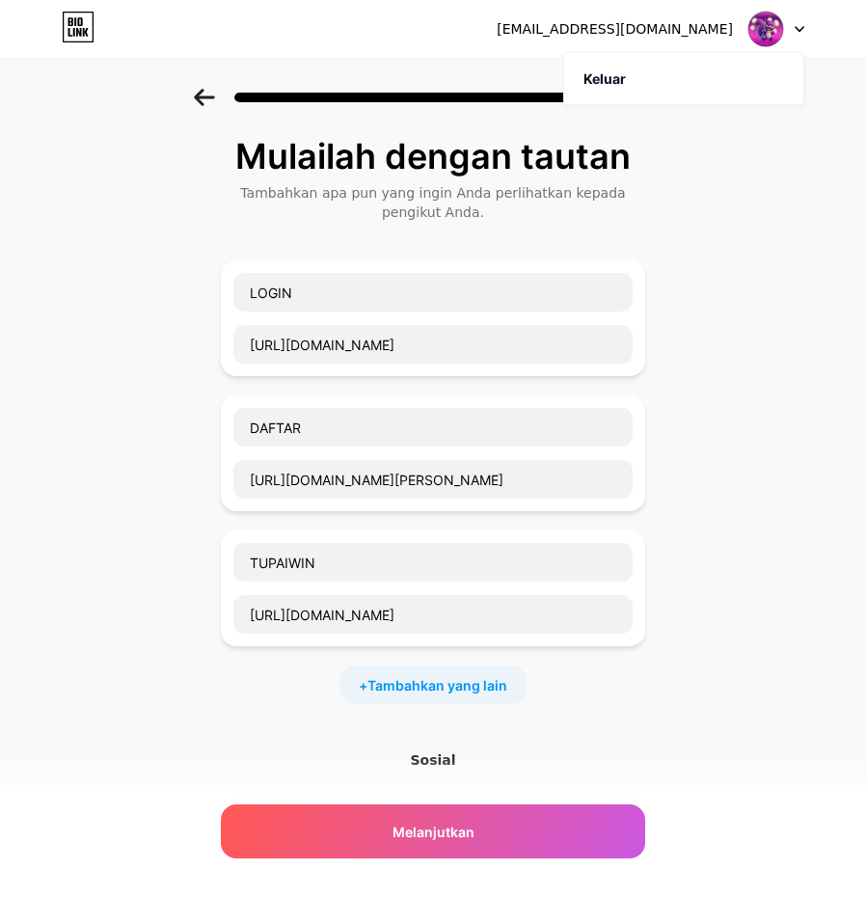
drag, startPoint x: 417, startPoint y: 59, endPoint x: 381, endPoint y: 59, distance: 35.7
click at [414, 59] on div at bounding box center [433, 92] width 866 height 68
click at [76, 27] on icon at bounding box center [78, 27] width 33 height 31
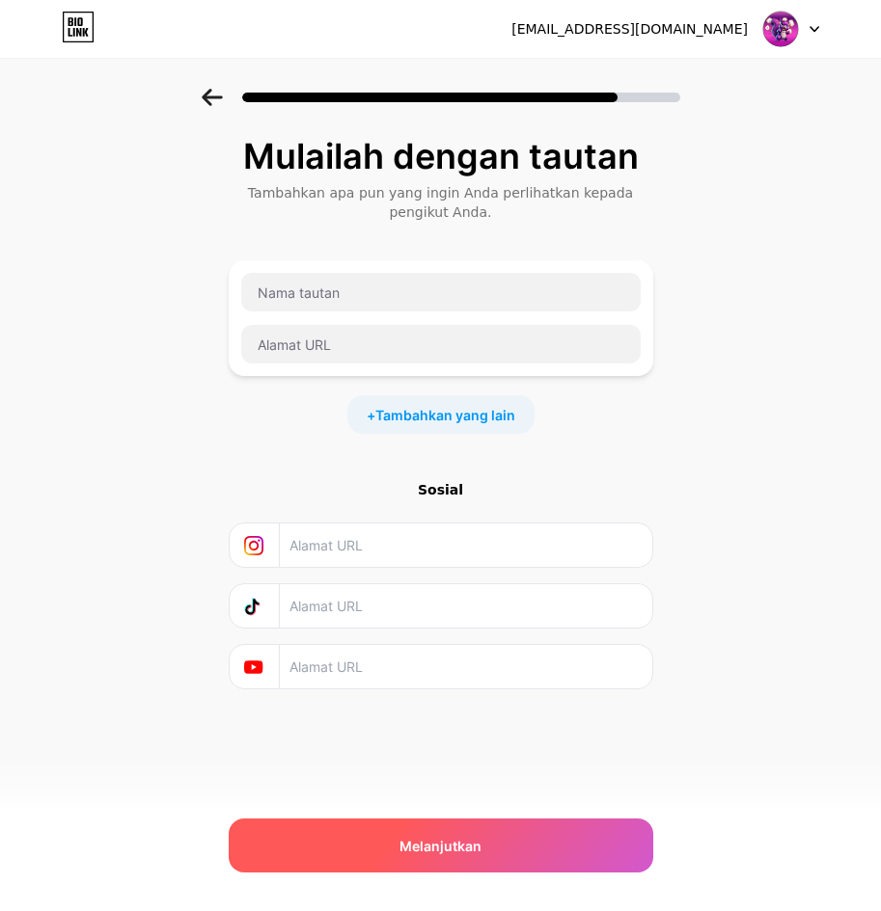
click at [486, 852] on div "Melanjutkan" at bounding box center [441, 846] width 424 height 54
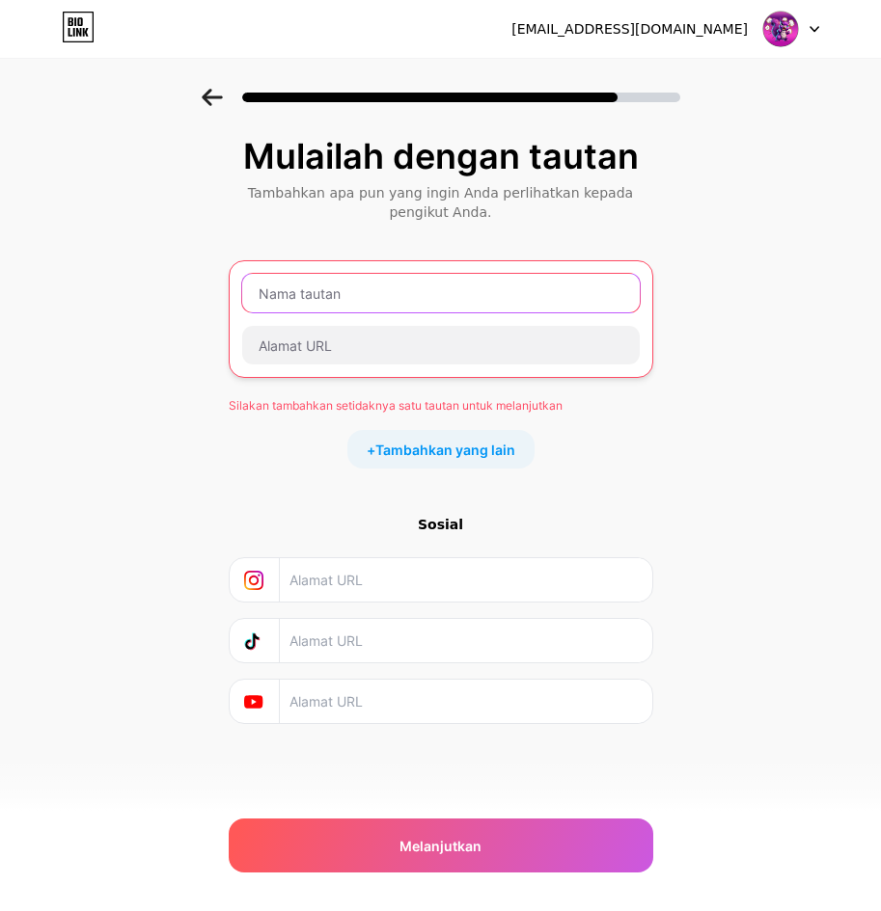
click at [285, 292] on input "text" at bounding box center [440, 293] width 397 height 39
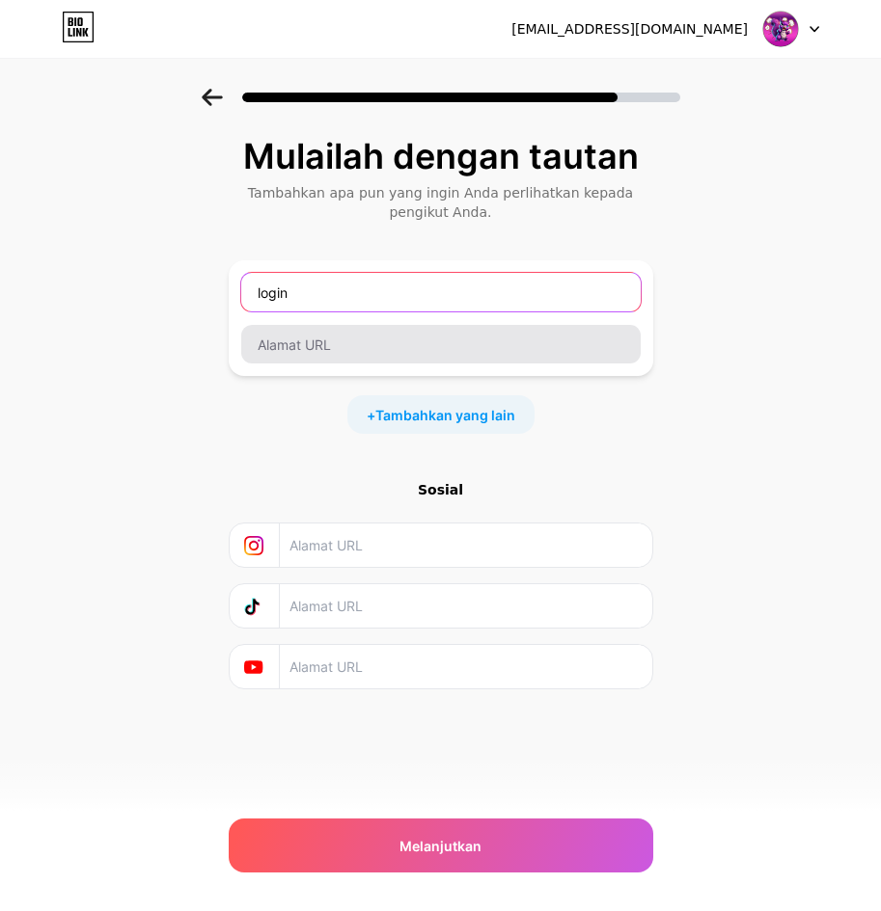
type input "login"
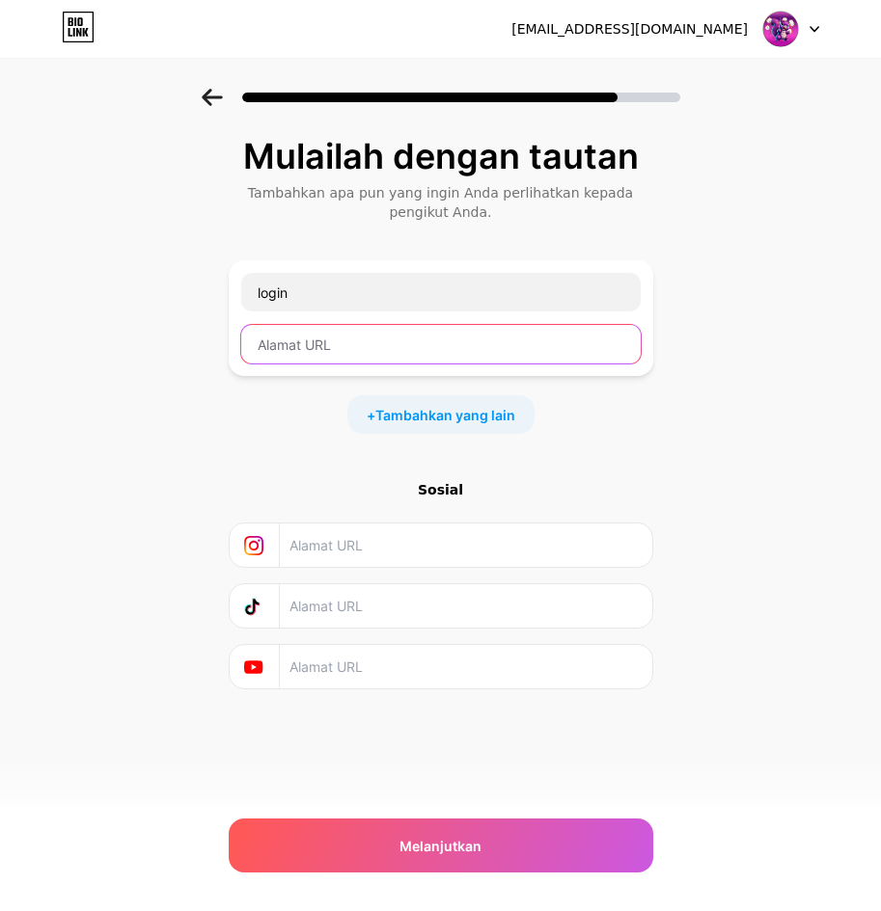
click at [316, 357] on input "text" at bounding box center [440, 344] width 399 height 39
click at [443, 337] on input "text" at bounding box center [440, 344] width 399 height 39
paste input "[URL][DOMAIN_NAME]"
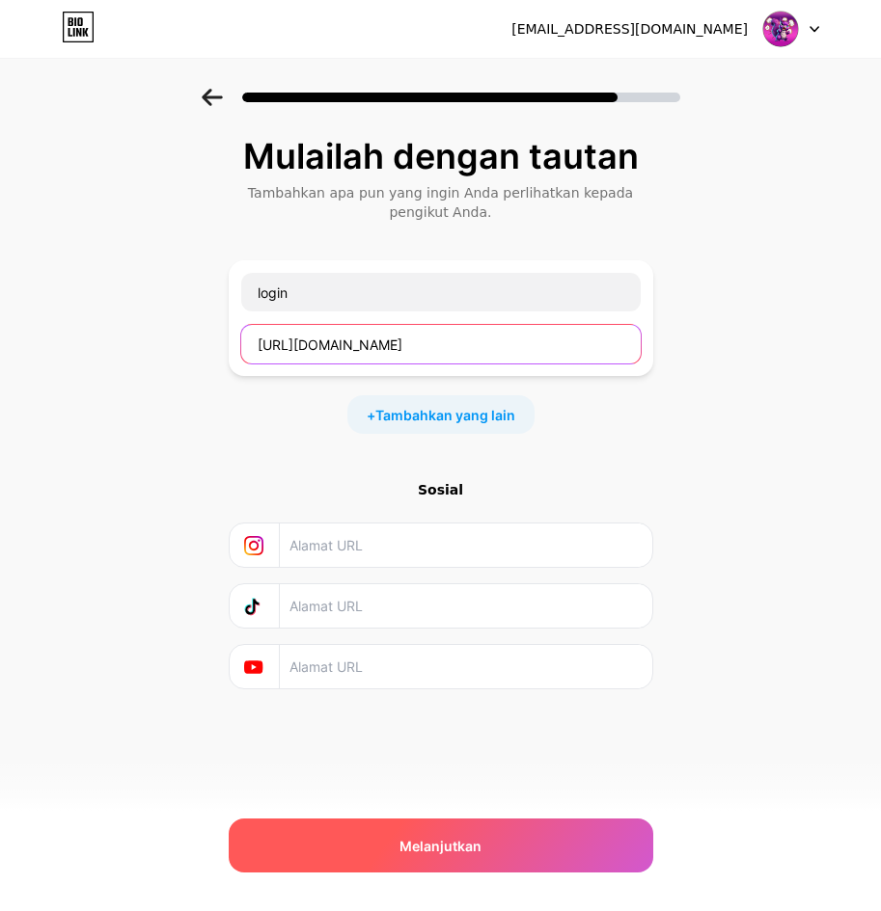
type input "[URL][DOMAIN_NAME]"
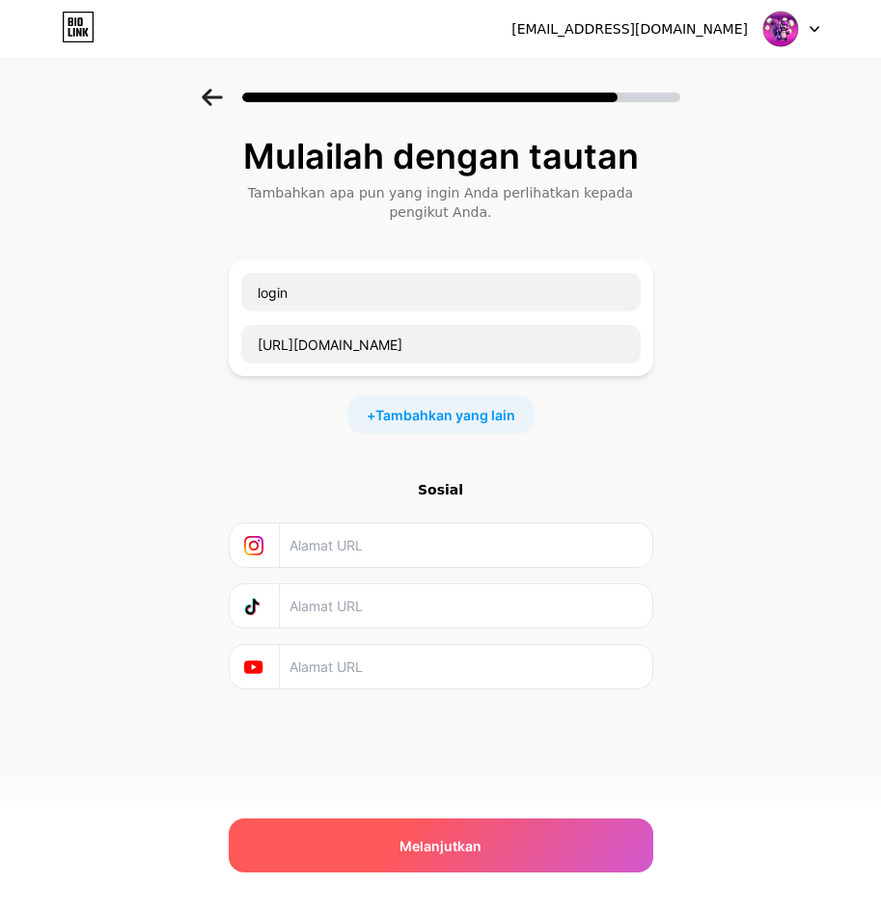
click at [475, 859] on div "Melanjutkan" at bounding box center [441, 846] width 424 height 54
click at [474, 860] on div "Melanjutkan" at bounding box center [441, 846] width 424 height 54
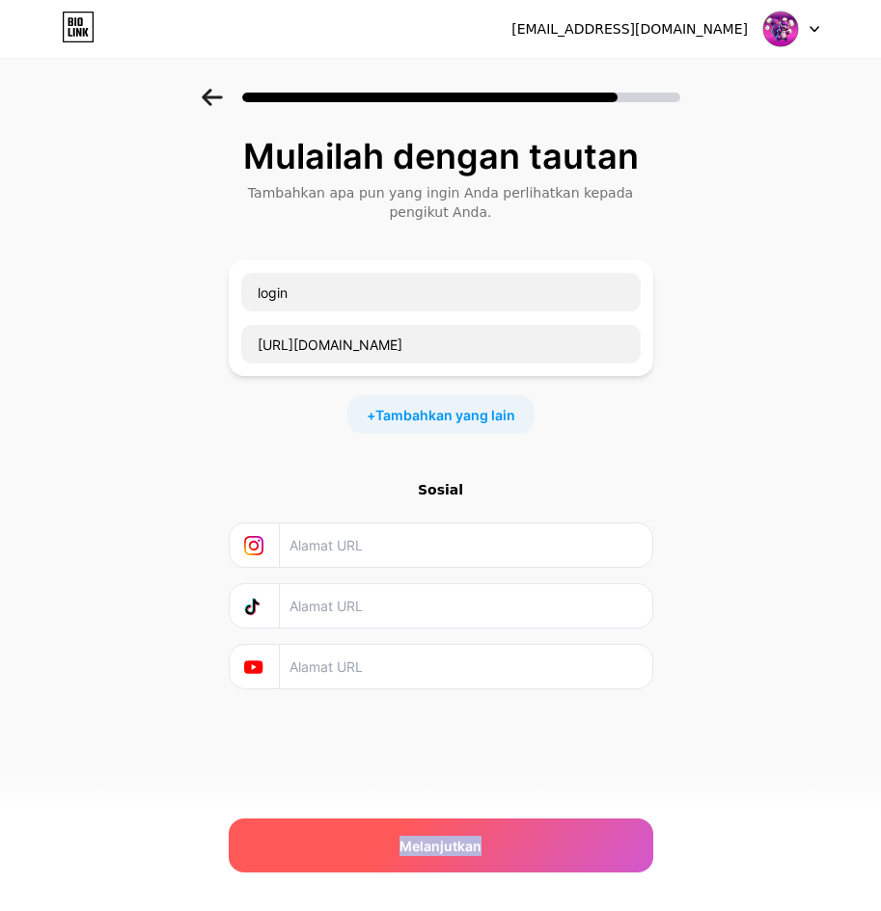
click at [462, 855] on div "Melanjutkan" at bounding box center [441, 846] width 424 height 54
click at [456, 850] on font "Melanjutkan" at bounding box center [440, 846] width 82 height 16
click at [451, 847] on font "Melanjutkan" at bounding box center [440, 846] width 82 height 16
click at [449, 846] on font "Melanjutkan" at bounding box center [440, 846] width 82 height 16
click at [448, 845] on font "Melanjutkan" at bounding box center [440, 846] width 82 height 16
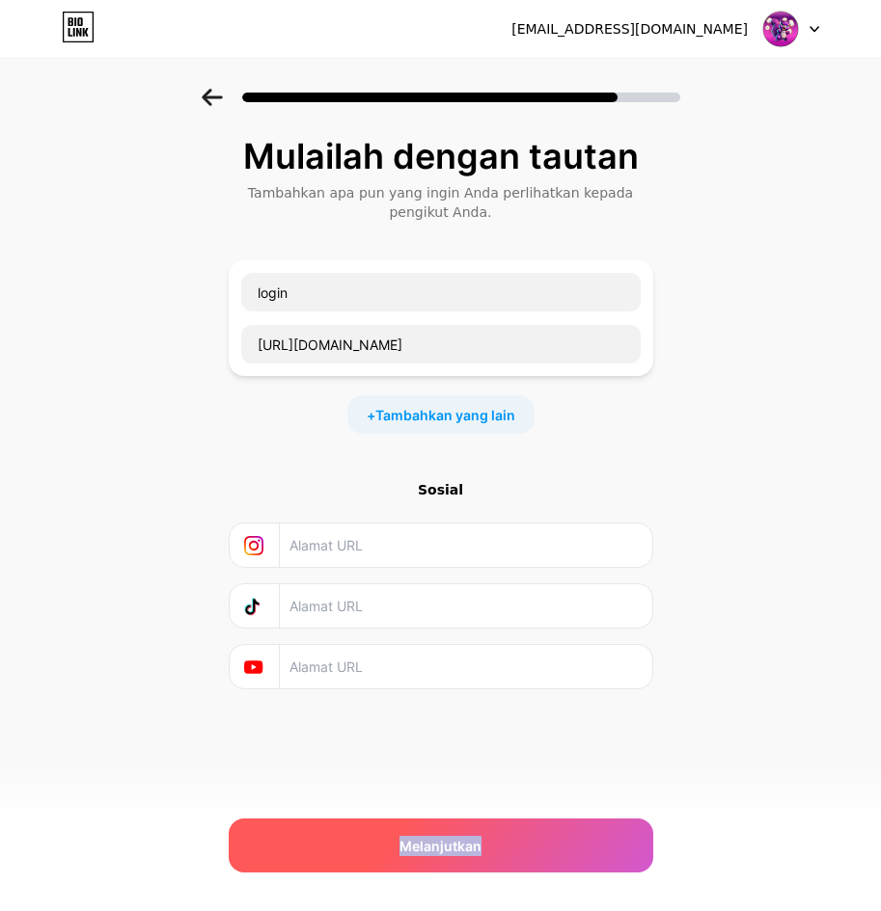
click at [448, 845] on font "Melanjutkan" at bounding box center [440, 846] width 82 height 16
click at [440, 844] on font "Melanjutkan" at bounding box center [440, 846] width 82 height 16
click at [440, 847] on font "Melanjutkan" at bounding box center [440, 846] width 82 height 16
click at [440, 849] on font "Melanjutkan" at bounding box center [440, 846] width 82 height 16
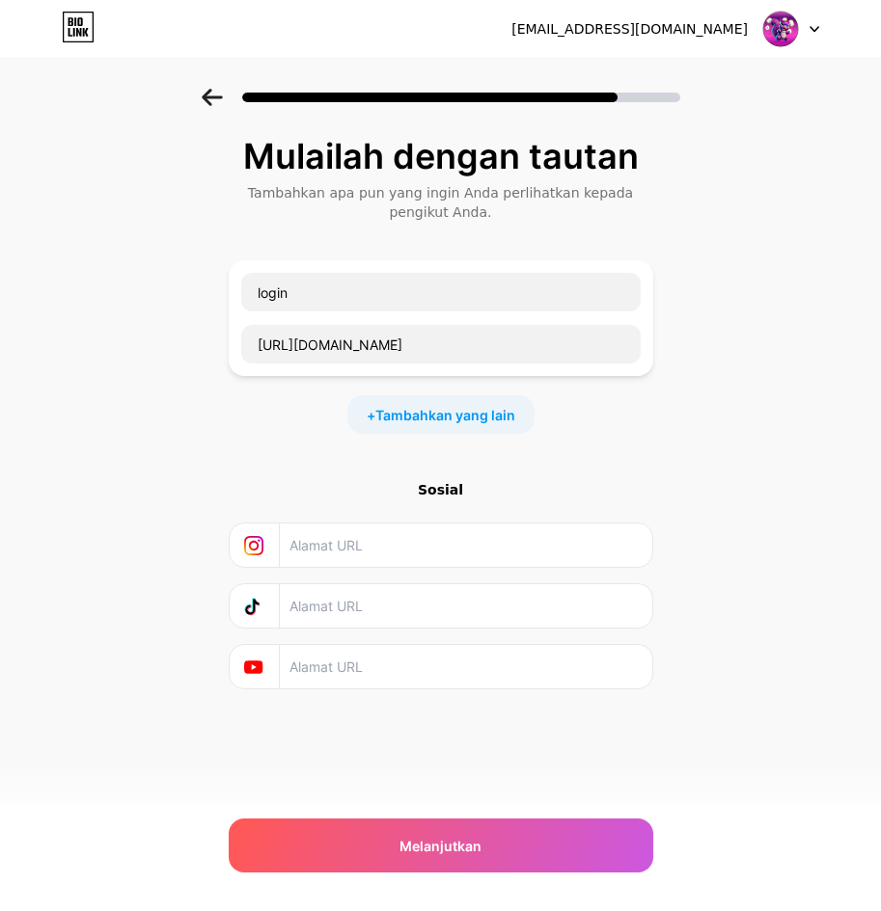
click at [794, 15] on span at bounding box center [780, 29] width 37 height 37
drag, startPoint x: 213, startPoint y: 69, endPoint x: 223, endPoint y: 79, distance: 13.6
click at [223, 79] on div at bounding box center [440, 92] width 881 height 68
click at [194, 94] on div at bounding box center [440, 92] width 881 height 68
click at [210, 102] on icon at bounding box center [212, 97] width 21 height 17
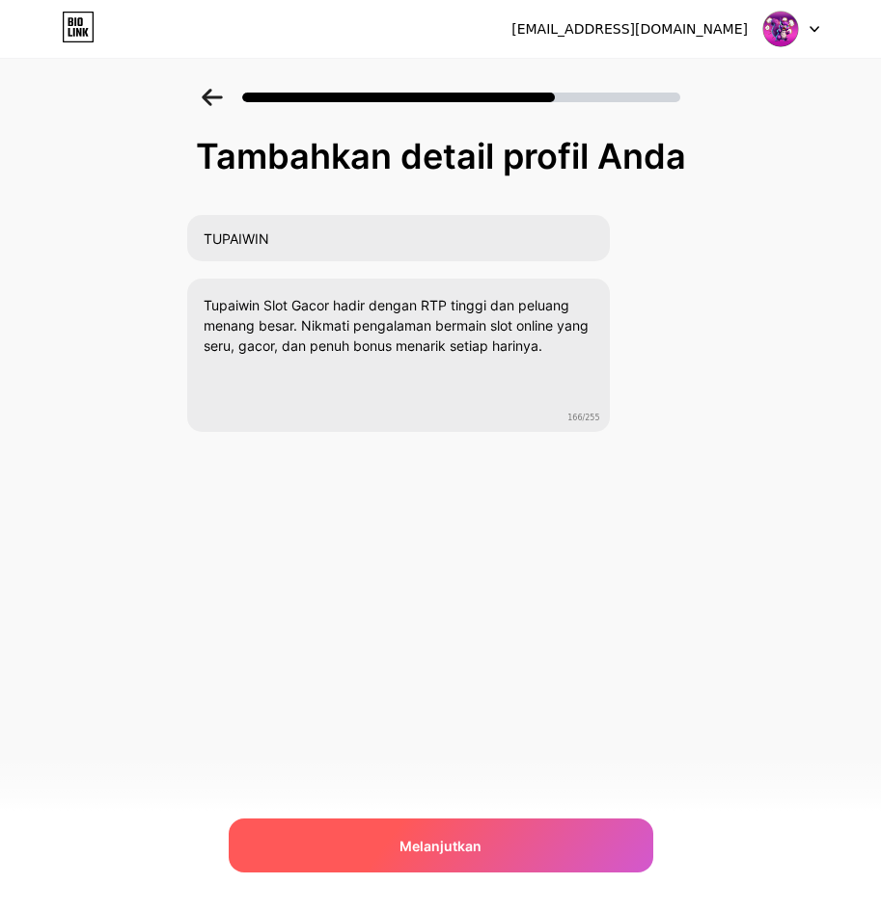
click at [494, 838] on div "Melanjutkan" at bounding box center [441, 846] width 424 height 54
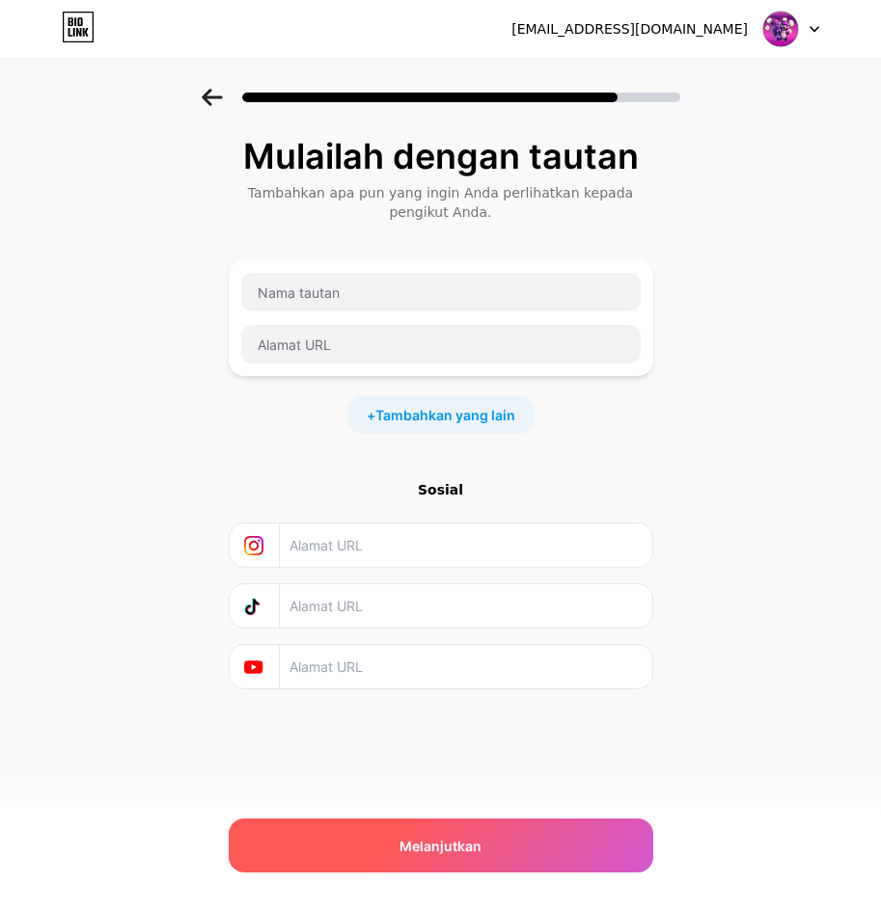
click at [471, 841] on font "Melanjutkan" at bounding box center [440, 846] width 82 height 16
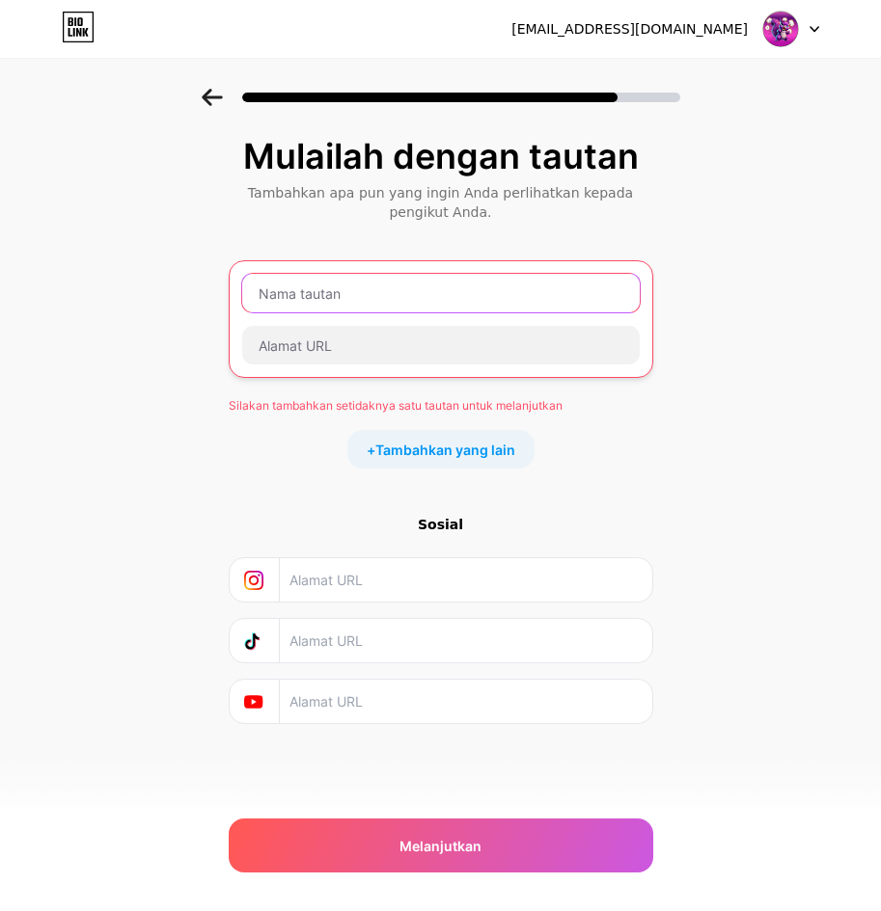
click at [433, 308] on input "text" at bounding box center [440, 293] width 397 height 39
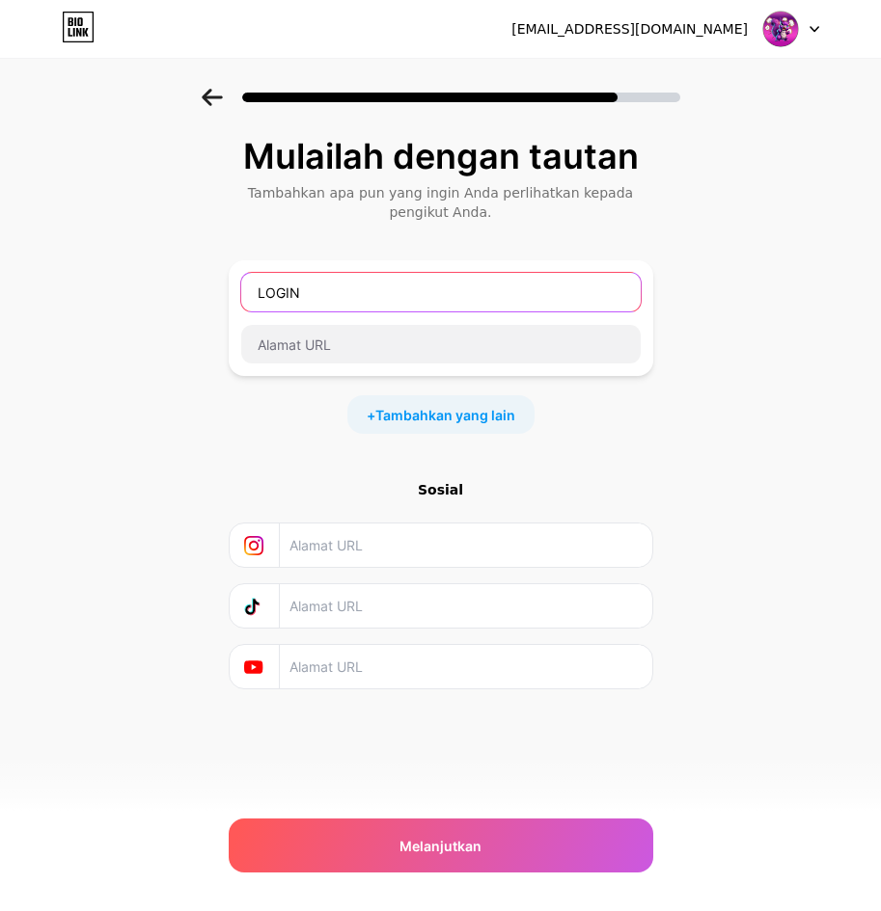
type input "LOGIN"
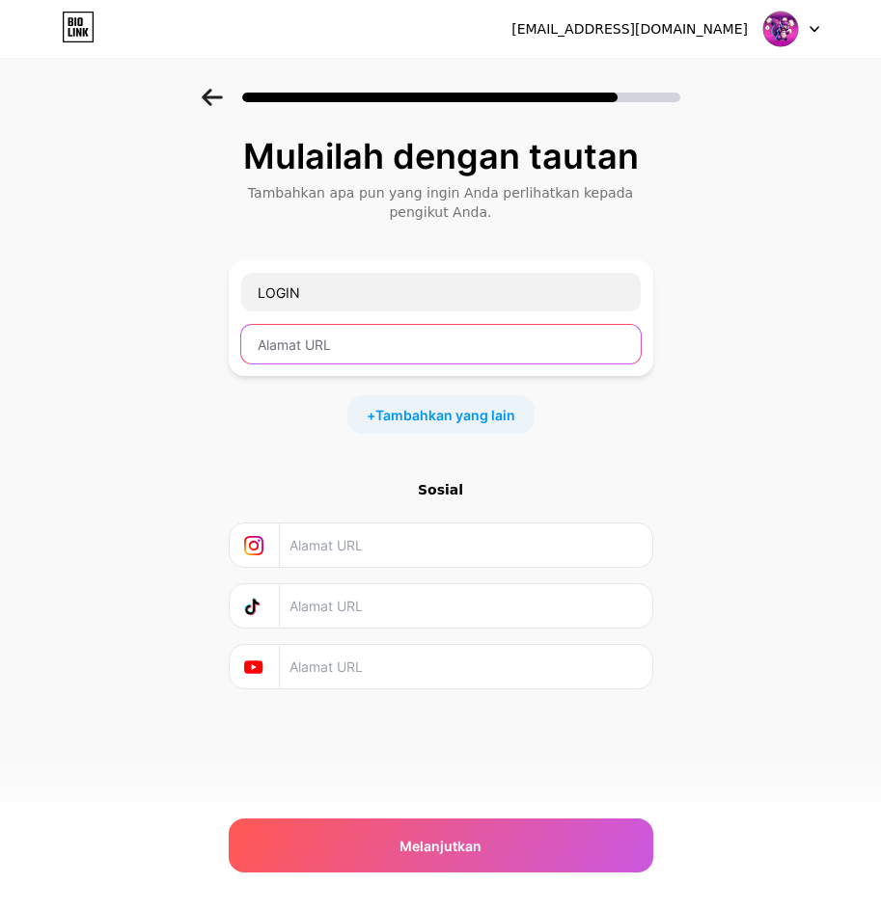
click at [407, 352] on input "text" at bounding box center [440, 344] width 399 height 39
paste input "[URL][DOMAIN_NAME]"
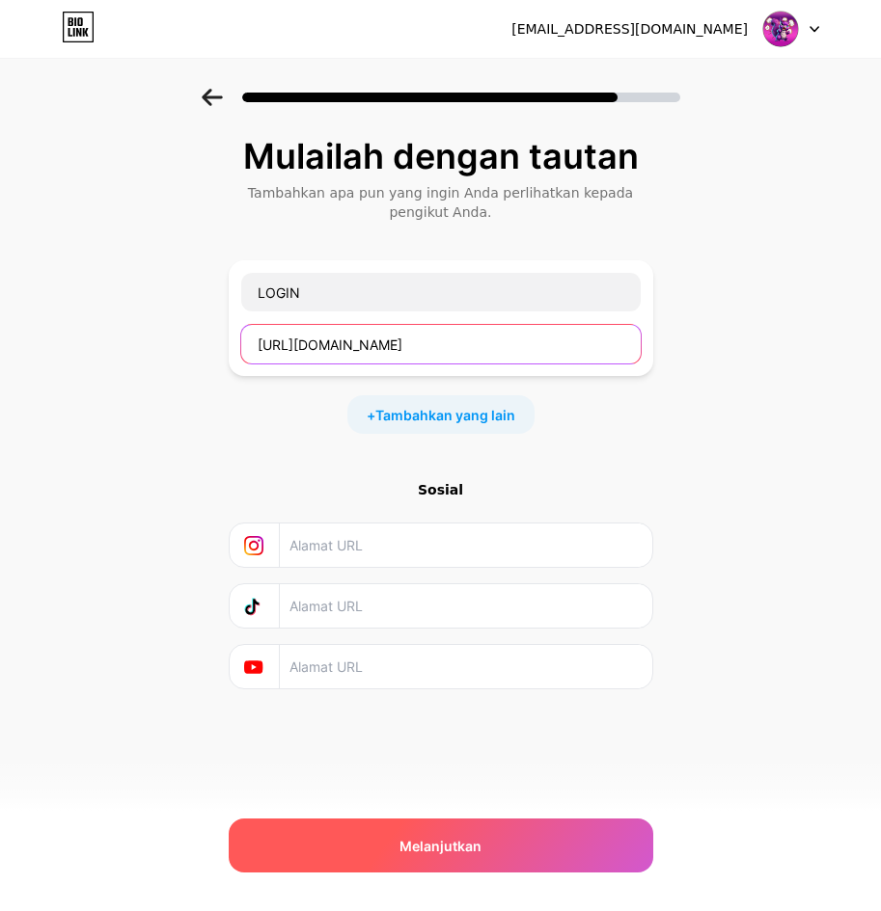
type input "[URL][DOMAIN_NAME]"
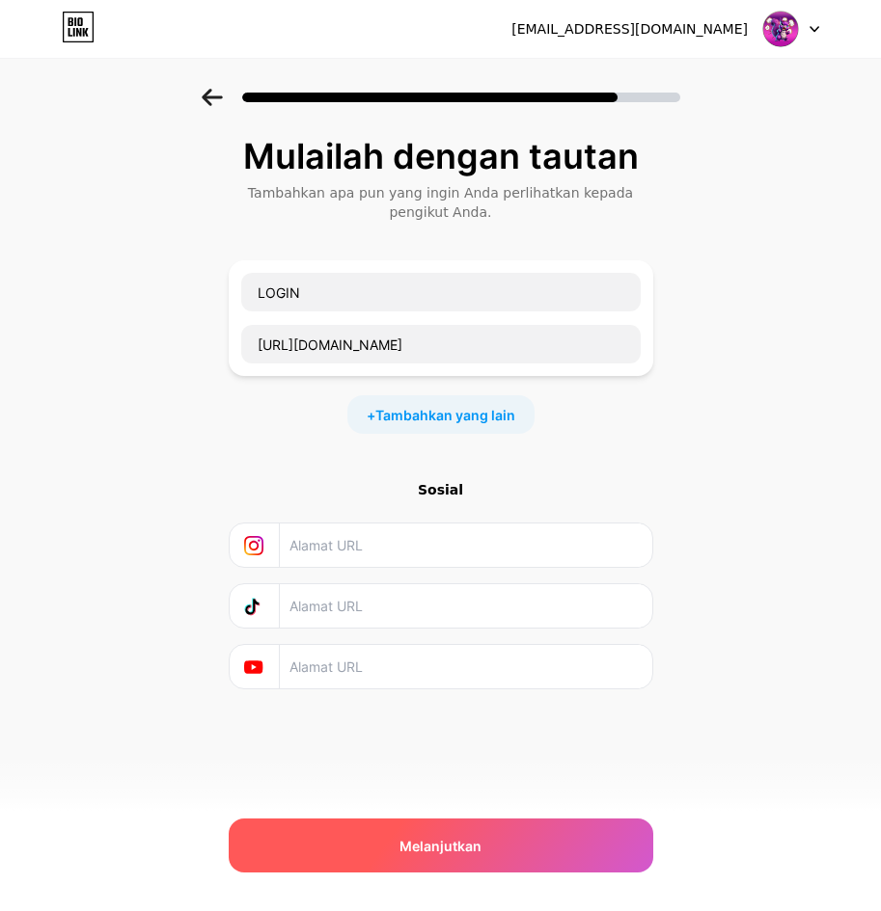
click at [460, 845] on font "Melanjutkan" at bounding box center [440, 846] width 82 height 16
click at [461, 849] on font "Melanjutkan" at bounding box center [440, 846] width 82 height 16
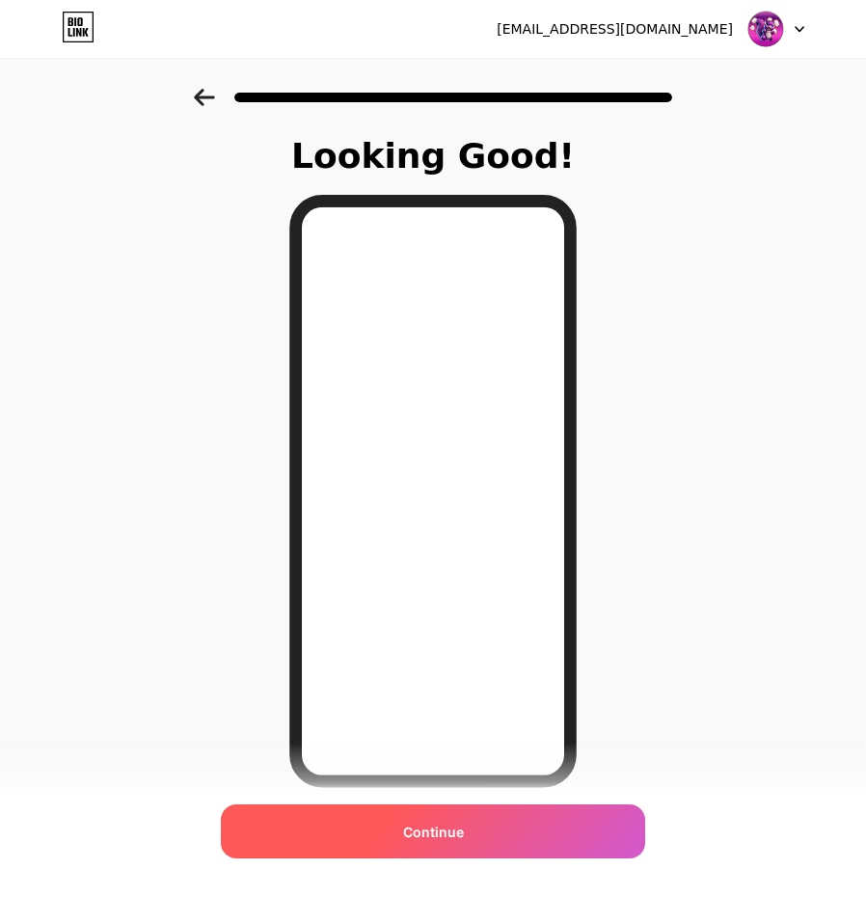
click at [471, 849] on div "Continue" at bounding box center [433, 831] width 424 height 54
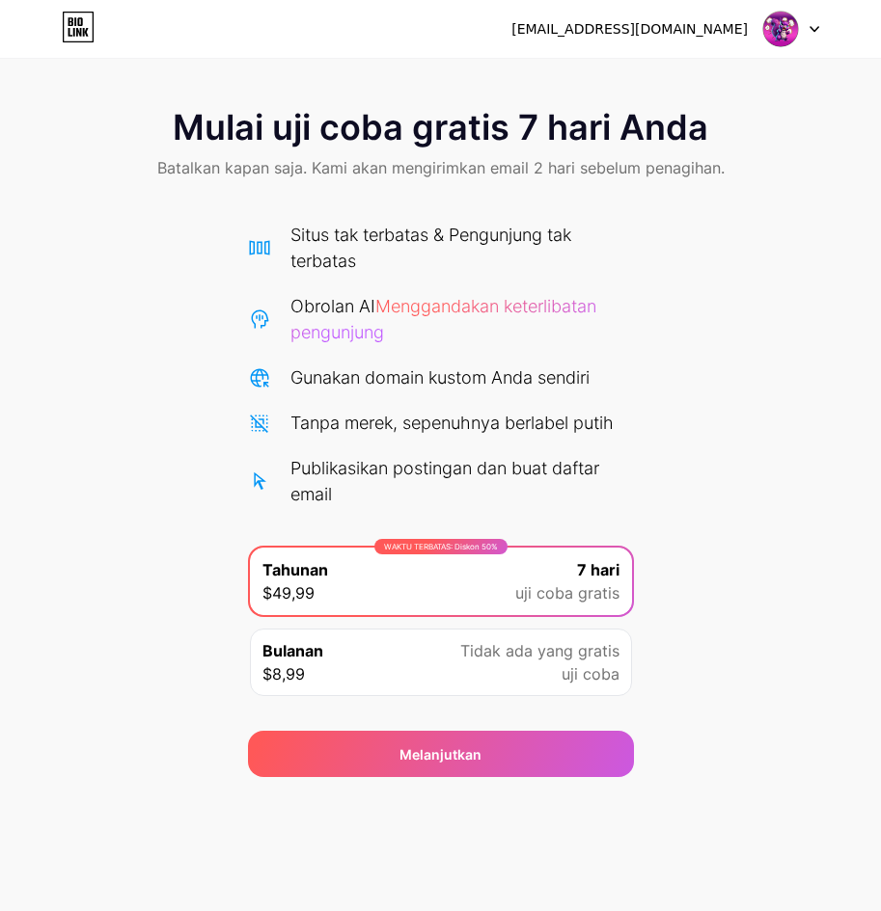
click at [782, 170] on div "Mulai uji coba gratis 7 hari Anda Batalkan kapan saja. Kami akan mengirimkan em…" at bounding box center [440, 146] width 881 height 114
click at [572, 128] on font "Mulai uji coba gratis 7 hari Anda" at bounding box center [440, 127] width 535 height 42
click at [372, 188] on div "Mulai uji coba gratis 7 hari Anda Batalkan kapan saja. Kami akan mengirimkan em…" at bounding box center [440, 146] width 881 height 114
click at [448, 141] on font "Mulai uji coba gratis 7 hari Anda" at bounding box center [440, 127] width 535 height 42
click at [516, 124] on font "Mulai uji coba gratis 7 hari Anda" at bounding box center [440, 127] width 535 height 42
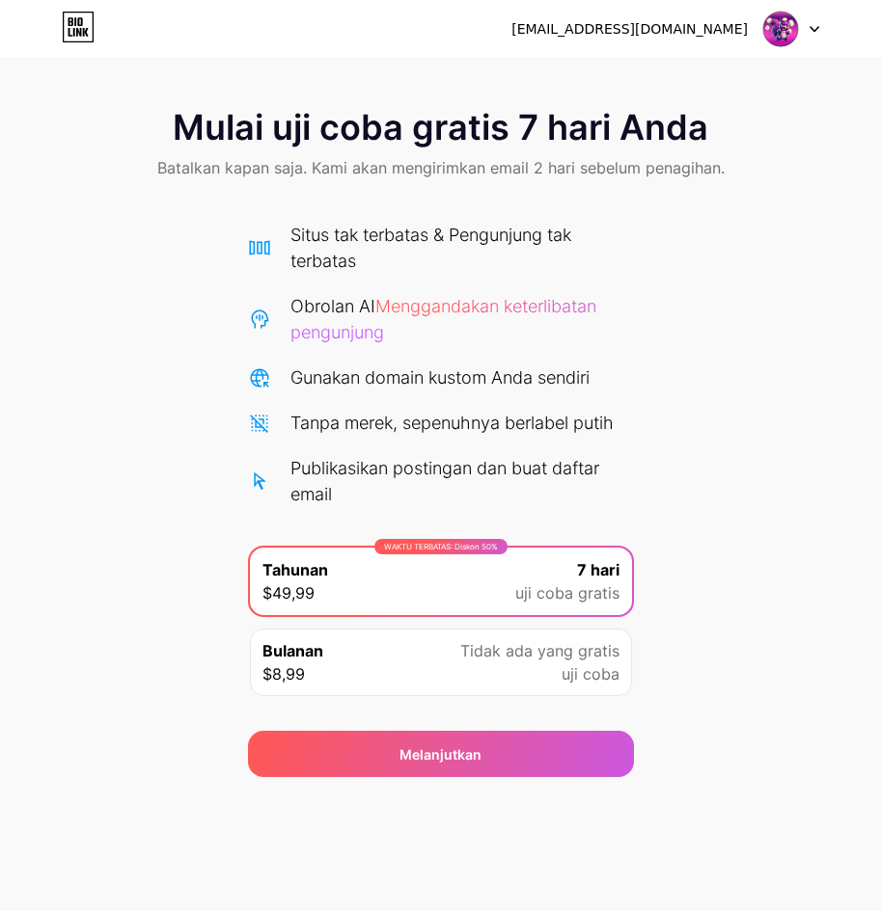
click at [370, 463] on font "Publikasikan postingan dan buat daftar email" at bounding box center [444, 481] width 309 height 46
drag, startPoint x: 431, startPoint y: 317, endPoint x: 573, endPoint y: 182, distance: 195.8
click at [439, 308] on div "Obrolan AI Menggandakan keterlibatan pengunjung" at bounding box center [461, 319] width 343 height 52
drag, startPoint x: 747, startPoint y: 41, endPoint x: 767, endPoint y: 36, distance: 20.1
click at [749, 41] on div "[EMAIL_ADDRESS][DOMAIN_NAME]" at bounding box center [665, 29] width 308 height 35
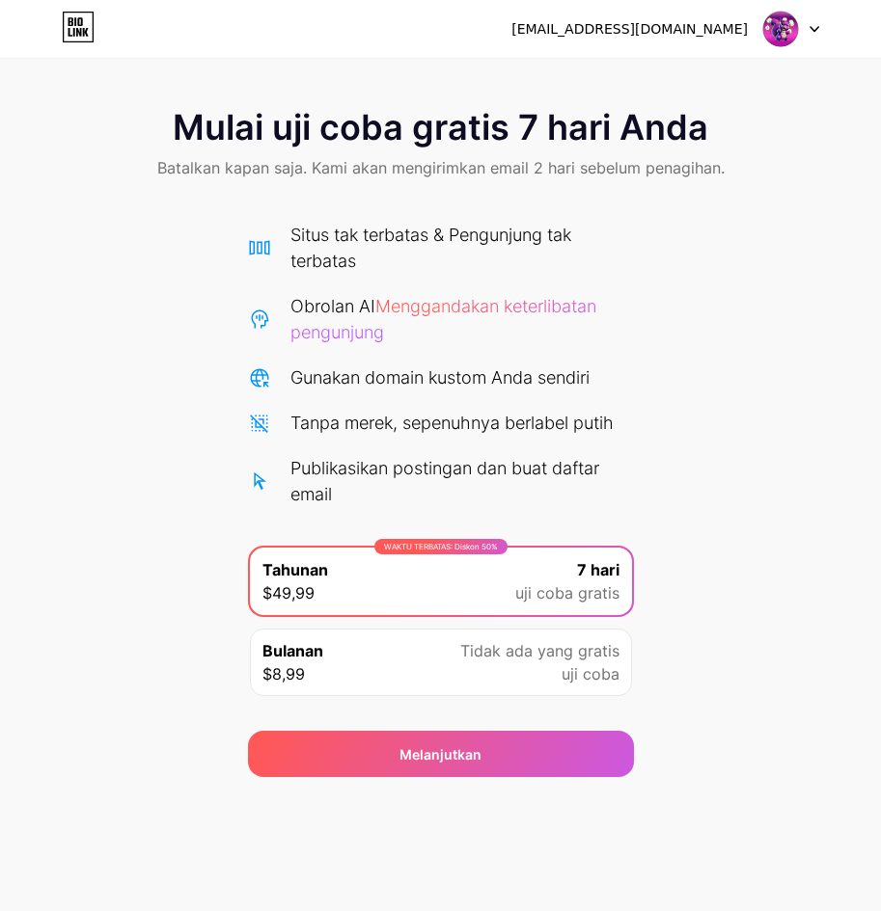
drag, startPoint x: 468, startPoint y: 84, endPoint x: 224, endPoint y: 91, distance: 244.1
click at [392, 91] on div "Mulai uji coba gratis 7 hari Anda Batalkan kapan saja. Kami akan mengirimkan em…" at bounding box center [440, 388] width 881 height 777
drag, startPoint x: 141, startPoint y: 46, endPoint x: 174, endPoint y: 46, distance: 32.8
click at [154, 46] on div "[EMAIL_ADDRESS][DOMAIN_NAME] Keluar" at bounding box center [440, 29] width 881 height 58
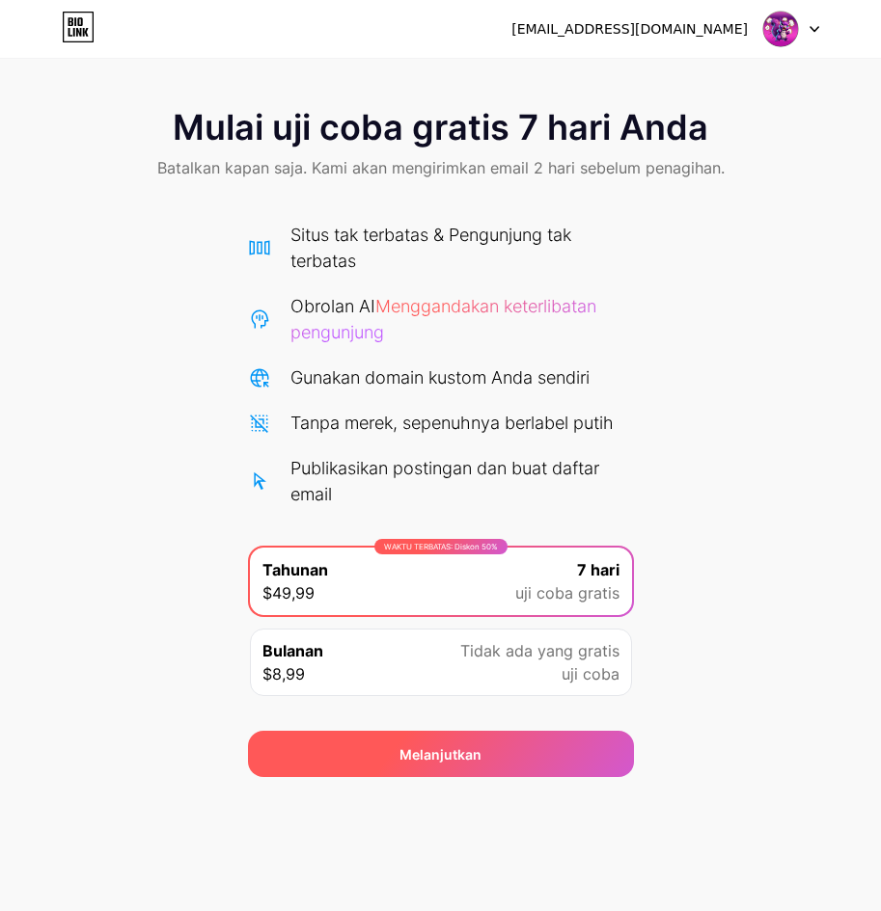
click at [430, 747] on font "Melanjutkan" at bounding box center [440, 755] width 82 height 16
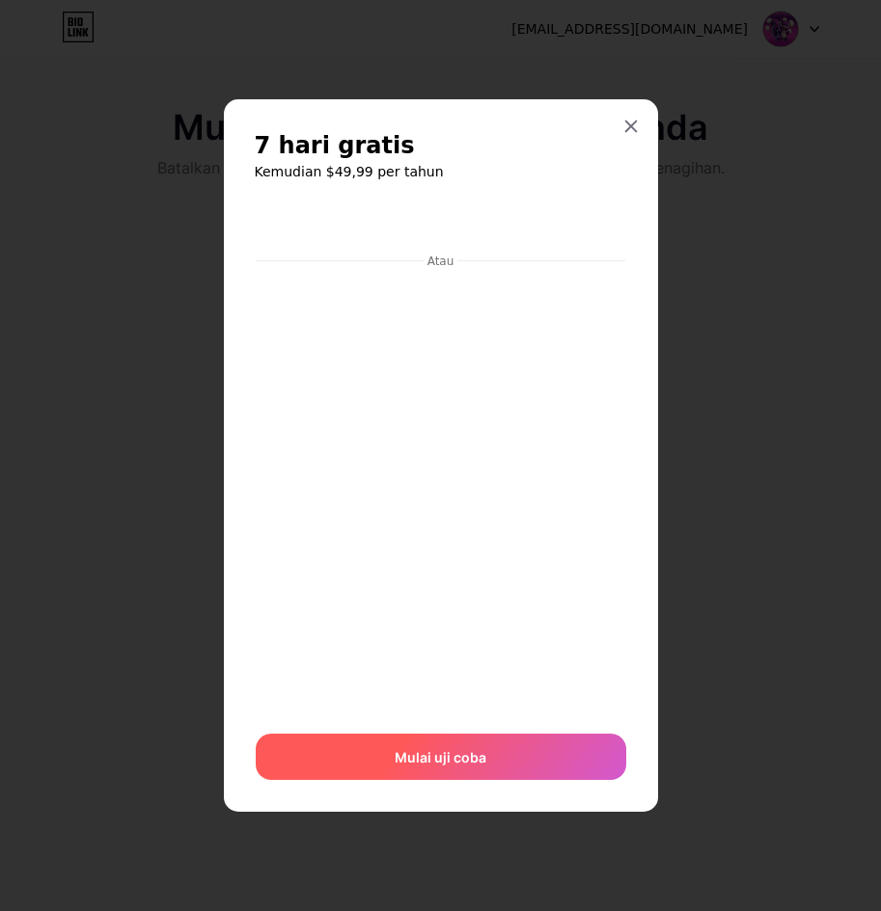
click at [489, 770] on div "Mulai uji coba" at bounding box center [441, 757] width 370 height 46
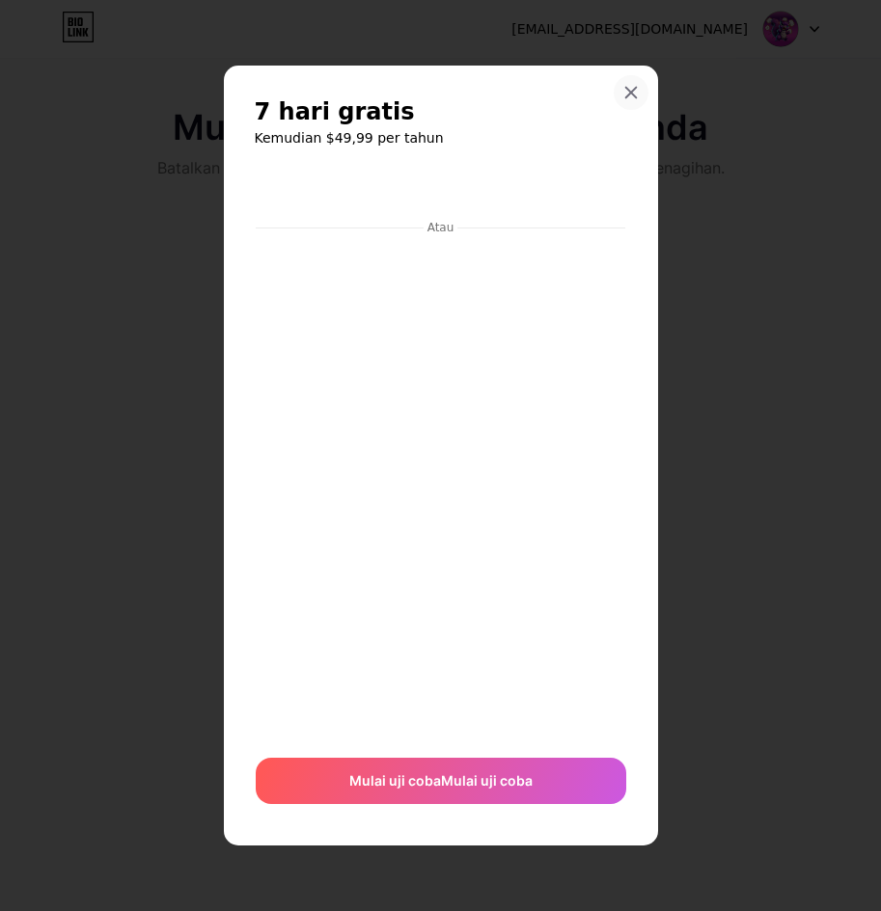
click at [626, 79] on div at bounding box center [630, 92] width 35 height 35
